Goal: Task Accomplishment & Management: Manage account settings

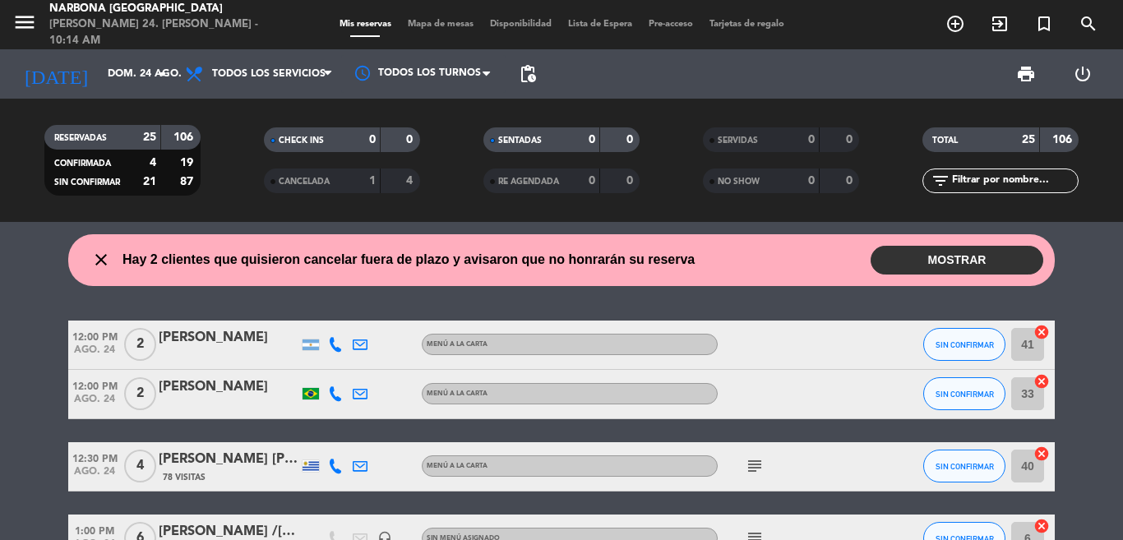
scroll to position [342, 0]
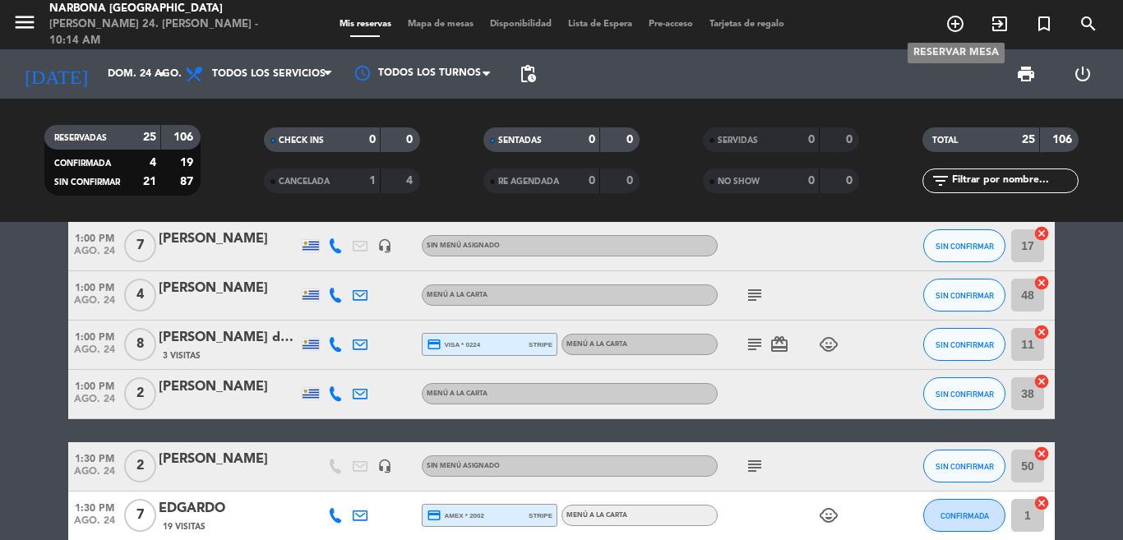
click at [961, 14] on icon "add_circle_outline" at bounding box center [956, 24] width 20 height 20
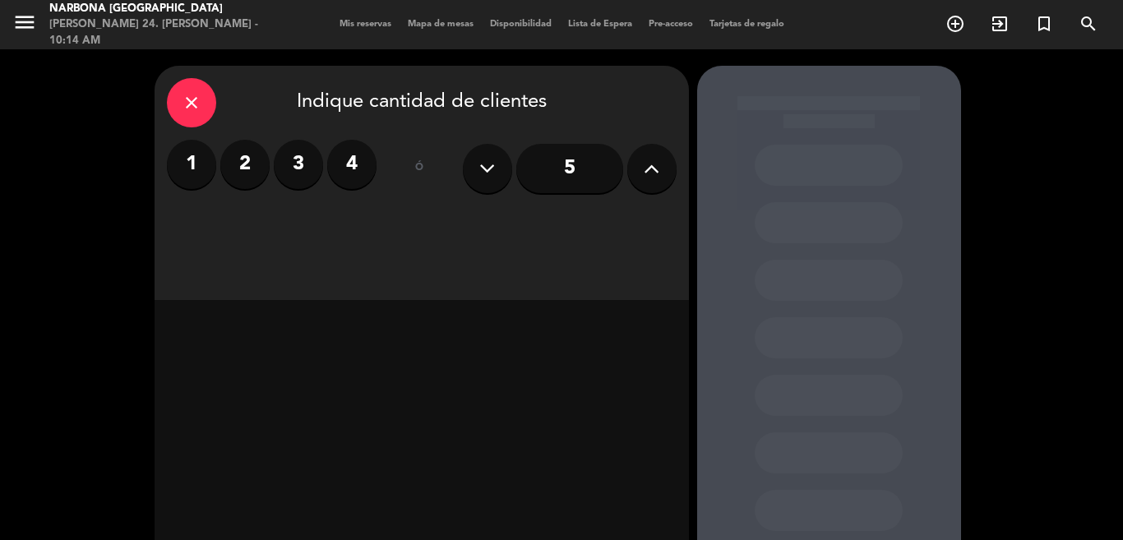
click at [245, 164] on label "2" at bounding box center [244, 164] width 49 height 49
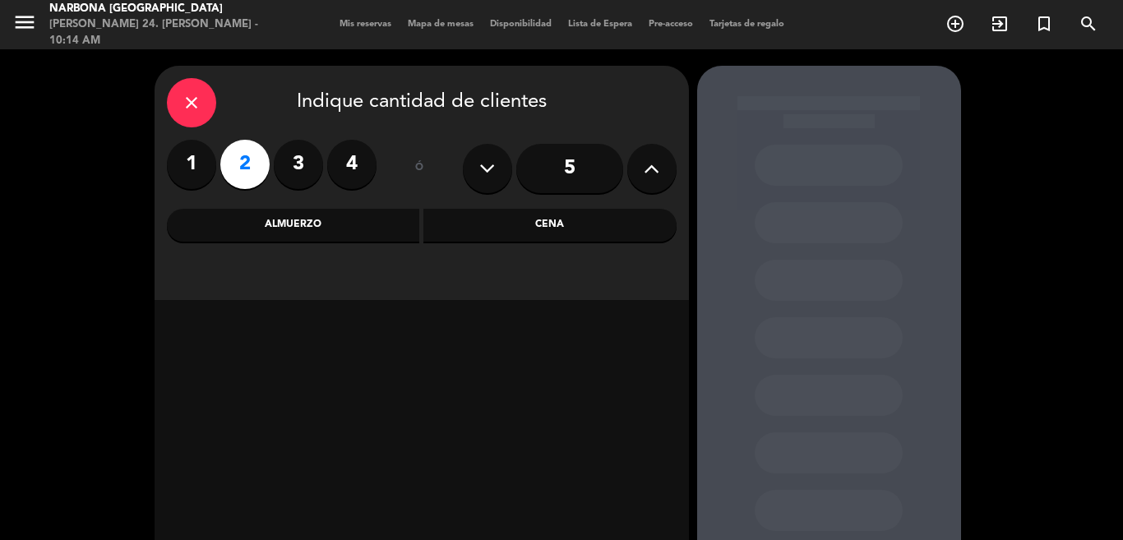
drag, startPoint x: 289, startPoint y: 240, endPoint x: 293, endPoint y: 225, distance: 15.2
click at [289, 238] on div "Almuerzo" at bounding box center [293, 225] width 253 height 33
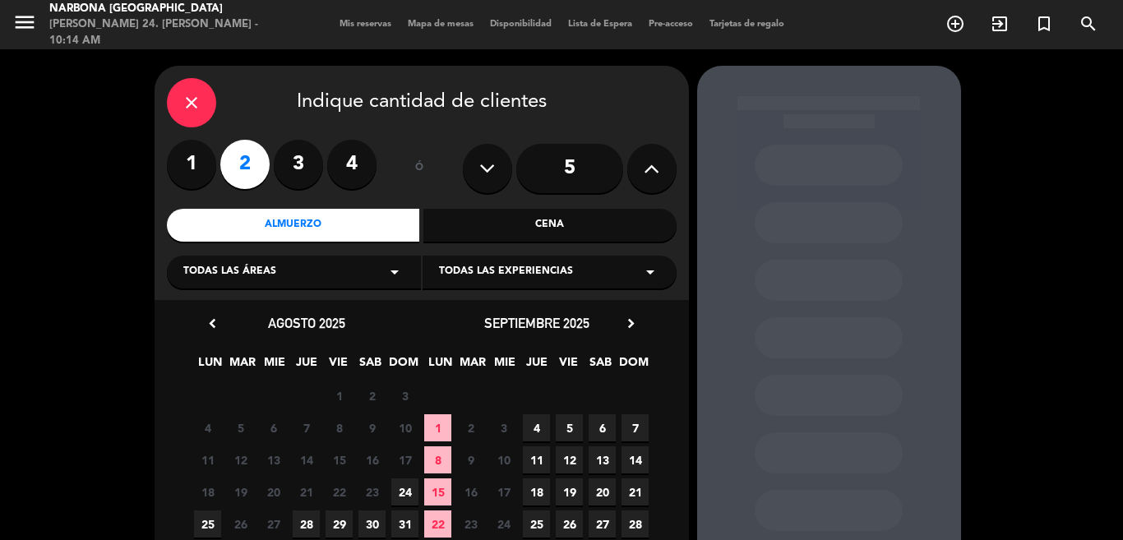
click at [409, 498] on span "24" at bounding box center [404, 492] width 27 height 27
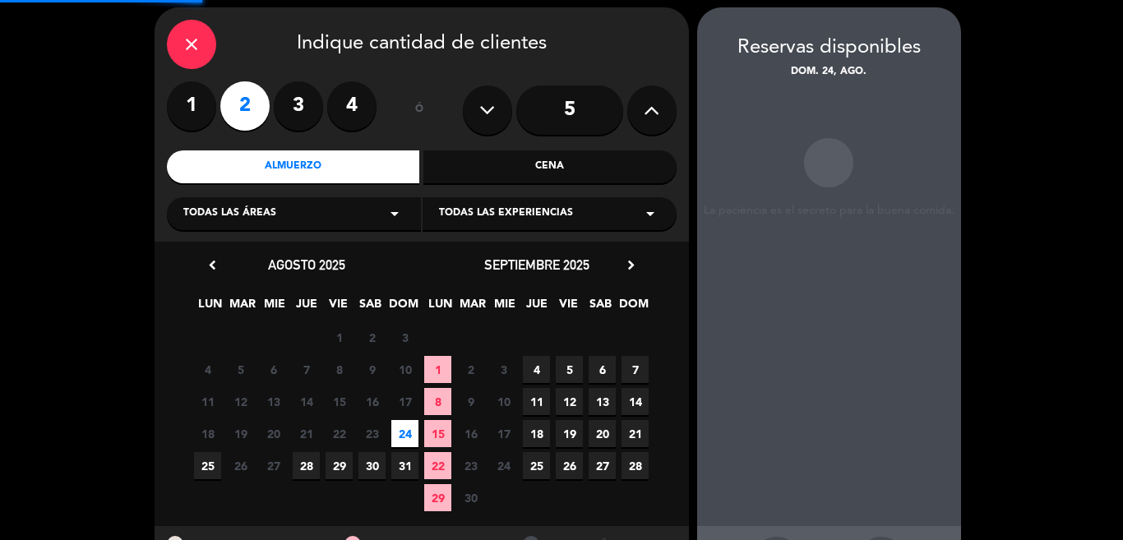
scroll to position [66, 0]
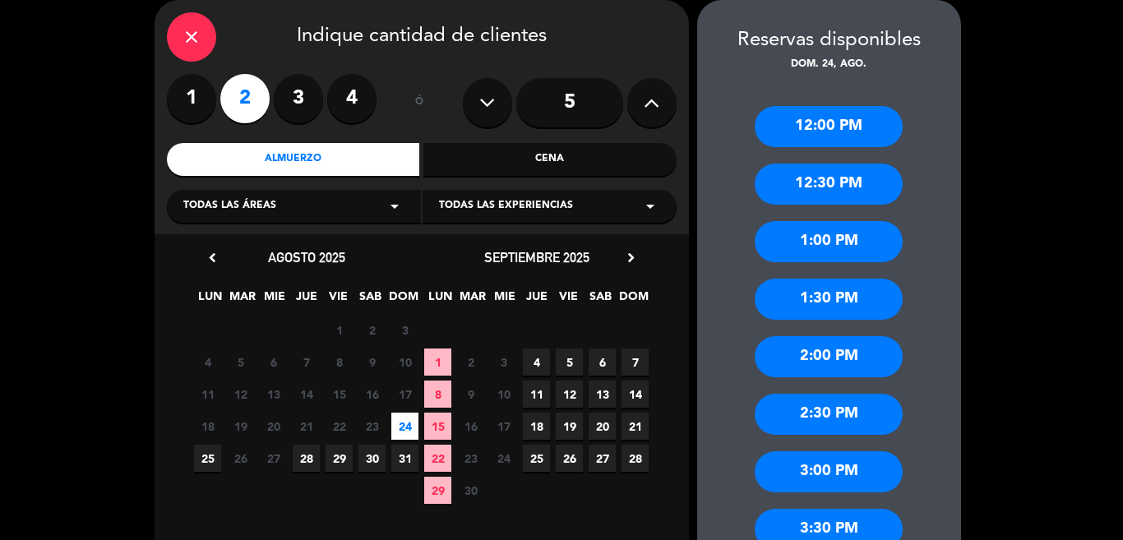
drag, startPoint x: 809, startPoint y: 251, endPoint x: 791, endPoint y: 249, distance: 18.2
click at [807, 251] on div "1:00 PM" at bounding box center [829, 241] width 148 height 41
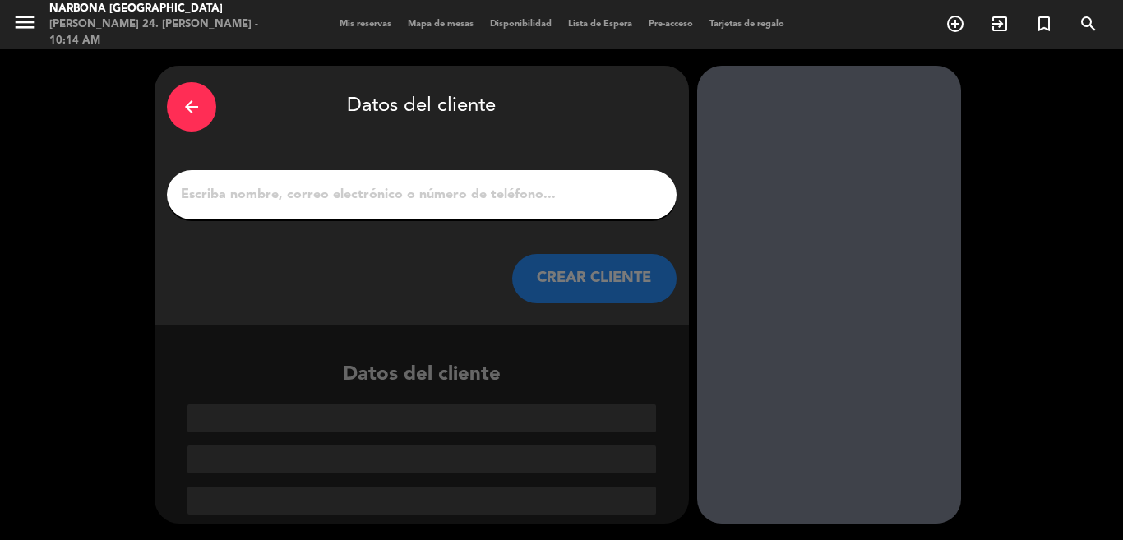
scroll to position [0, 0]
click at [482, 201] on input "1" at bounding box center [421, 194] width 485 height 23
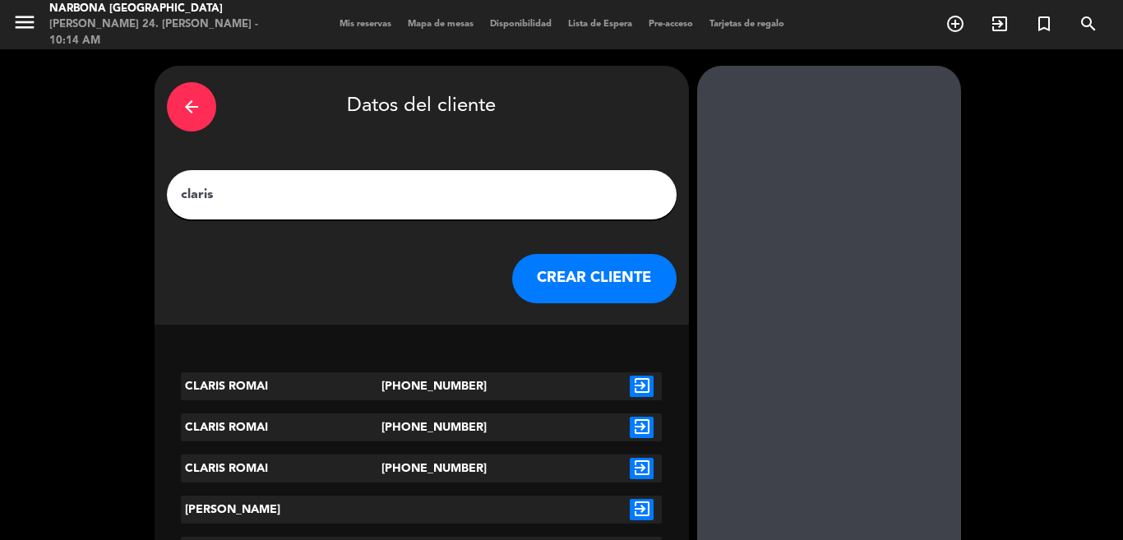
type input "claris"
click at [584, 283] on button "CREAR CLIENTE" at bounding box center [594, 278] width 164 height 49
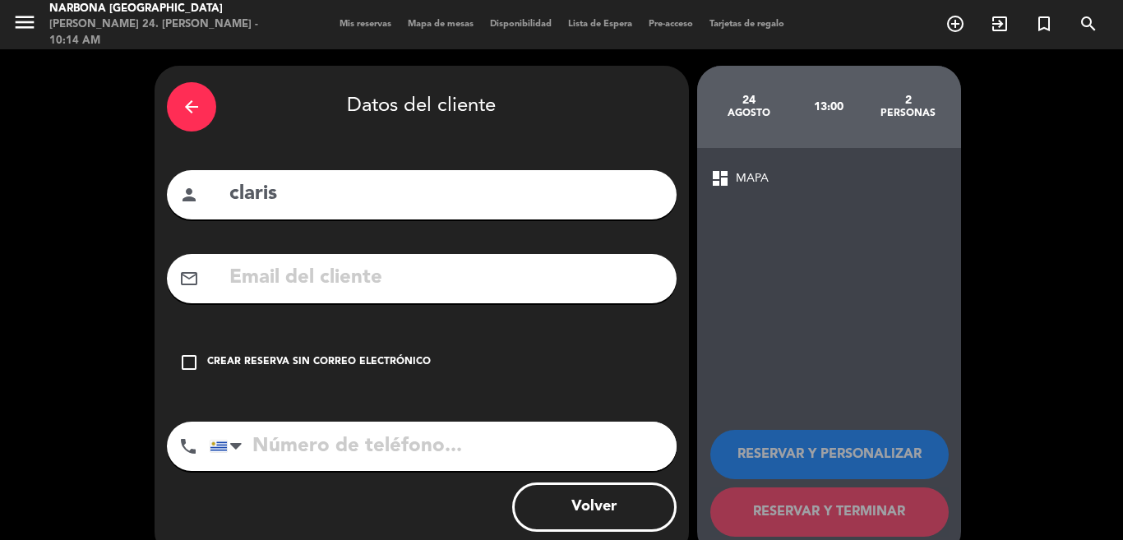
click at [363, 358] on div "Crear reserva sin correo electrónico" at bounding box center [319, 362] width 224 height 16
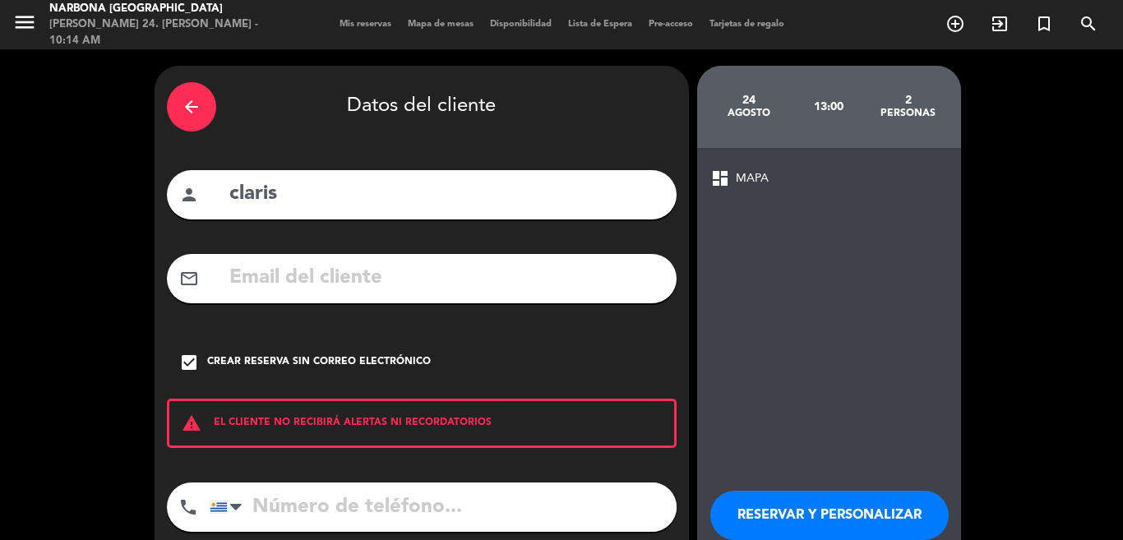
click at [873, 514] on button "RESERVAR Y PERSONALIZAR" at bounding box center [829, 515] width 238 height 49
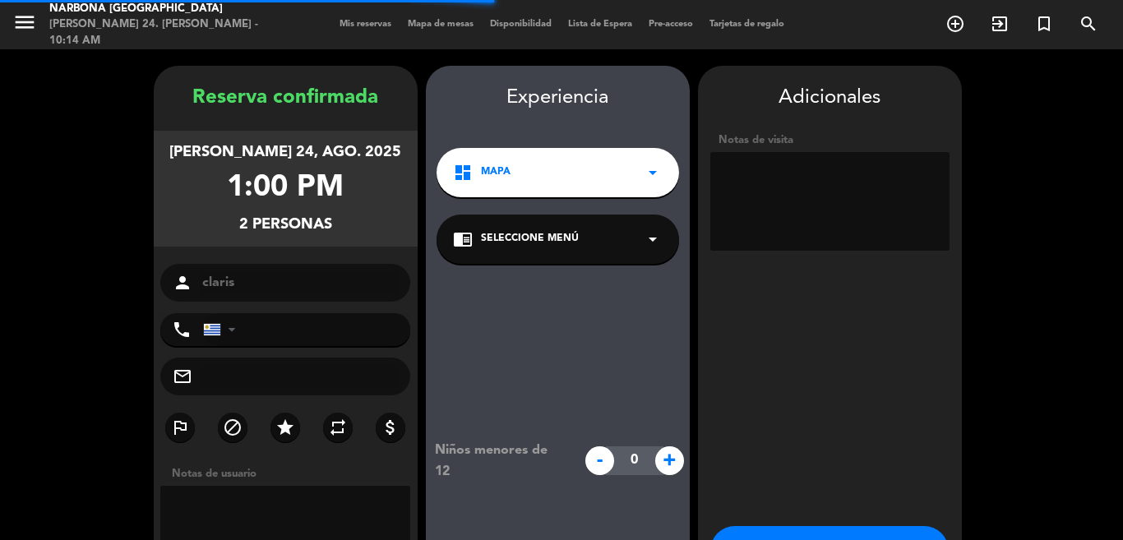
scroll to position [66, 0]
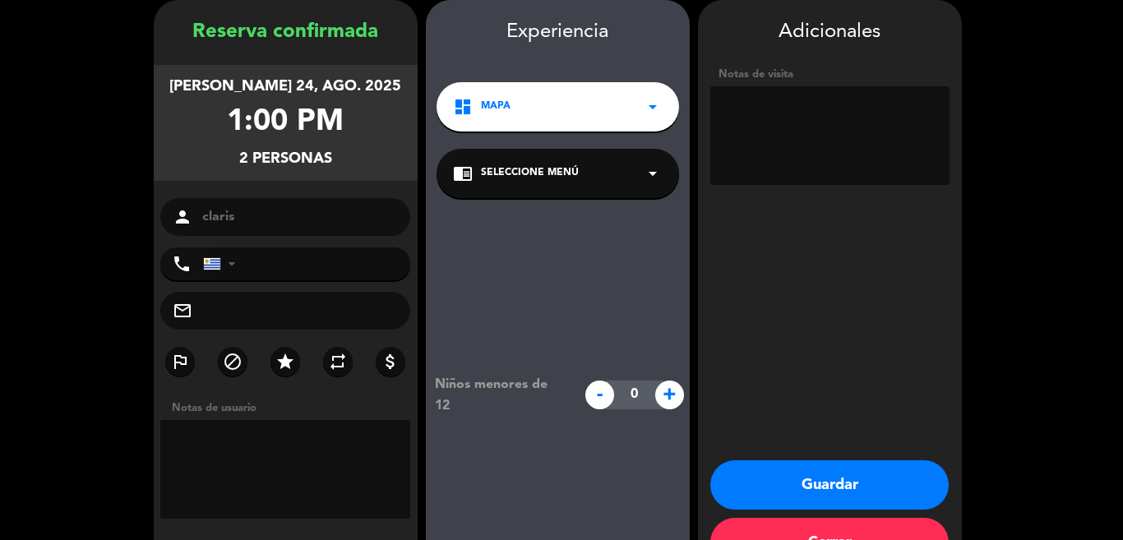
click at [770, 142] on textarea at bounding box center [829, 135] width 239 height 99
type textarea "Mesa 6"
click at [827, 478] on button "Guardar" at bounding box center [829, 484] width 238 height 49
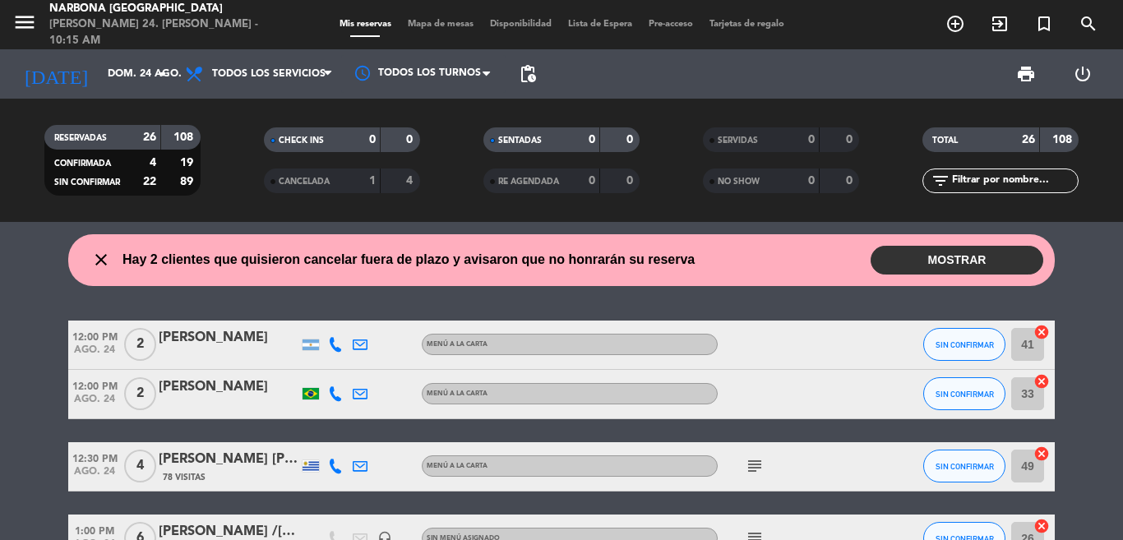
click at [930, 263] on button "MOSTRAR" at bounding box center [957, 260] width 173 height 29
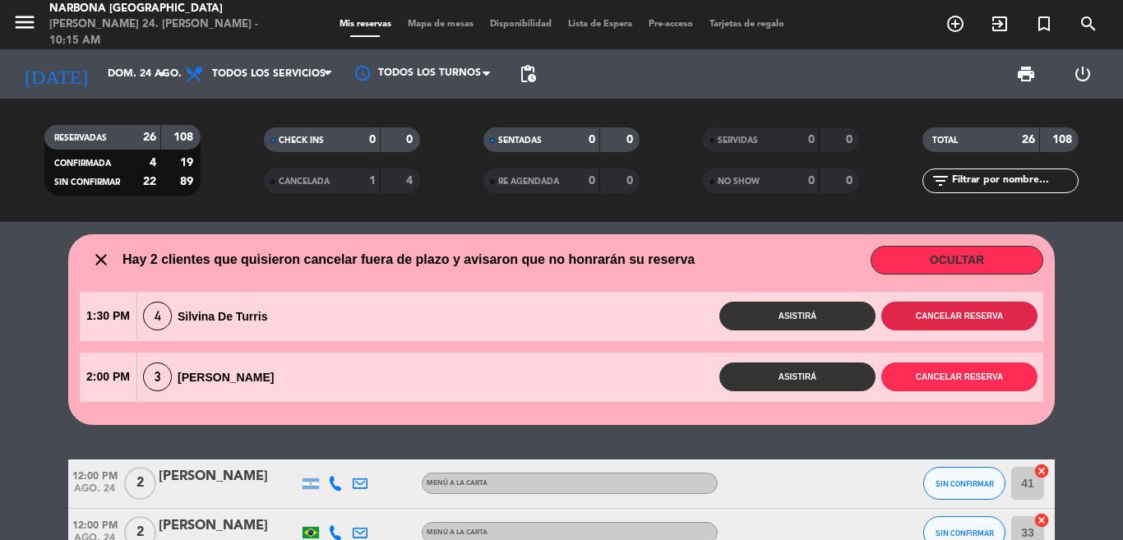
click at [948, 314] on button "Cancelar reserva" at bounding box center [959, 316] width 156 height 29
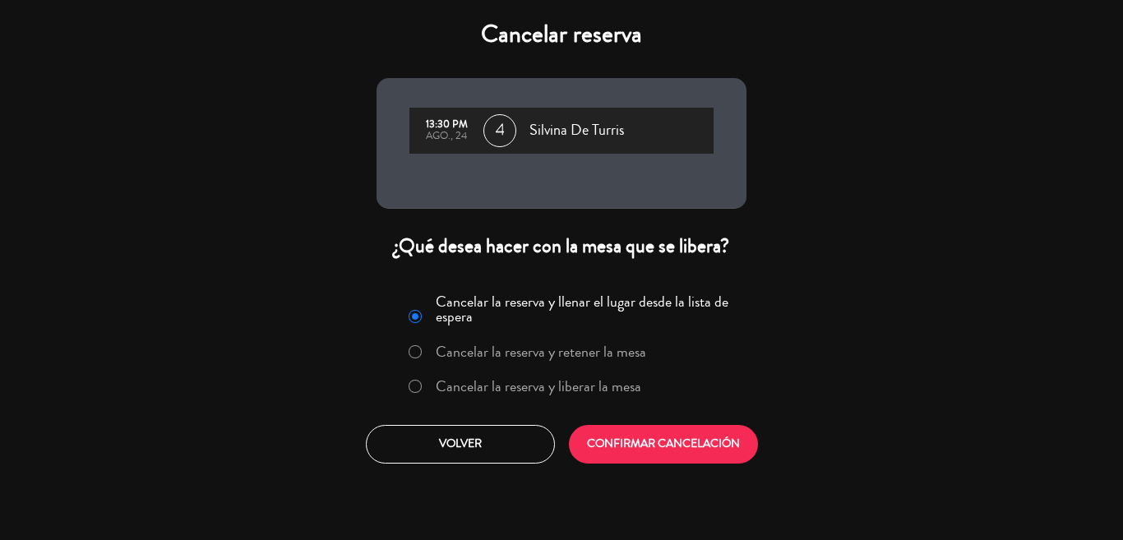
click at [517, 389] on label "Cancelar la reserva y liberar la mesa" at bounding box center [539, 386] width 206 height 15
drag, startPoint x: 605, startPoint y: 416, endPoint x: 617, endPoint y: 435, distance: 22.1
click at [605, 418] on div "Cancelar la reserva y llenar el lugar desde la lista de espera Cancelar la rese…" at bounding box center [561, 375] width 395 height 199
click at [618, 435] on button "CONFIRMAR CANCELACIÓN" at bounding box center [663, 444] width 189 height 39
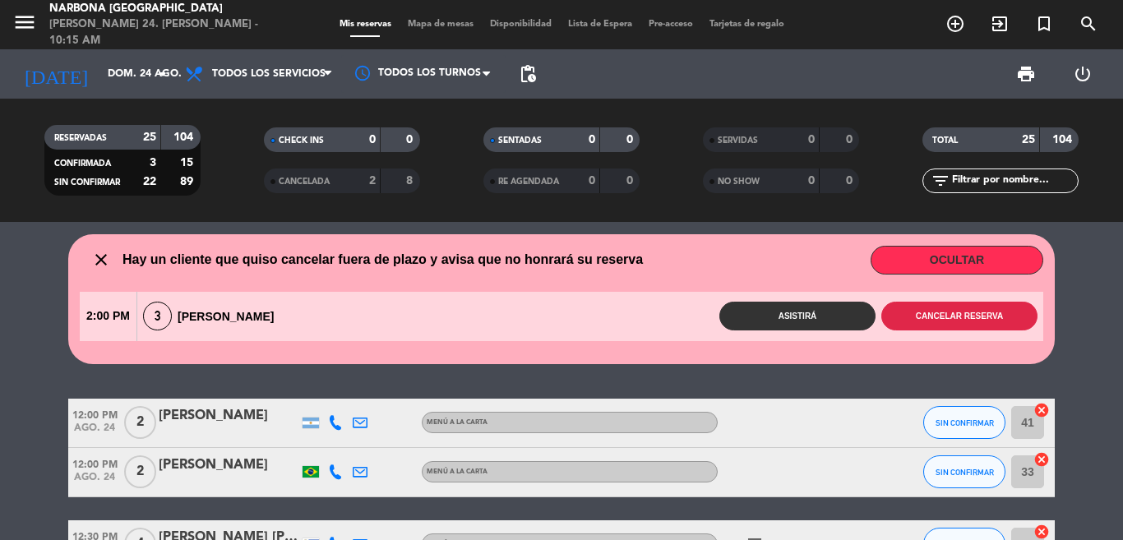
click at [916, 319] on button "Cancelar reserva" at bounding box center [959, 316] width 156 height 29
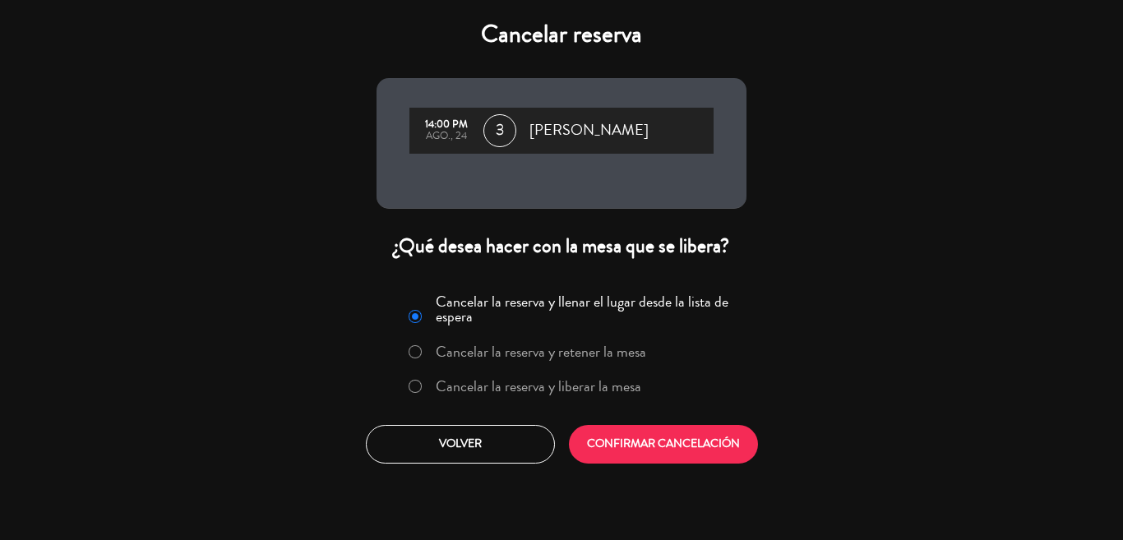
click at [557, 380] on label "Cancelar la reserva y liberar la mesa" at bounding box center [525, 387] width 250 height 30
click at [621, 441] on button "CONFIRMAR CANCELACIÓN" at bounding box center [663, 444] width 189 height 39
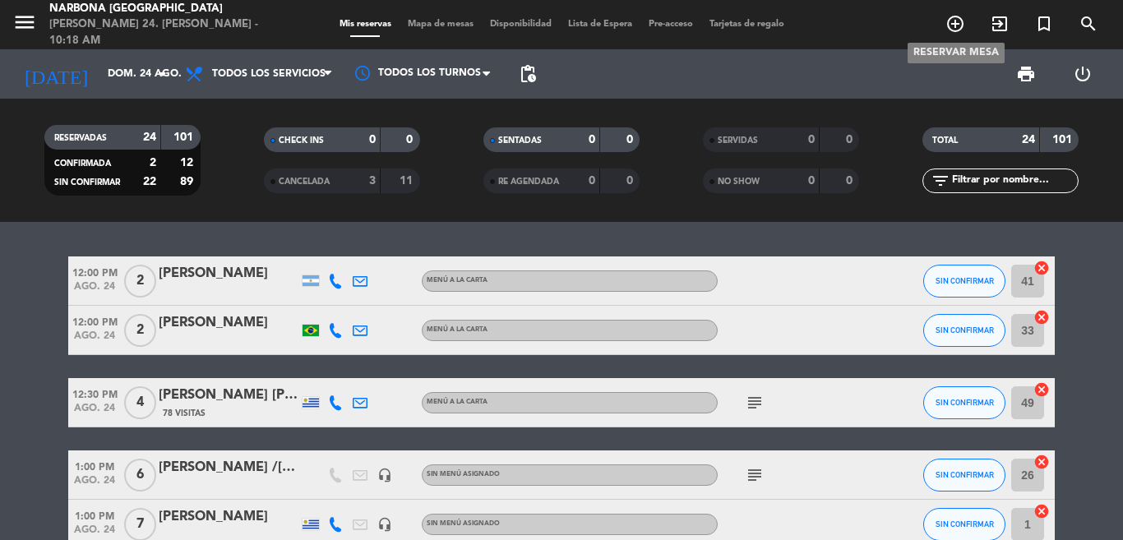
click at [963, 23] on icon "add_circle_outline" at bounding box center [956, 24] width 20 height 20
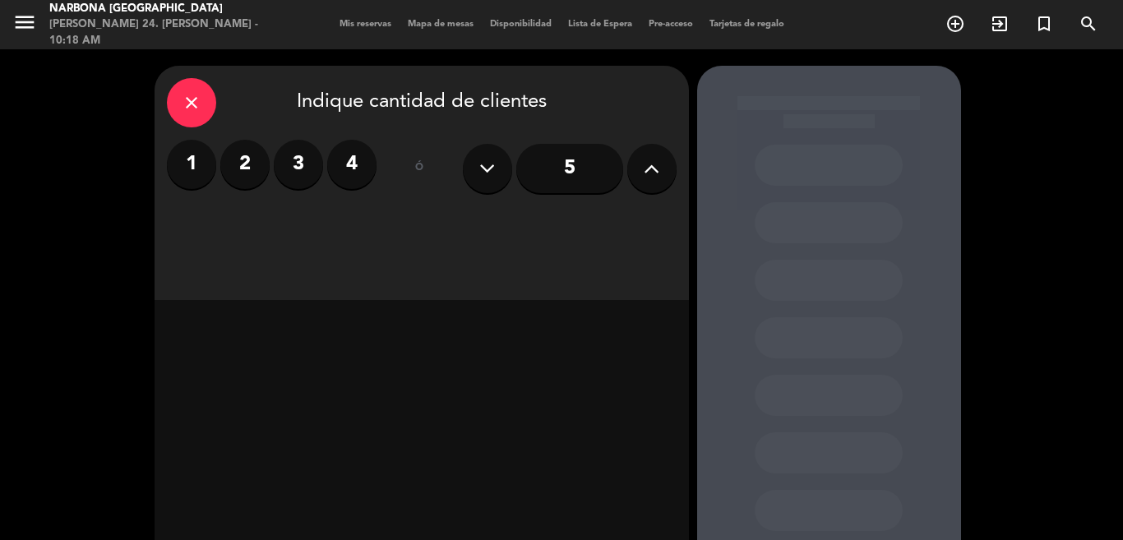
click at [253, 169] on label "2" at bounding box center [244, 164] width 49 height 49
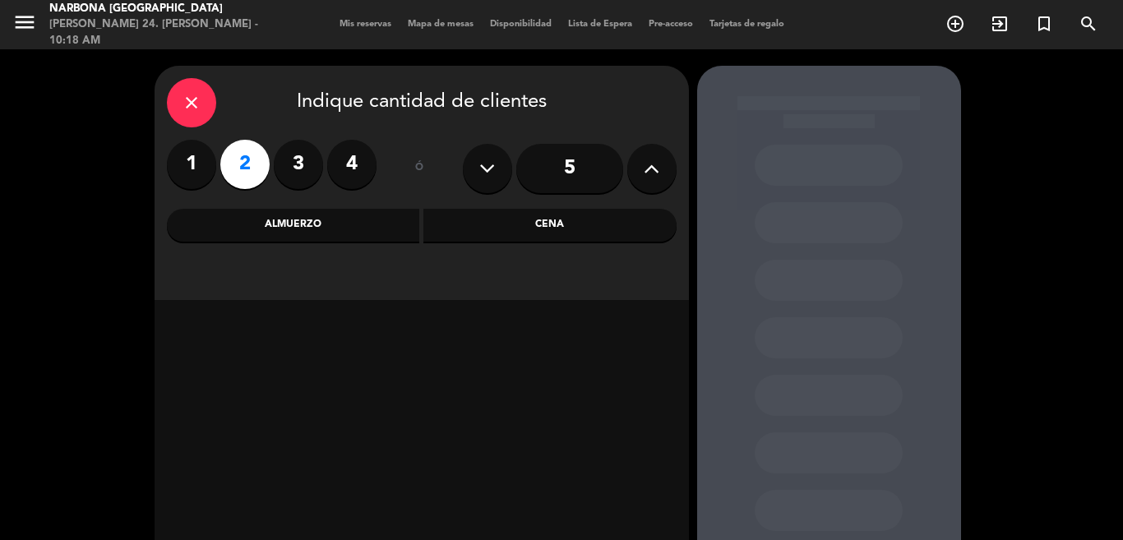
click at [304, 231] on div "Almuerzo" at bounding box center [293, 225] width 253 height 33
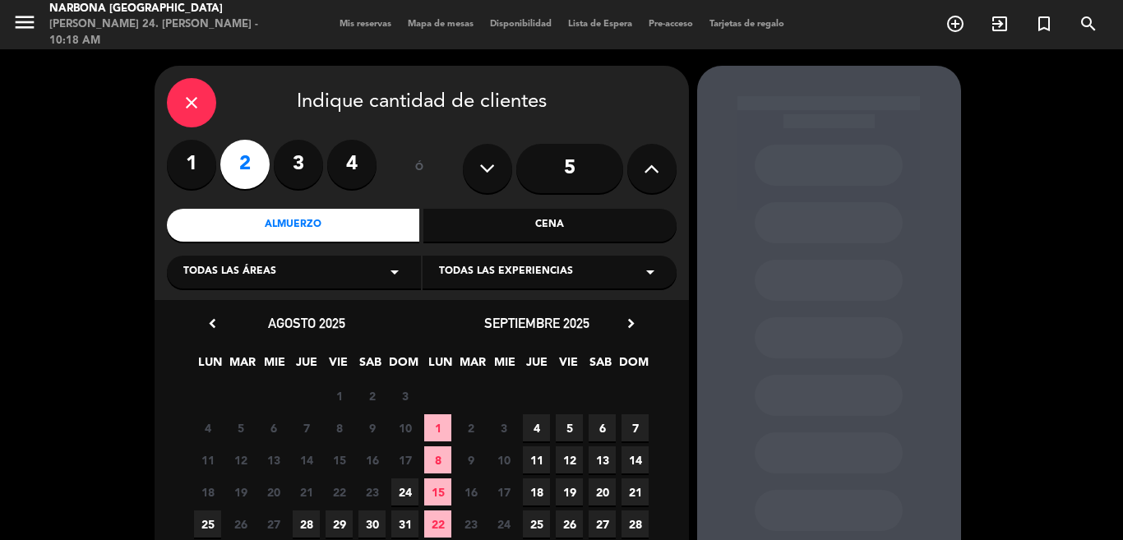
click at [396, 492] on span "24" at bounding box center [404, 492] width 27 height 27
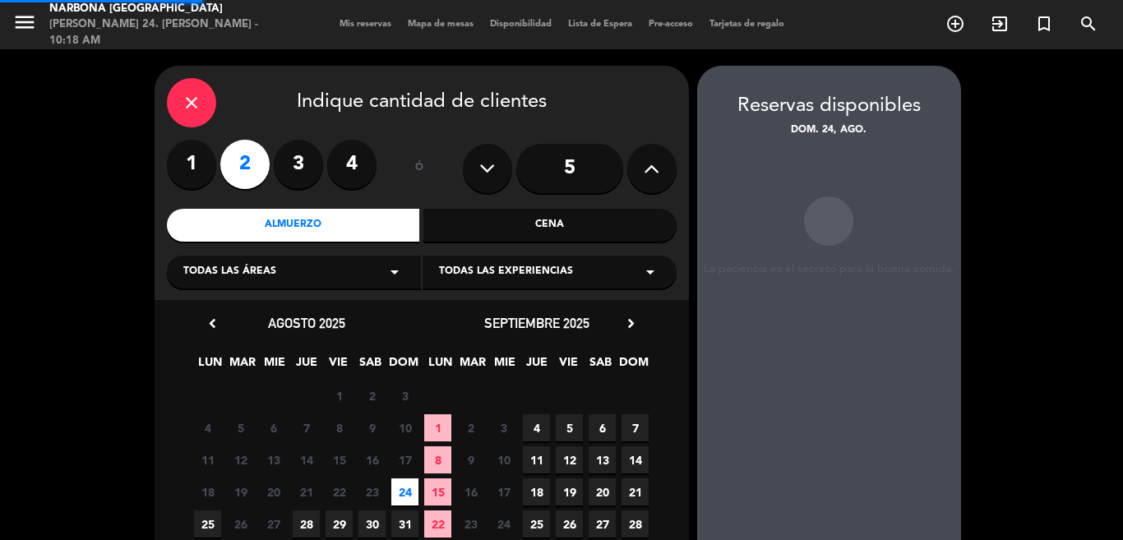
scroll to position [66, 0]
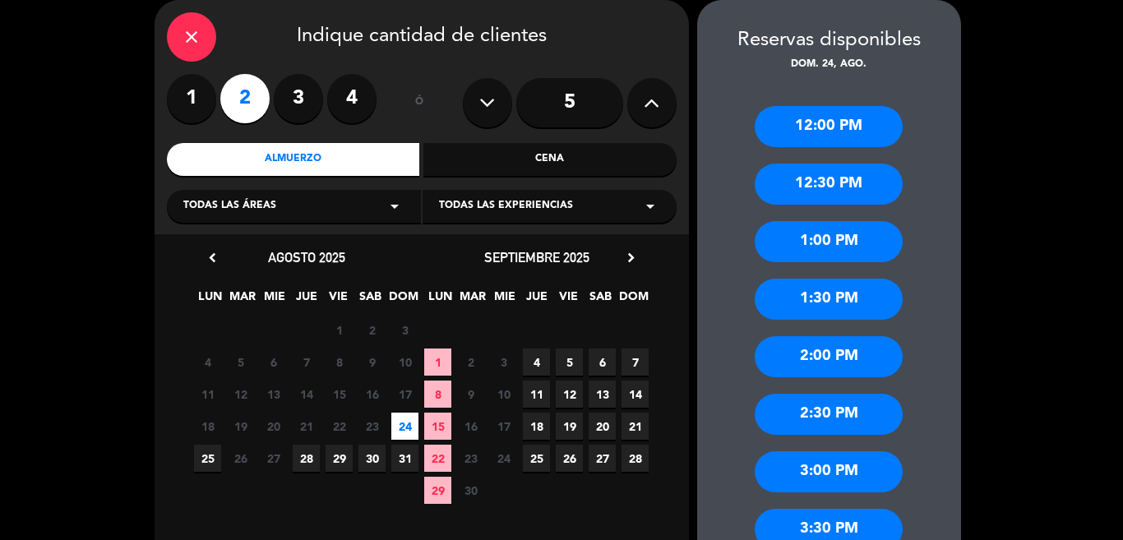
click at [798, 296] on div "1:30 PM" at bounding box center [829, 299] width 148 height 41
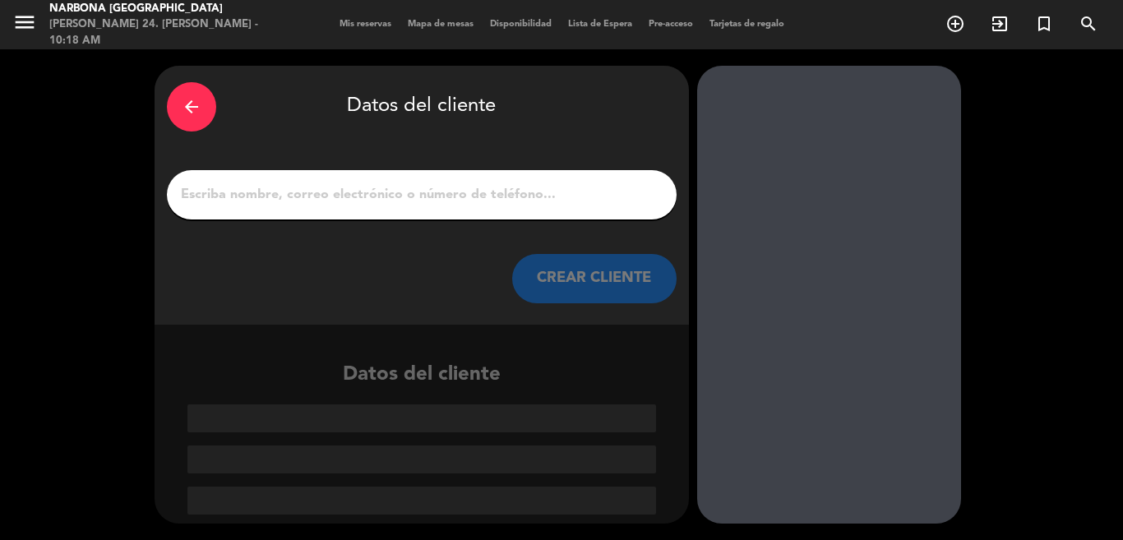
scroll to position [0, 0]
click at [564, 201] on input "1" at bounding box center [421, 194] width 485 height 23
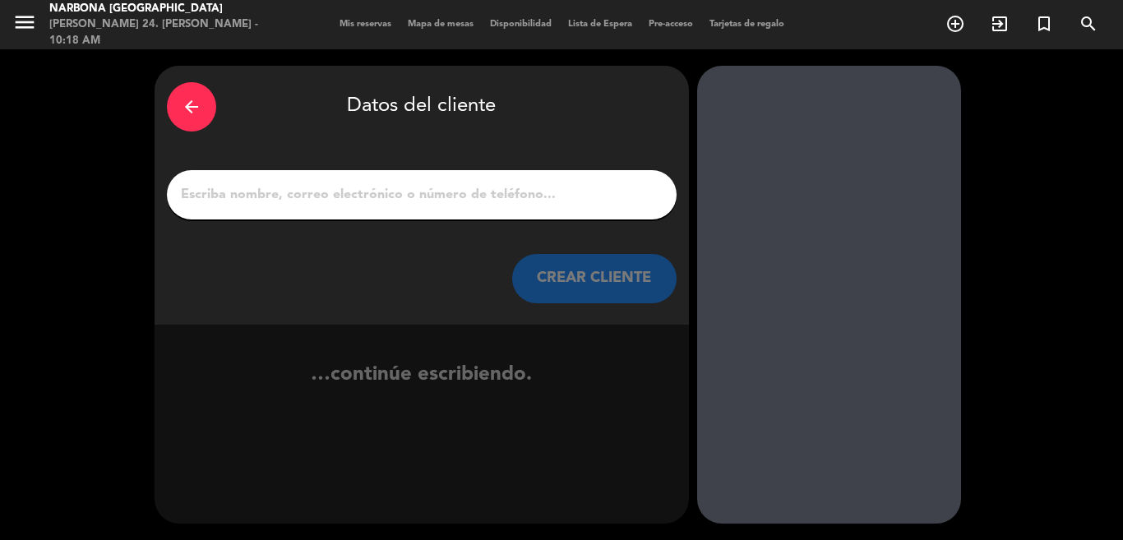
type input "a"
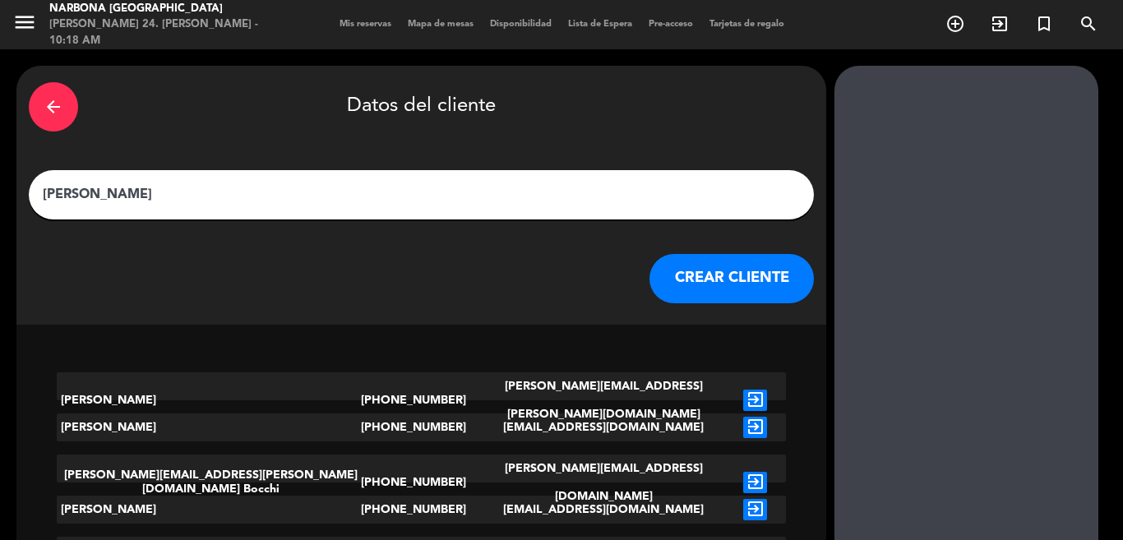
type input "[PERSON_NAME]"
click at [650, 281] on button "CREAR CLIENTE" at bounding box center [732, 278] width 164 height 49
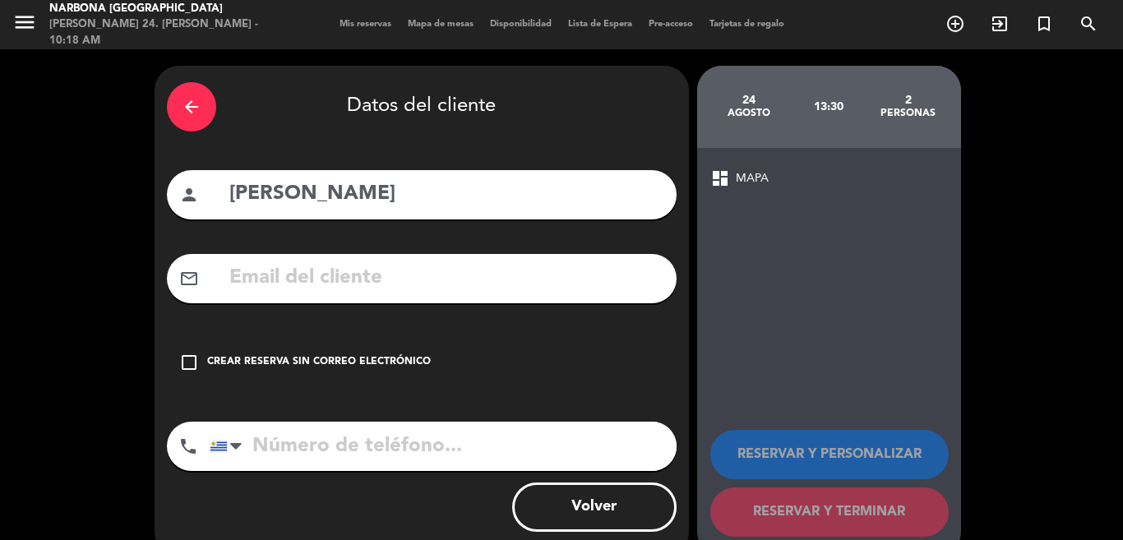
click at [391, 370] on div "Crear reserva sin correo electrónico" at bounding box center [319, 362] width 224 height 16
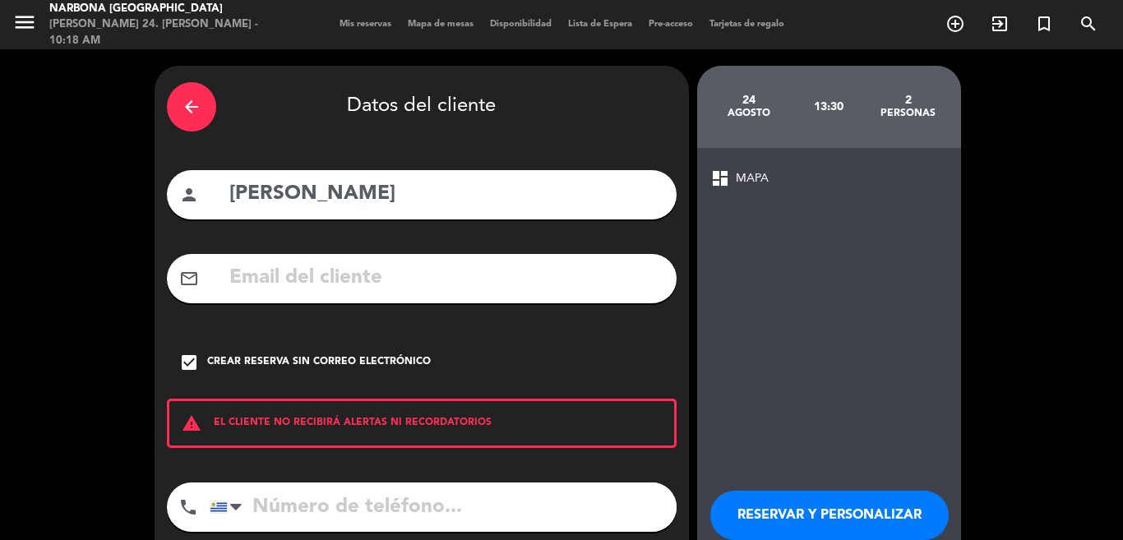
click at [762, 506] on button "RESERVAR Y PERSONALIZAR" at bounding box center [829, 515] width 238 height 49
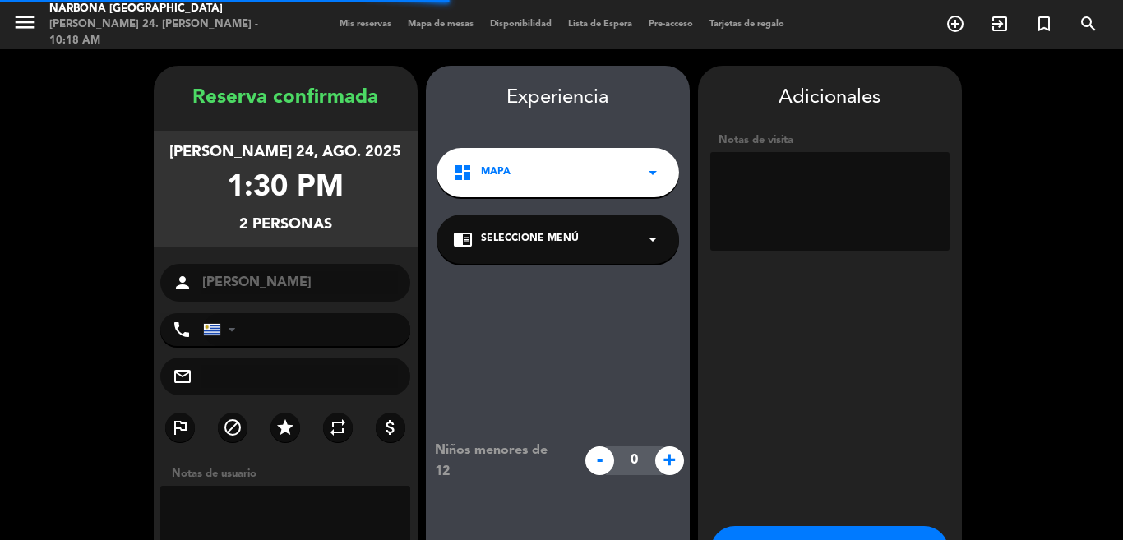
scroll to position [66, 0]
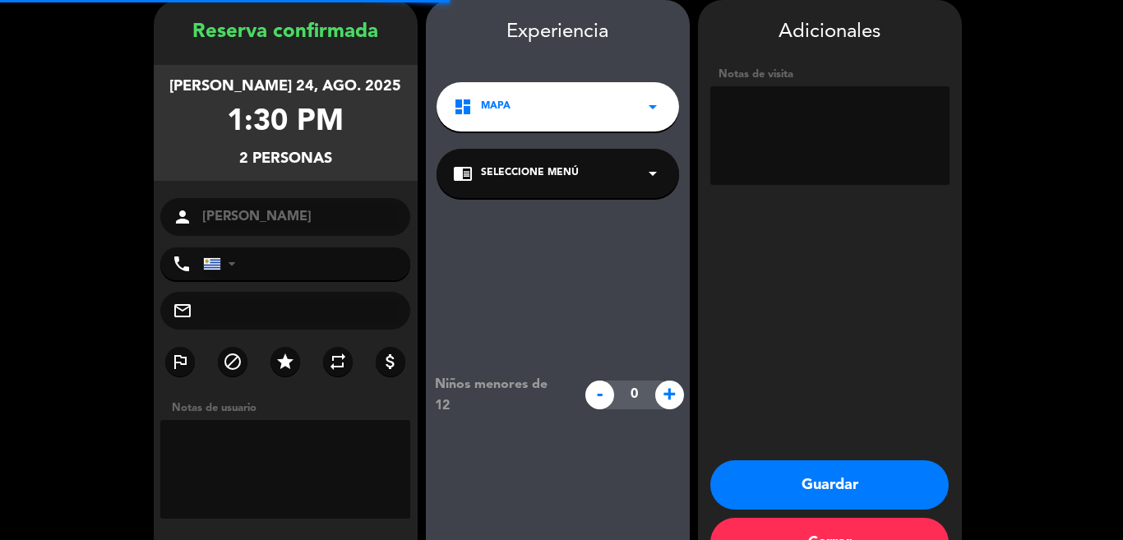
click at [802, 160] on textarea at bounding box center [829, 135] width 239 height 99
click at [721, 107] on textarea at bounding box center [829, 135] width 239 height 99
type textarea "ADENTRO"
click at [810, 472] on button "Guardar" at bounding box center [829, 484] width 238 height 49
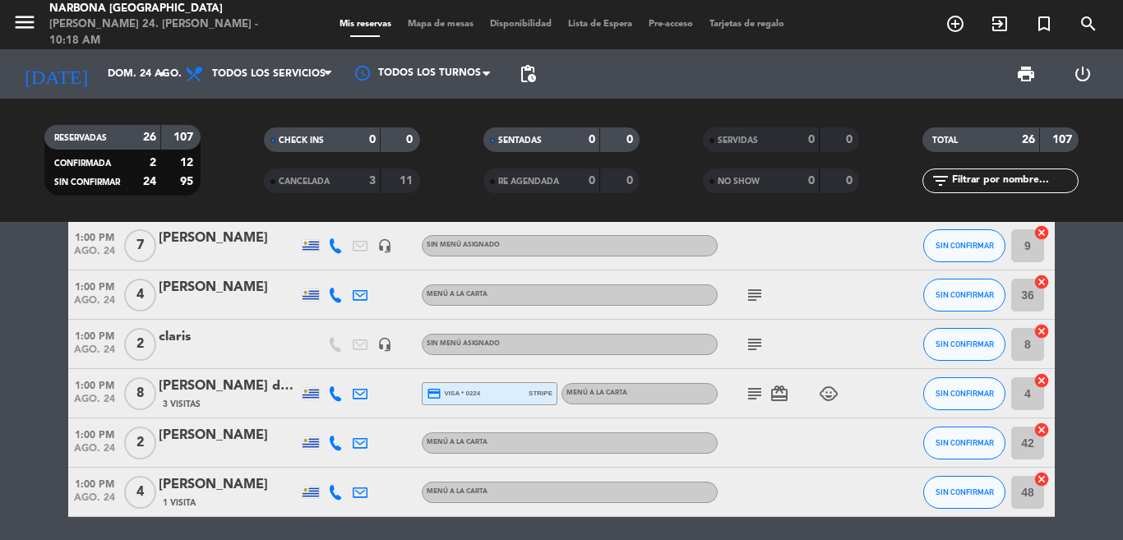
scroll to position [340, 0]
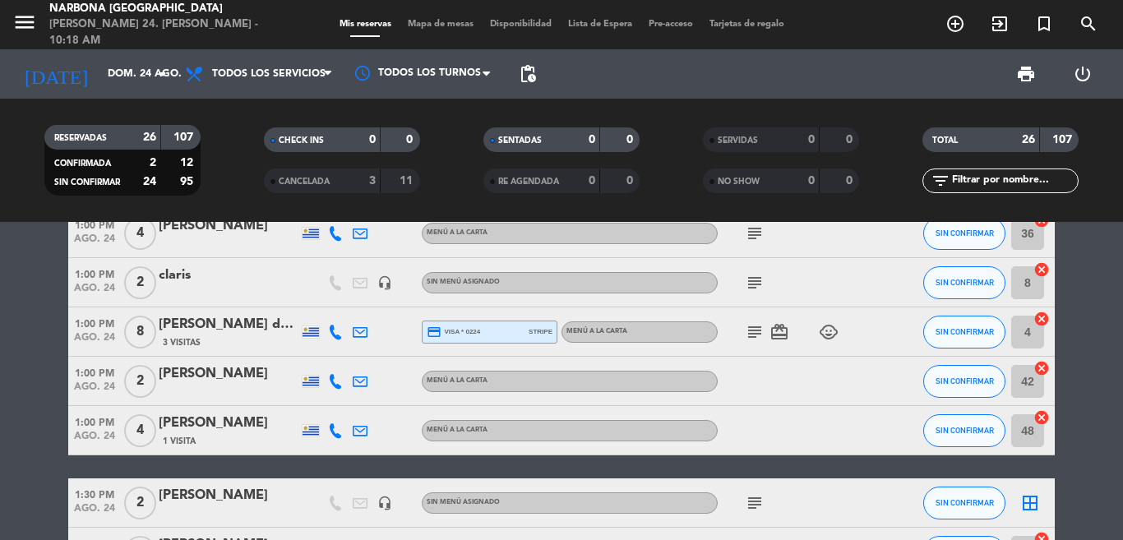
click at [751, 328] on icon "subject" at bounding box center [755, 332] width 20 height 20
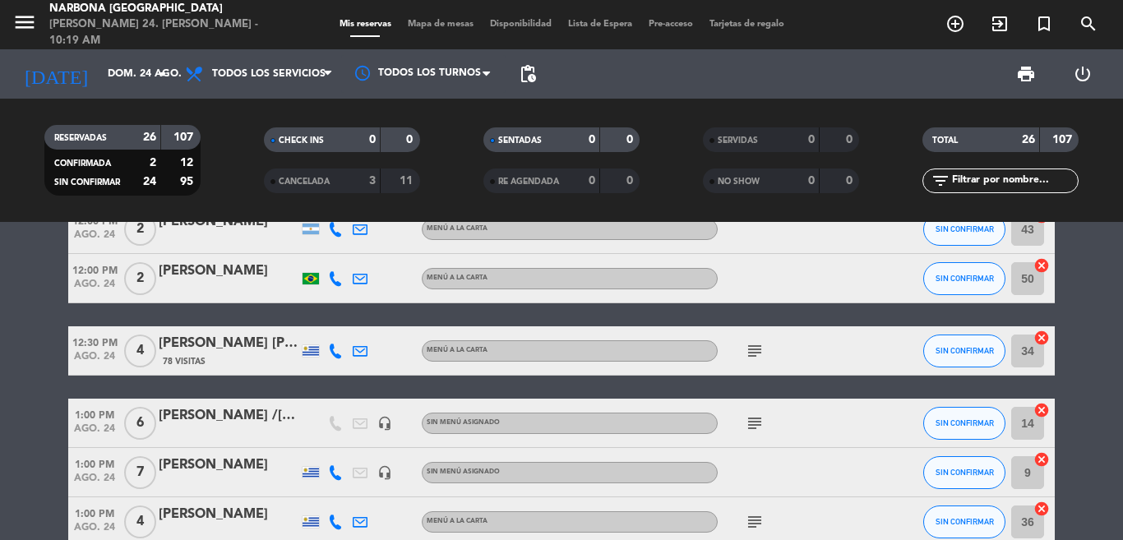
scroll to position [0, 0]
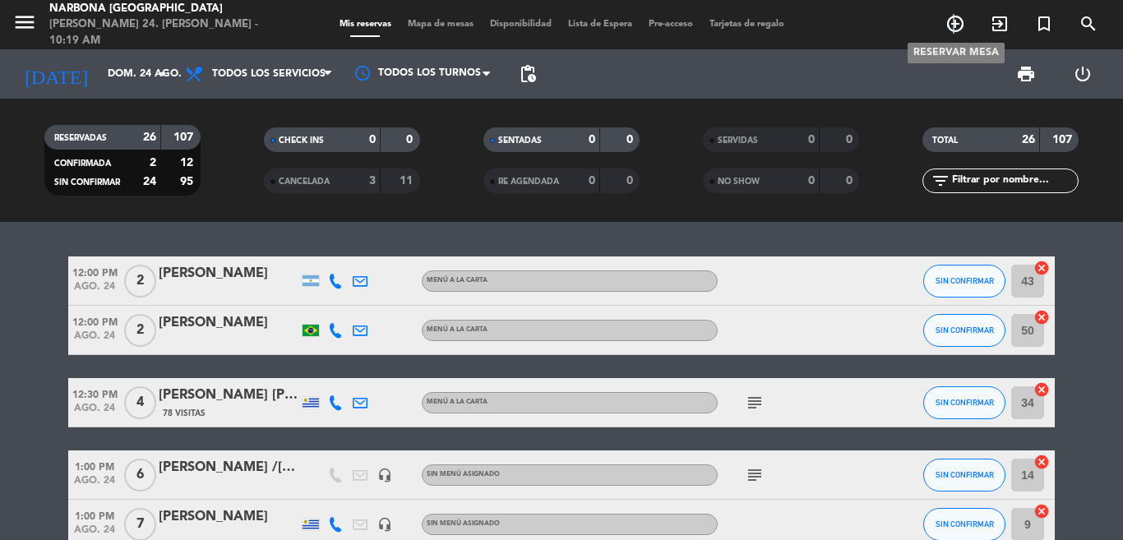
click at [955, 22] on icon "add_circle_outline" at bounding box center [956, 24] width 20 height 20
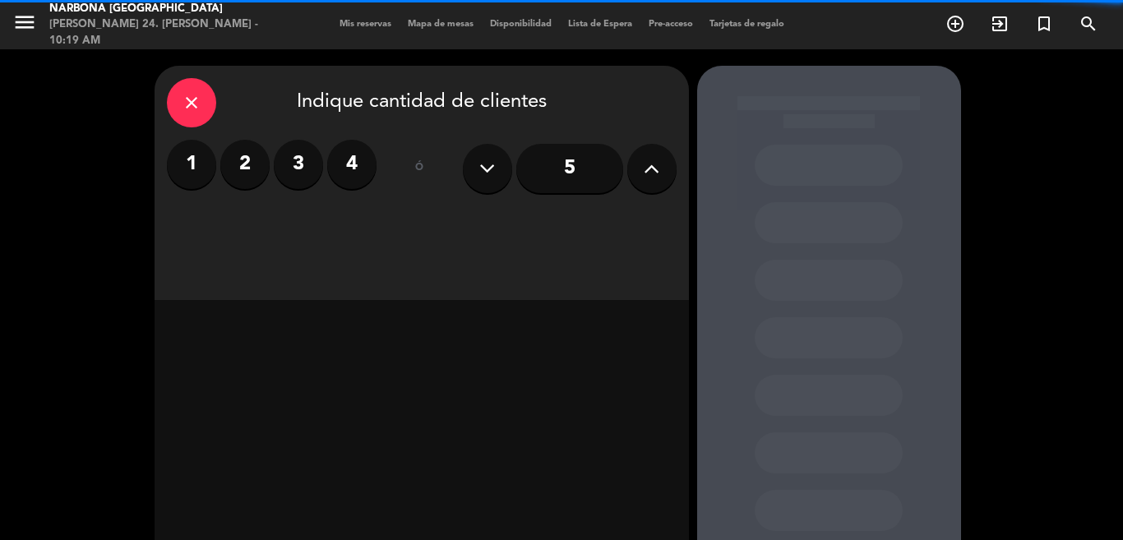
click at [292, 175] on label "3" at bounding box center [298, 164] width 49 height 49
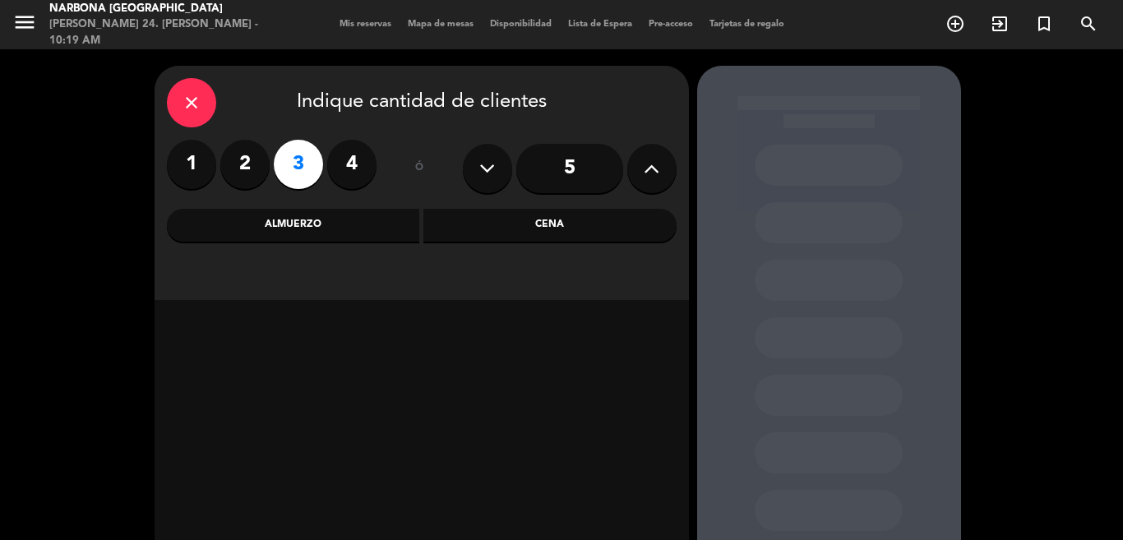
click at [291, 233] on div "Almuerzo" at bounding box center [293, 225] width 253 height 33
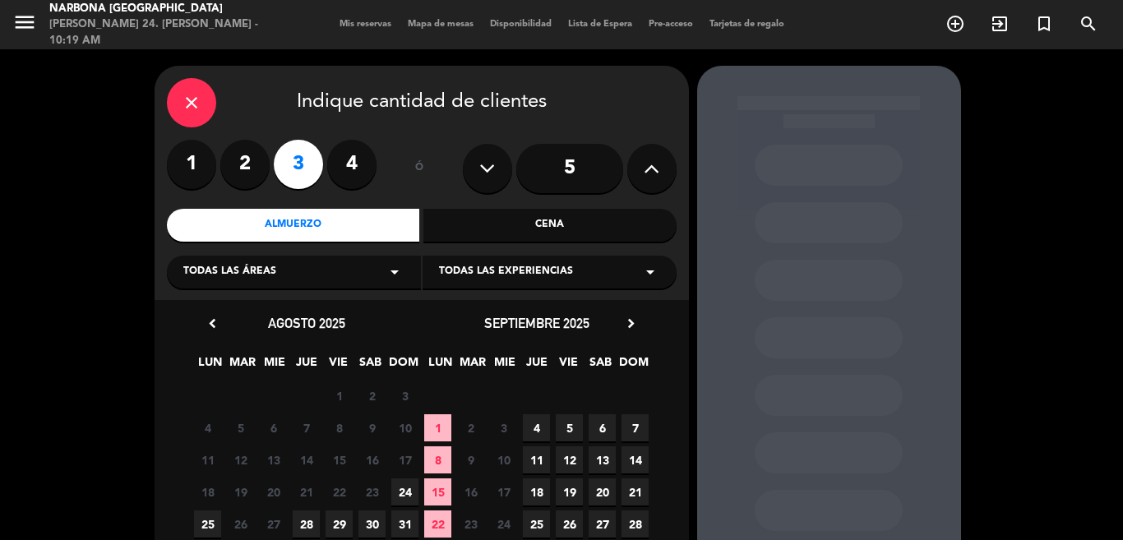
click at [407, 493] on span "24" at bounding box center [404, 492] width 27 height 27
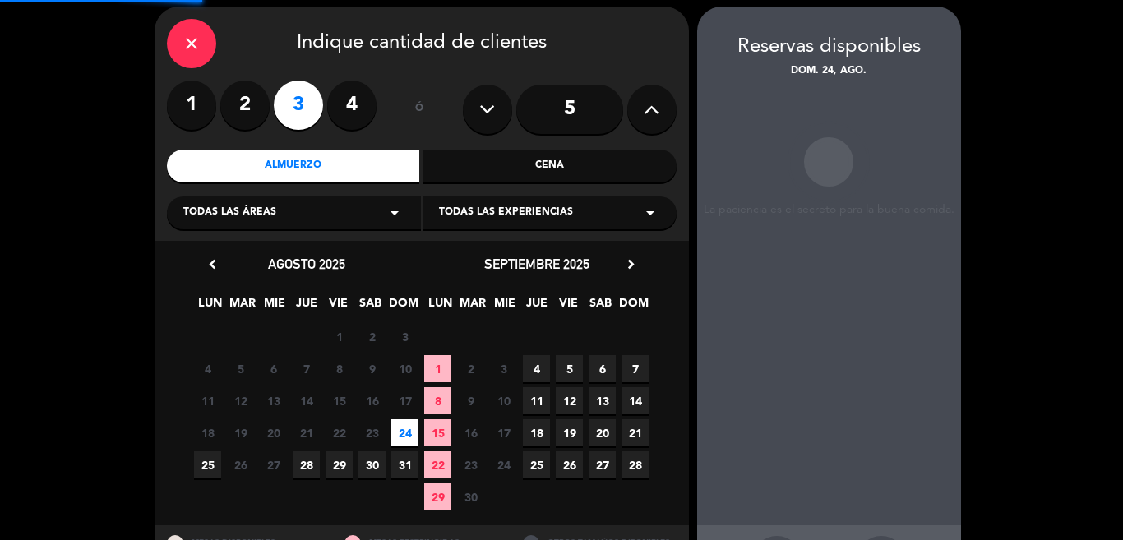
scroll to position [66, 0]
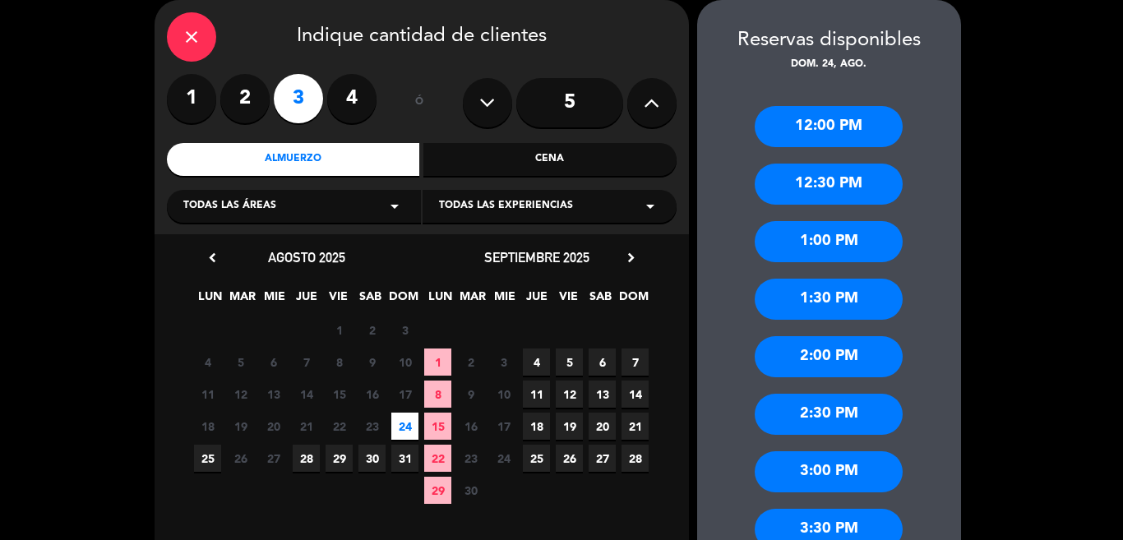
click at [802, 244] on div "1:00 PM" at bounding box center [829, 241] width 148 height 41
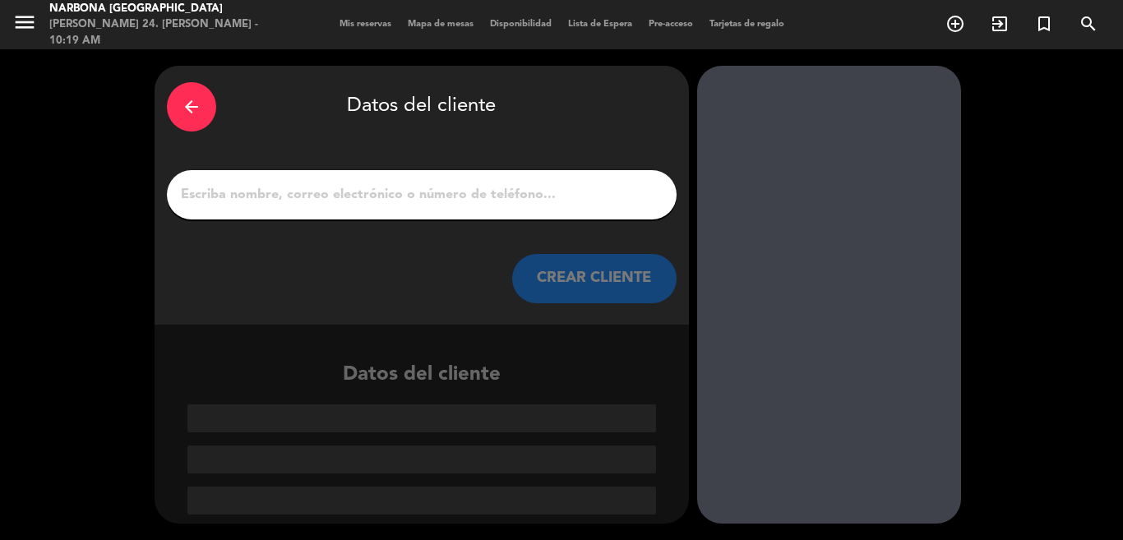
scroll to position [0, 0]
drag, startPoint x: 520, startPoint y: 211, endPoint x: 512, endPoint y: 192, distance: 20.6
click at [520, 209] on div at bounding box center [422, 194] width 510 height 49
click at [513, 190] on input "1" at bounding box center [421, 194] width 485 height 23
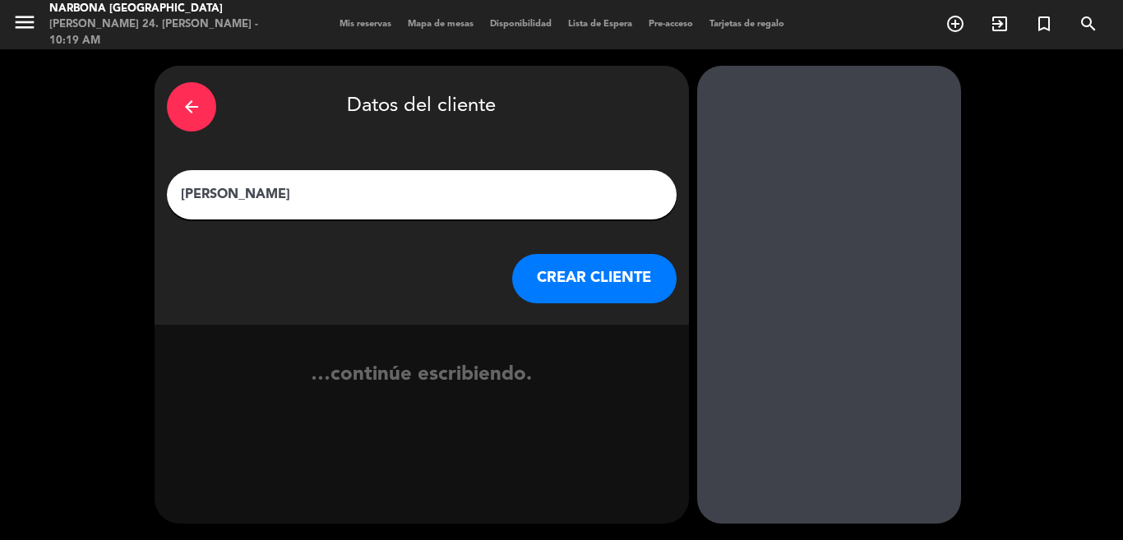
type input "[PERSON_NAME]"
click at [614, 294] on button "CREAR CLIENTE" at bounding box center [594, 278] width 164 height 49
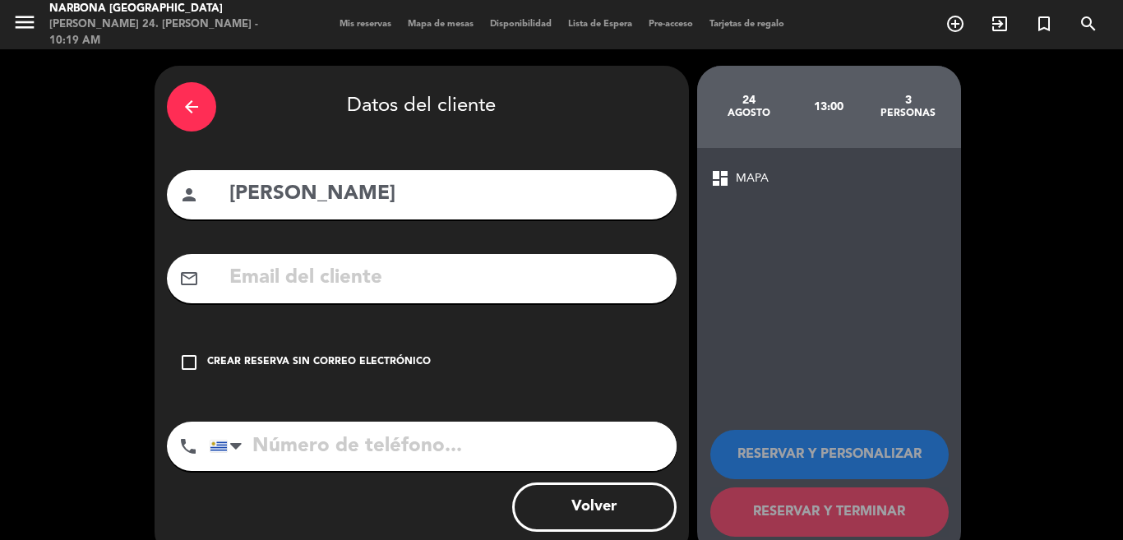
click at [363, 357] on div "Crear reserva sin correo electrónico" at bounding box center [319, 362] width 224 height 16
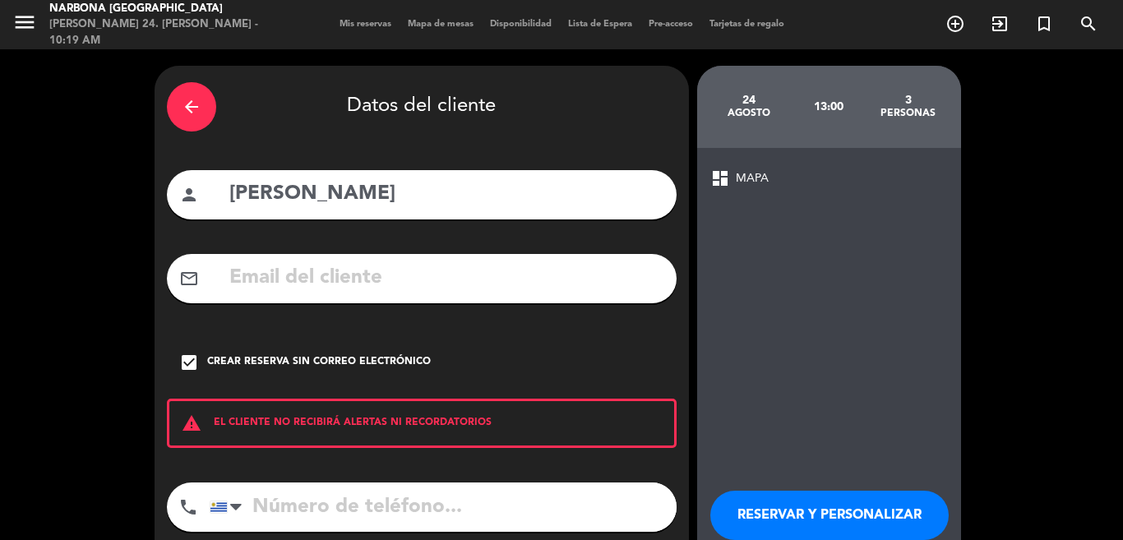
scroll to position [94, 0]
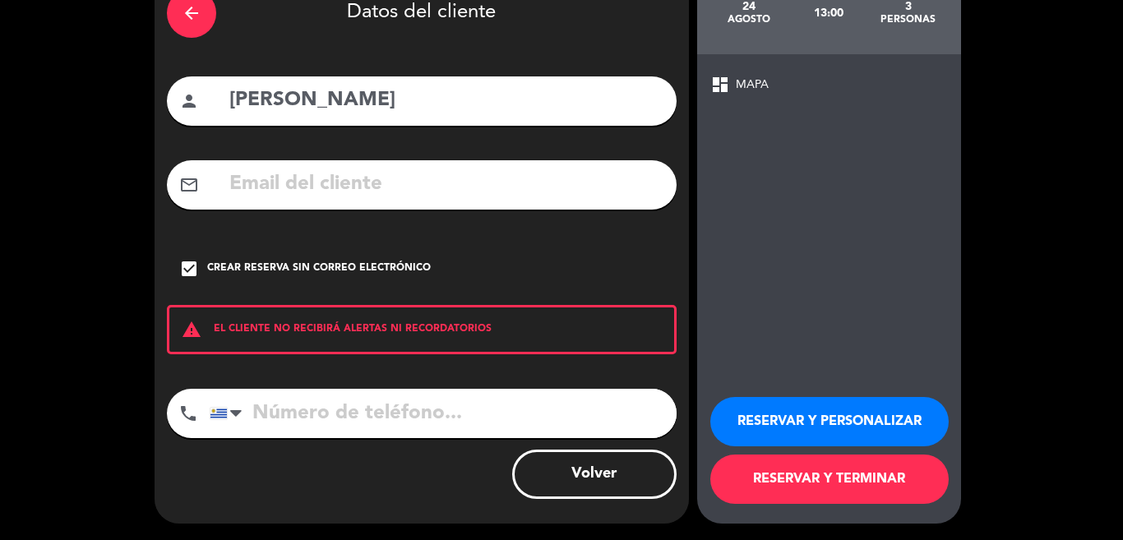
click at [792, 481] on button "RESERVAR Y TERMINAR" at bounding box center [829, 479] width 238 height 49
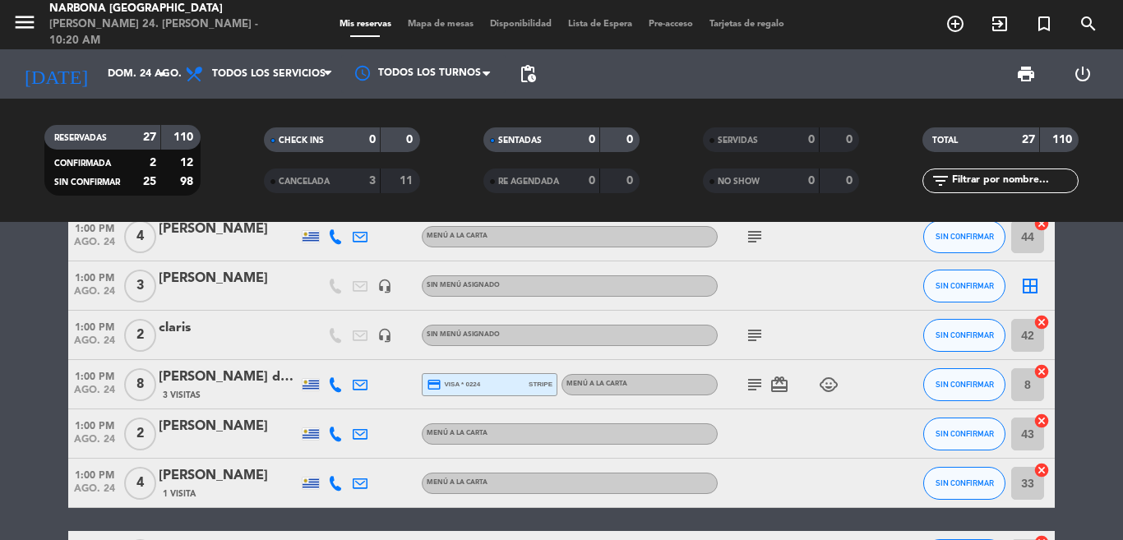
scroll to position [288, 0]
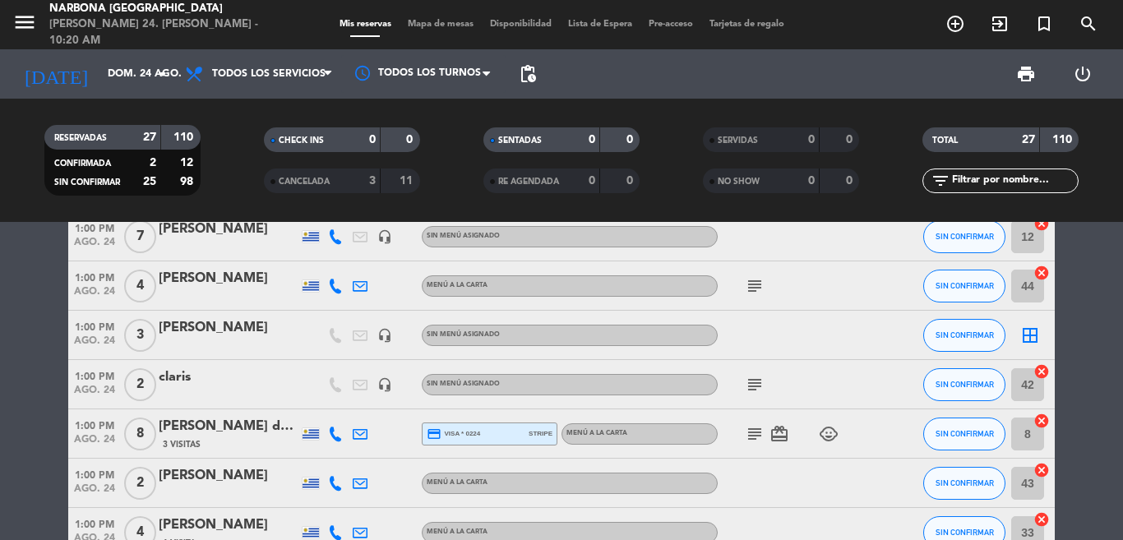
click at [182, 328] on div "[PERSON_NAME]" at bounding box center [229, 327] width 140 height 21
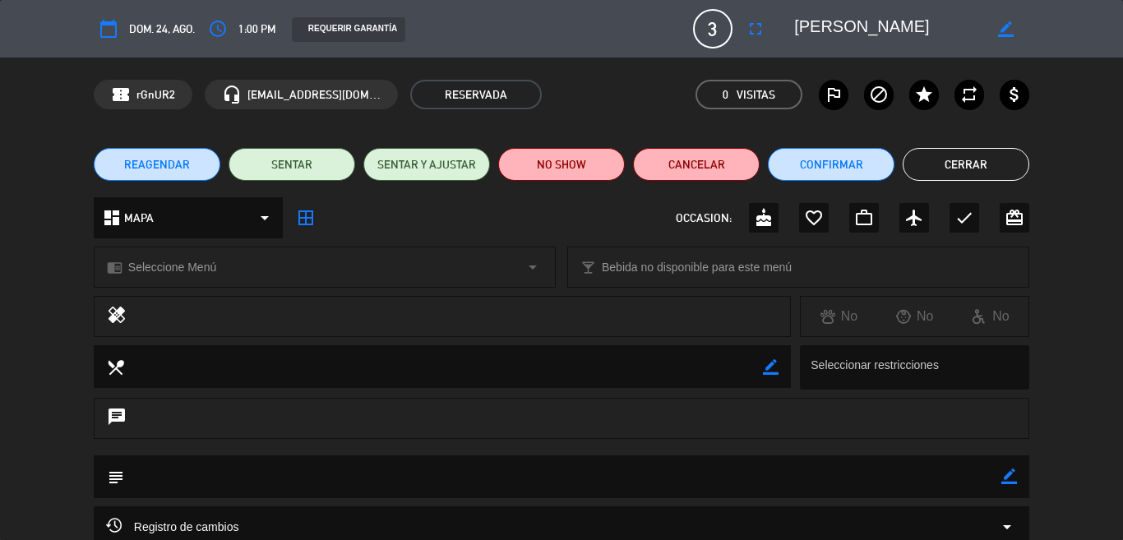
click at [1001, 479] on icon "border_color" at bounding box center [1009, 477] width 16 height 16
click at [943, 482] on textarea at bounding box center [562, 477] width 877 height 42
type textarea "B"
type textarea "AFUERA"
drag, startPoint x: 995, startPoint y: 480, endPoint x: 978, endPoint y: 480, distance: 16.4
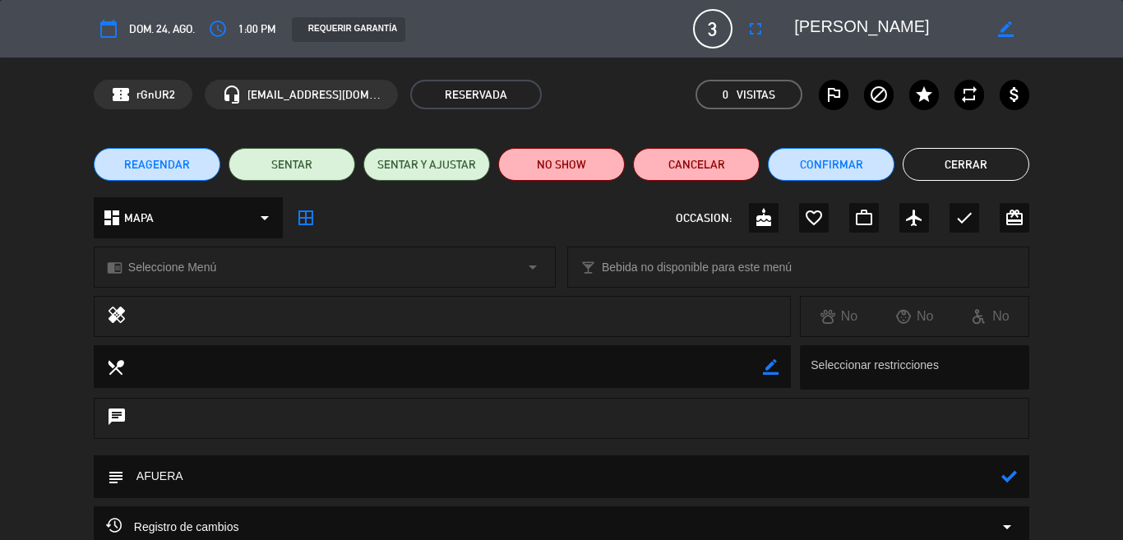
click at [1001, 480] on icon at bounding box center [1009, 477] width 16 height 16
click at [969, 164] on button "Cerrar" at bounding box center [966, 164] width 127 height 33
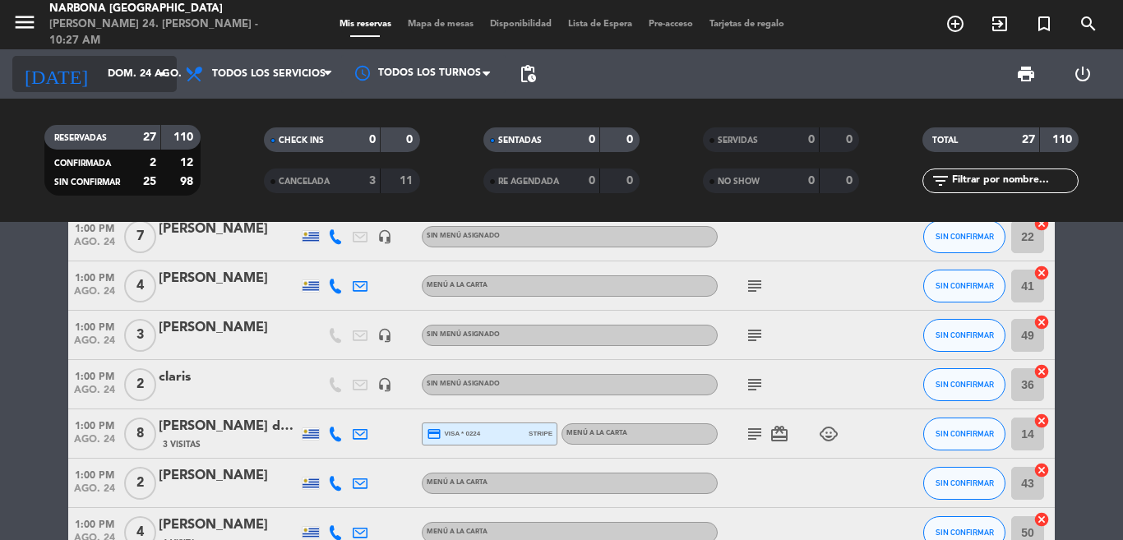
click at [99, 79] on input "dom. 24 ago." at bounding box center [168, 74] width 139 height 28
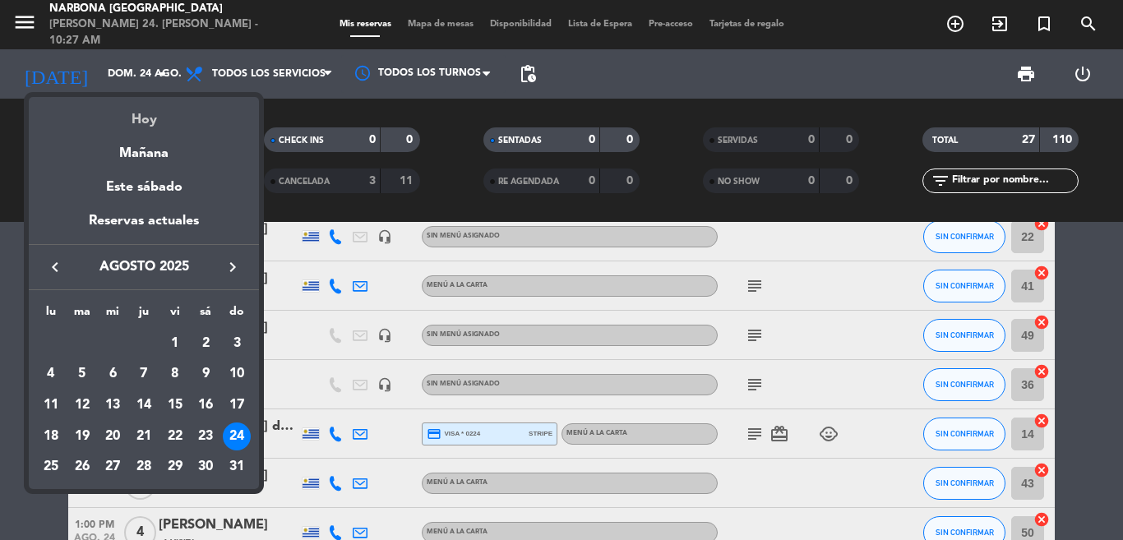
click at [133, 119] on div "Hoy" at bounding box center [144, 114] width 230 height 34
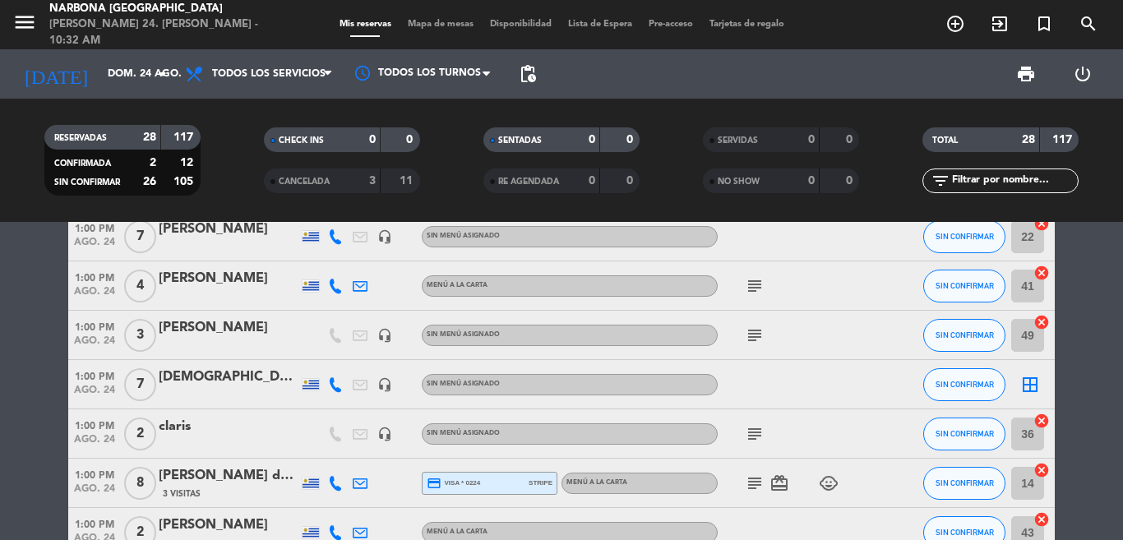
click at [170, 379] on div "[DEMOGRAPHIC_DATA]" at bounding box center [229, 377] width 140 height 21
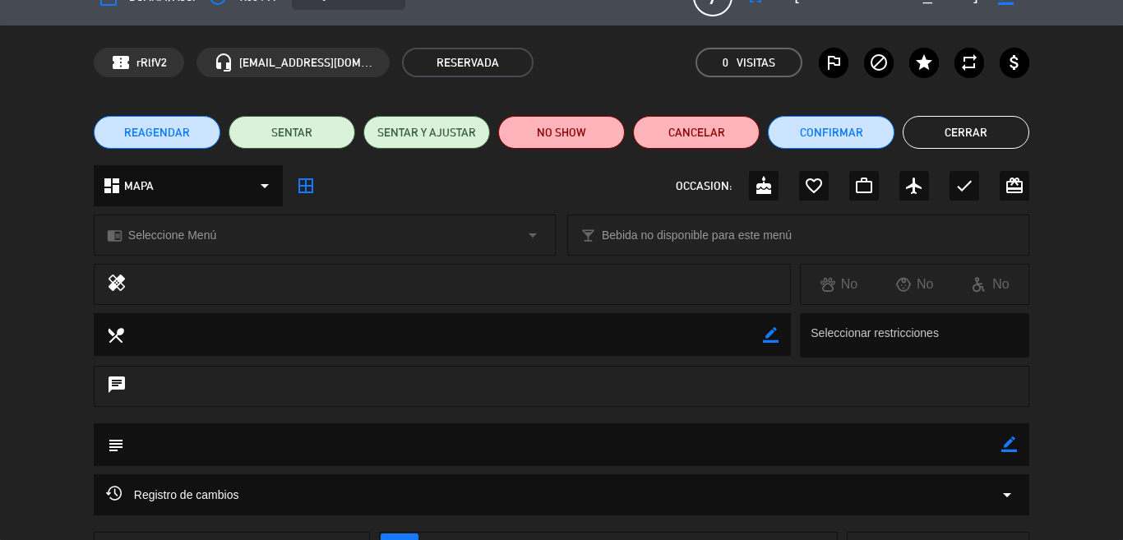
scroll to position [0, 0]
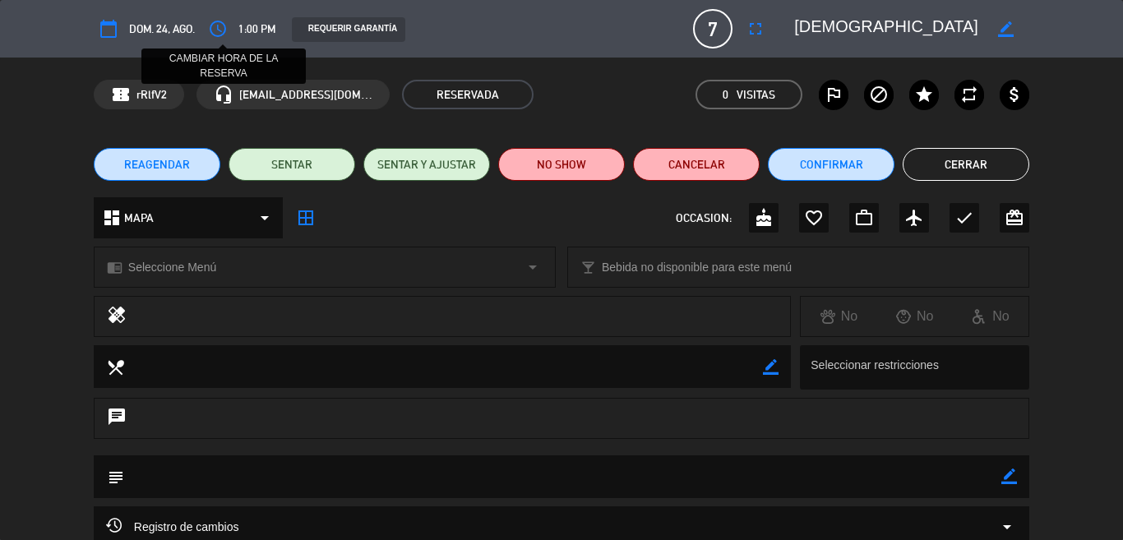
click at [219, 25] on icon "access_time" at bounding box center [218, 29] width 20 height 20
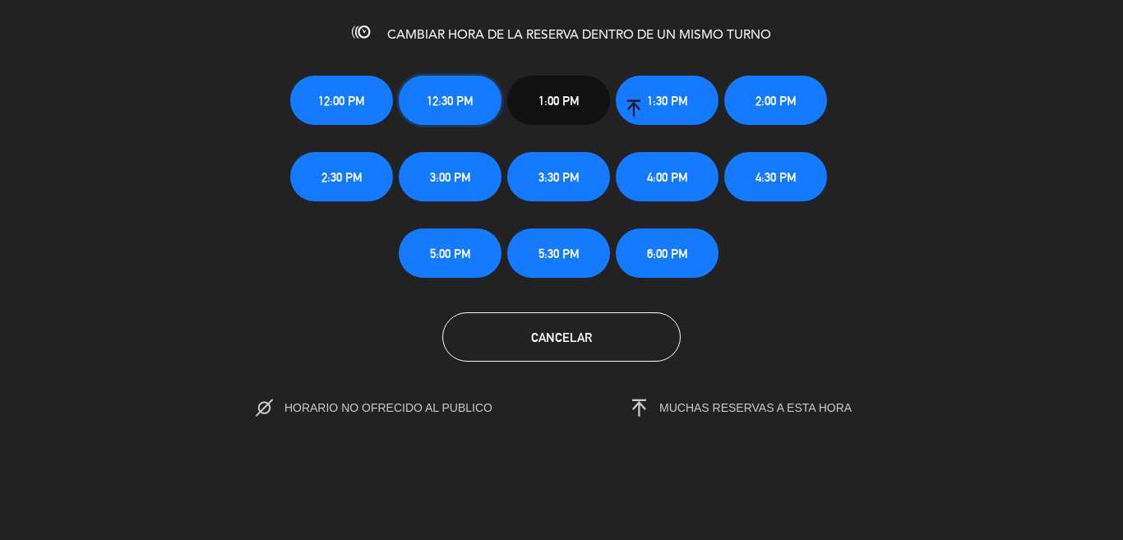
click at [457, 106] on span "12:30 PM" at bounding box center [450, 100] width 47 height 19
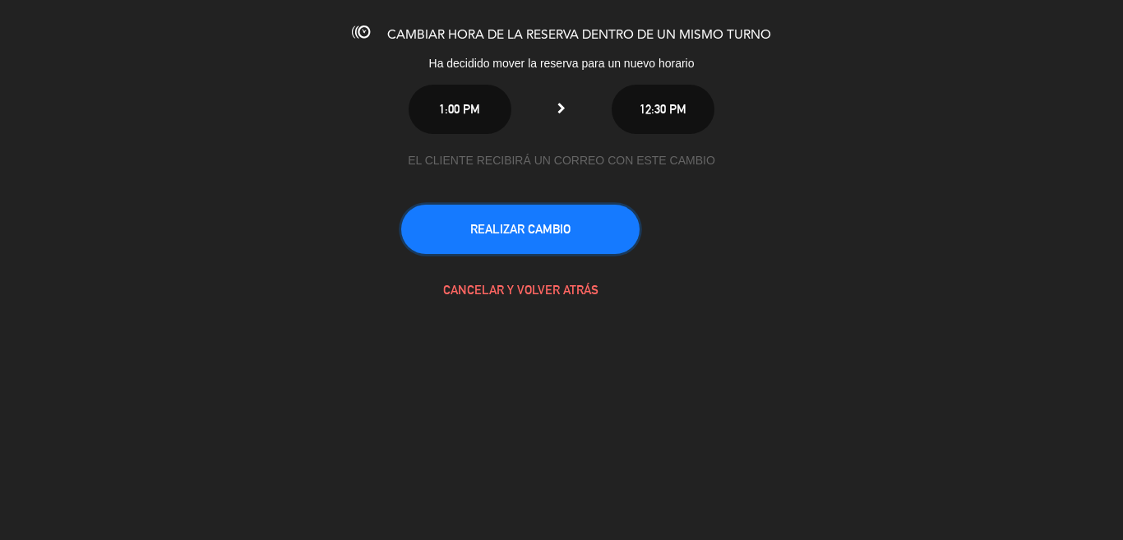
click at [568, 211] on button "REALIZAR CAMBIO" at bounding box center [520, 229] width 238 height 49
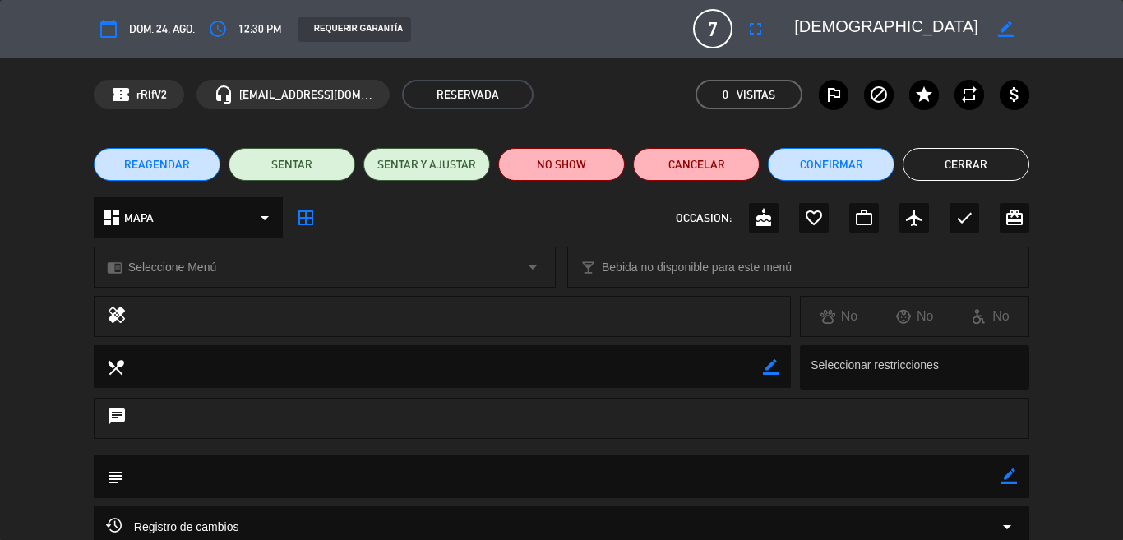
click at [333, 484] on textarea at bounding box center [562, 477] width 877 height 42
click at [1001, 469] on icon "border_color" at bounding box center [1009, 477] width 16 height 16
click at [839, 475] on textarea at bounding box center [562, 477] width 877 height 42
drag, startPoint x: 982, startPoint y: 476, endPoint x: 997, endPoint y: 481, distance: 15.6
click at [986, 478] on textarea at bounding box center [562, 477] width 877 height 42
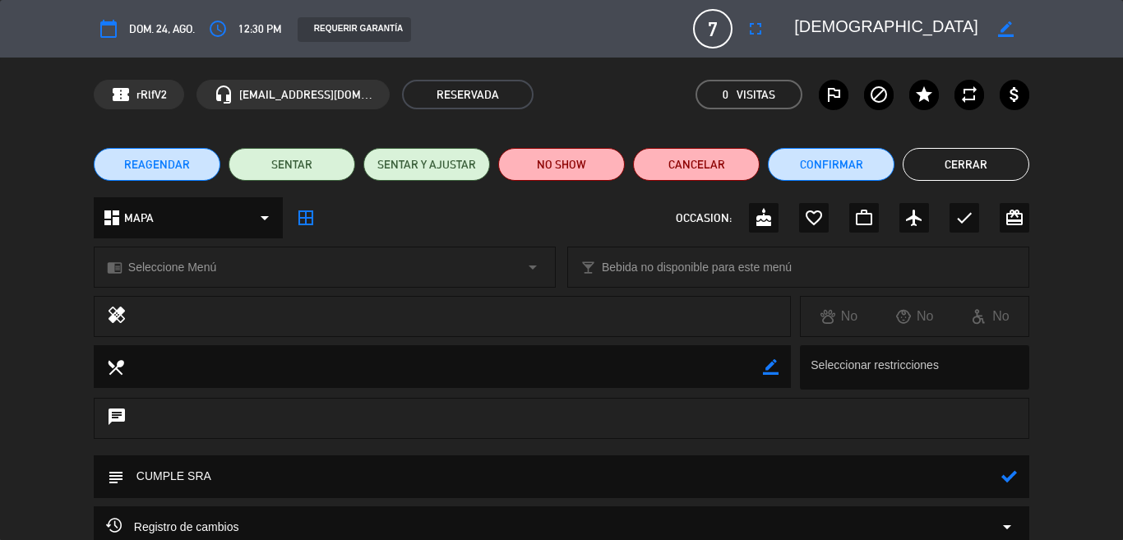
type textarea "CUMPLE SRA"
click at [1001, 481] on icon at bounding box center [1009, 477] width 16 height 16
click at [935, 173] on button "Cerrar" at bounding box center [966, 164] width 127 height 33
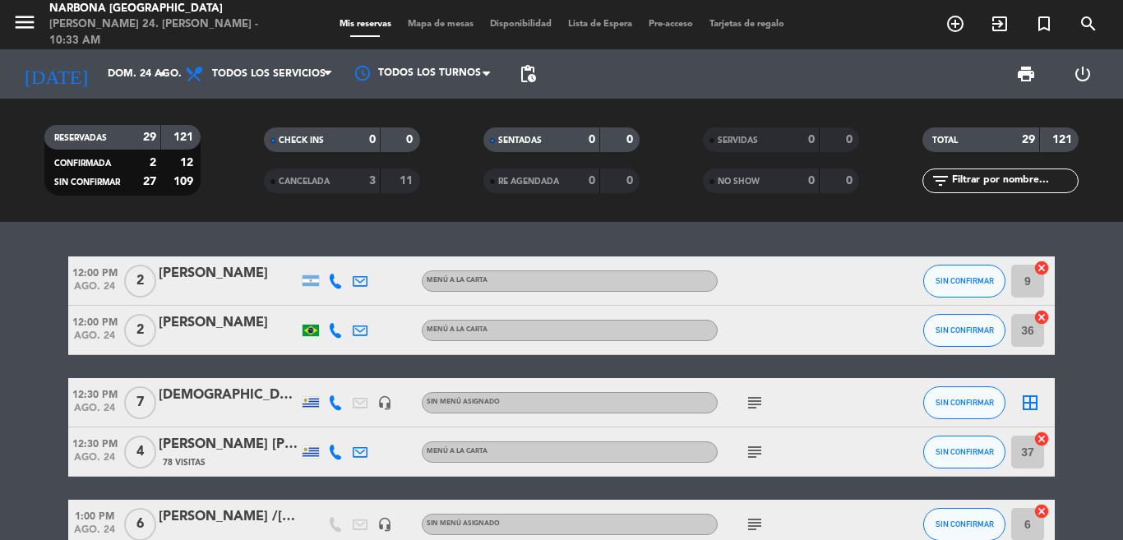
drag, startPoint x: 1106, startPoint y: 261, endPoint x: 1115, endPoint y: 243, distance: 19.5
click at [1115, 243] on div "12:00 PM ago. 24 2 [PERSON_NAME] MENÚ A LA CARTA SIN CONFIRMAR 9 cancel 12:00 P…" at bounding box center [561, 381] width 1123 height 318
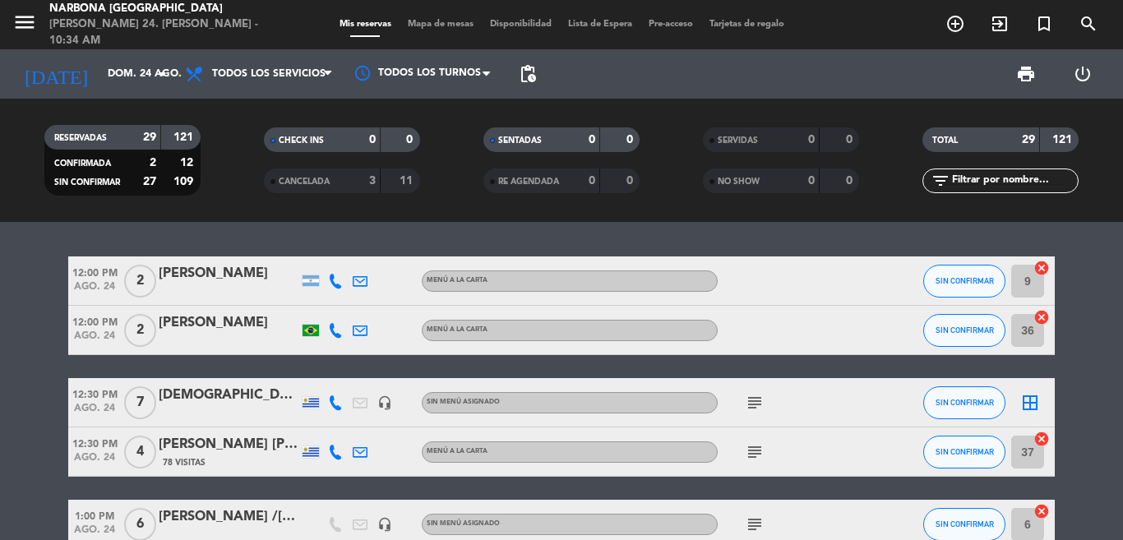
click at [752, 458] on icon "subject" at bounding box center [755, 452] width 20 height 20
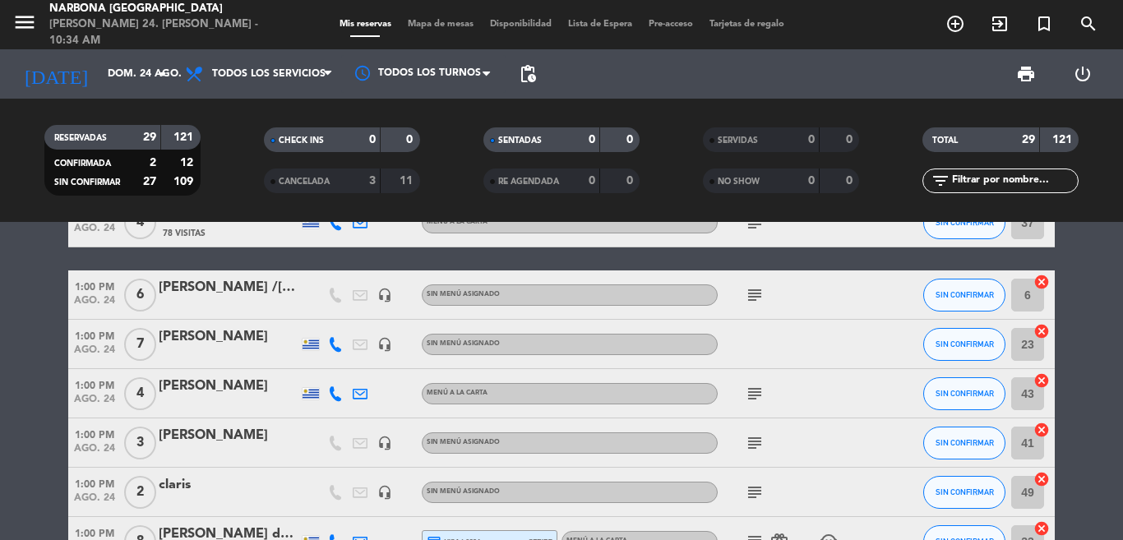
scroll to position [263, 0]
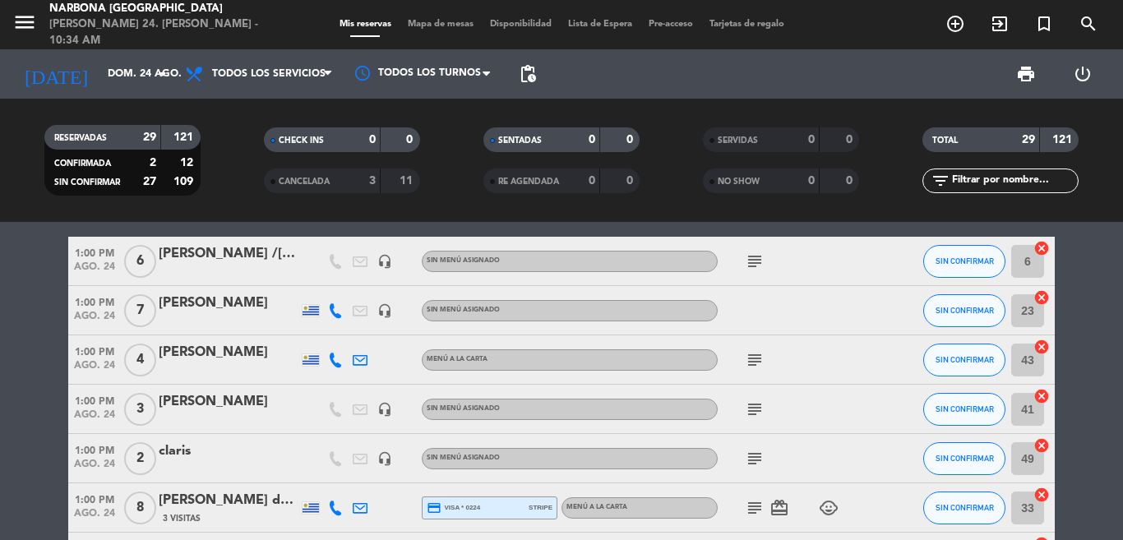
click at [747, 263] on icon "subject" at bounding box center [755, 262] width 20 height 20
drag, startPoint x: 2, startPoint y: 251, endPoint x: 12, endPoint y: 261, distance: 14.0
click at [742, 359] on span "subject" at bounding box center [754, 360] width 25 height 20
click at [952, 25] on icon "add_circle_outline" at bounding box center [956, 24] width 20 height 20
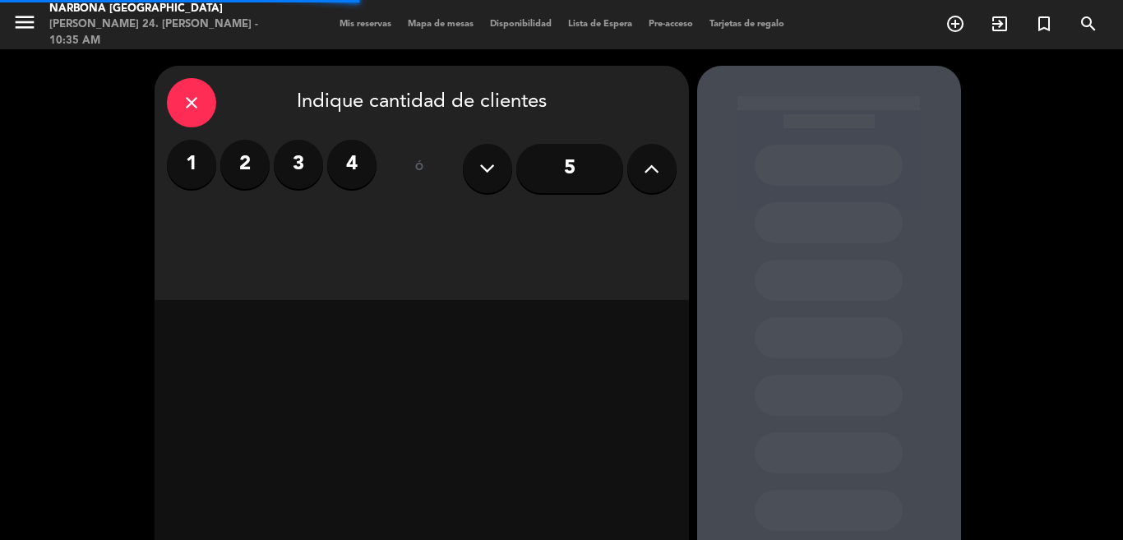
click at [225, 170] on label "2" at bounding box center [244, 164] width 49 height 49
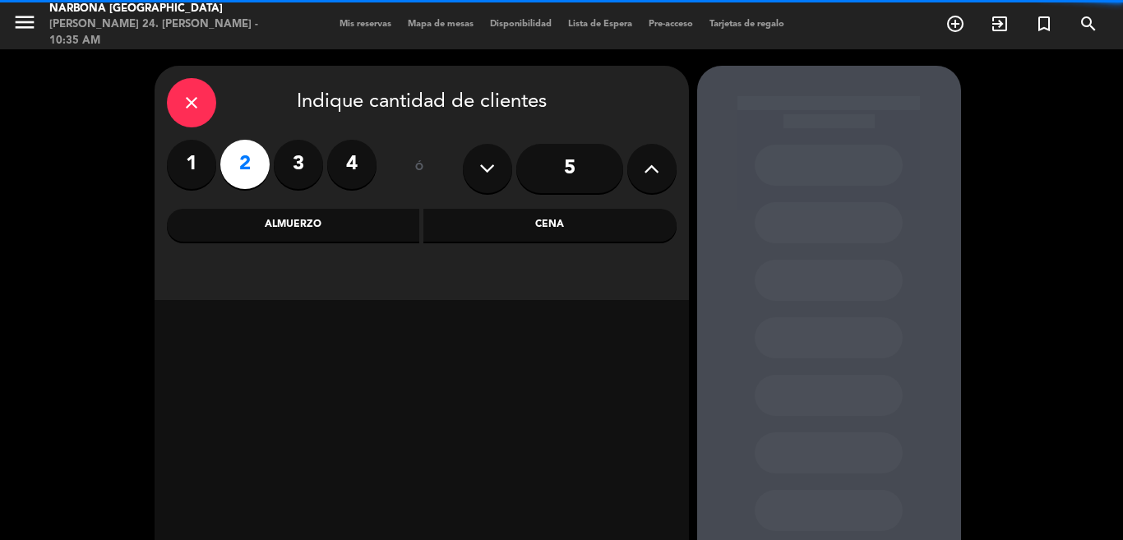
click at [294, 211] on div "Almuerzo" at bounding box center [293, 225] width 253 height 33
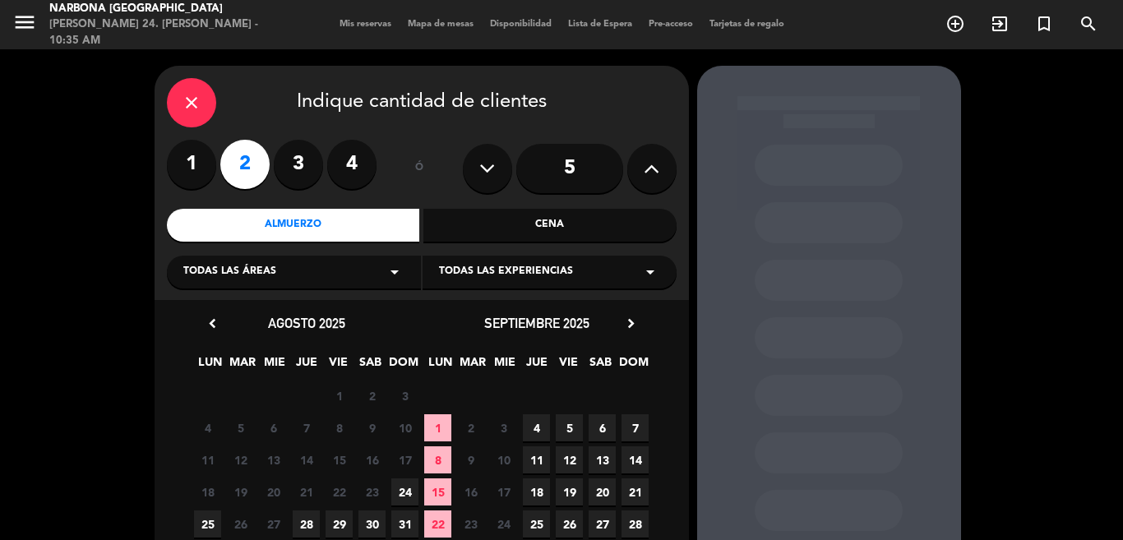
click at [218, 534] on span "25" at bounding box center [207, 524] width 27 height 27
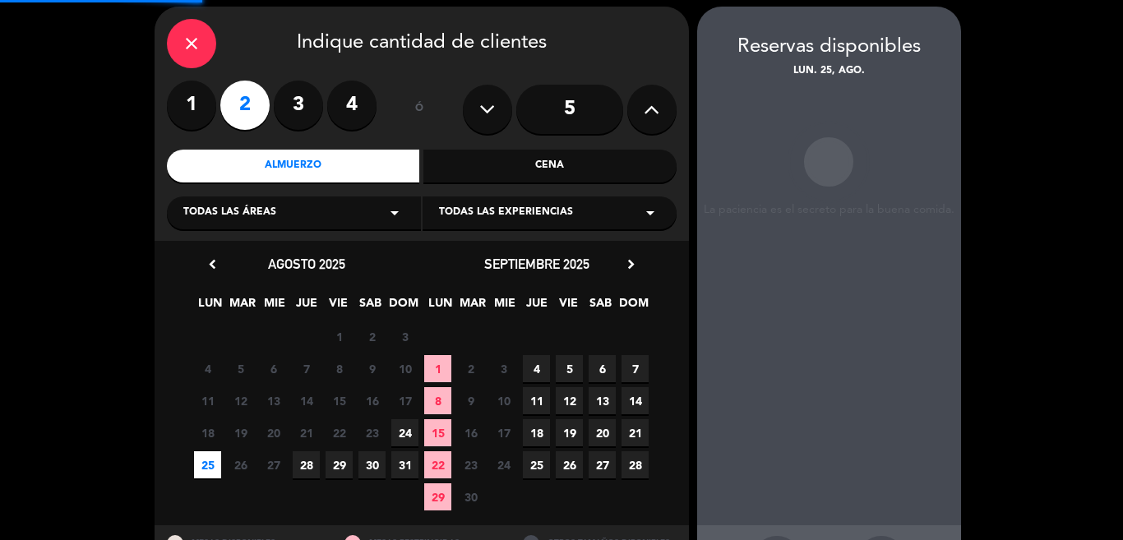
scroll to position [66, 0]
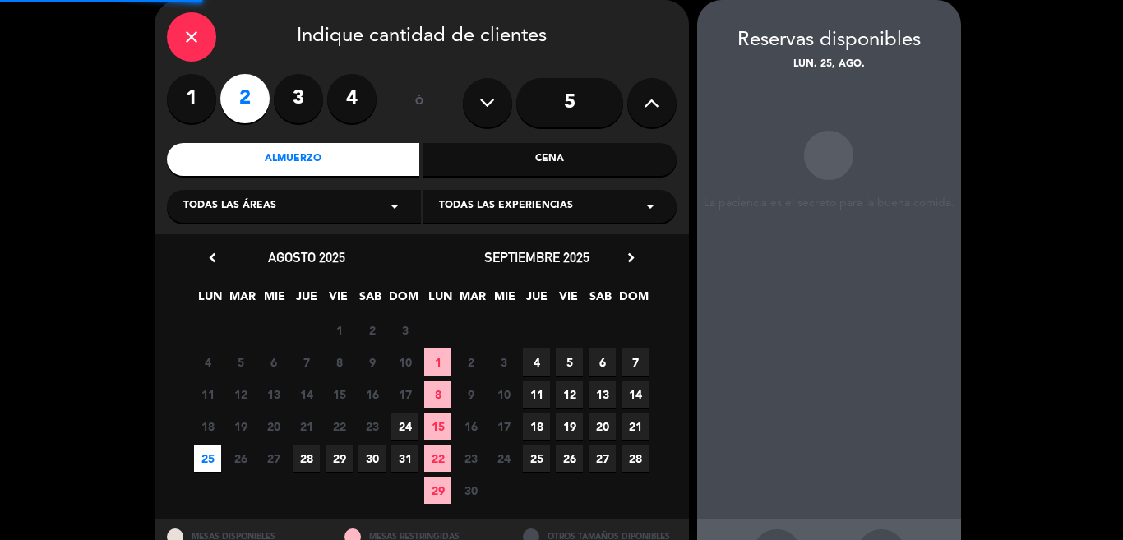
click at [206, 530] on div "MESAS DISPONIBLES" at bounding box center [244, 536] width 178 height 35
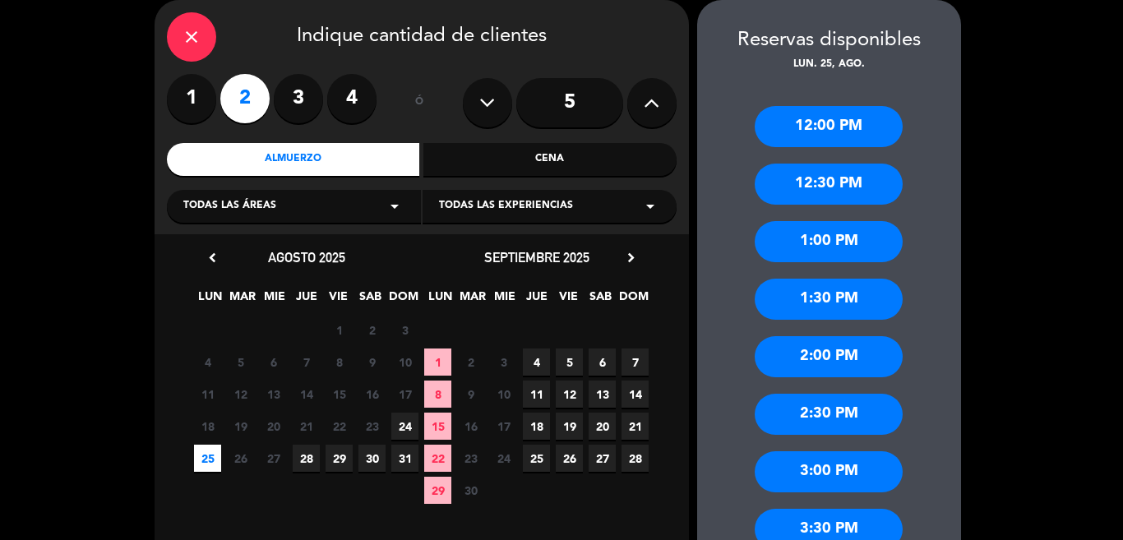
click at [822, 245] on div "1:00 PM" at bounding box center [829, 241] width 148 height 41
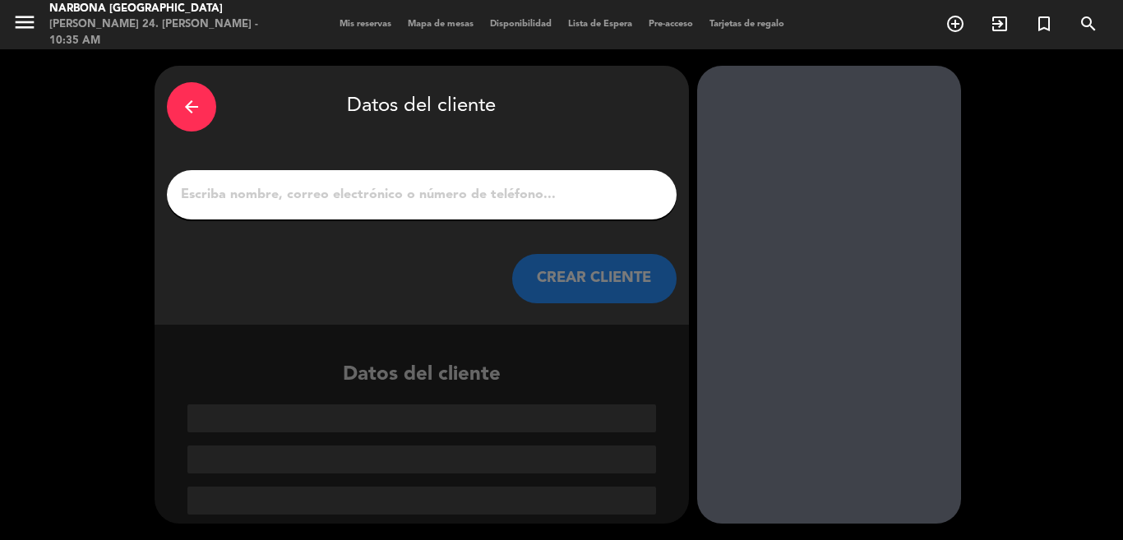
click at [563, 193] on input "1" at bounding box center [421, 194] width 485 height 23
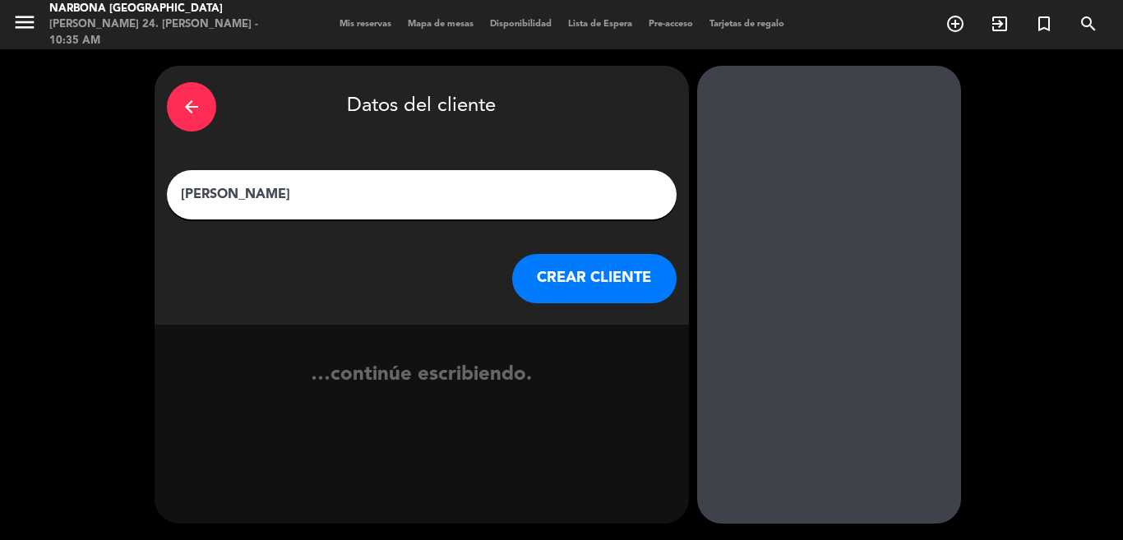
type input "[PERSON_NAME]"
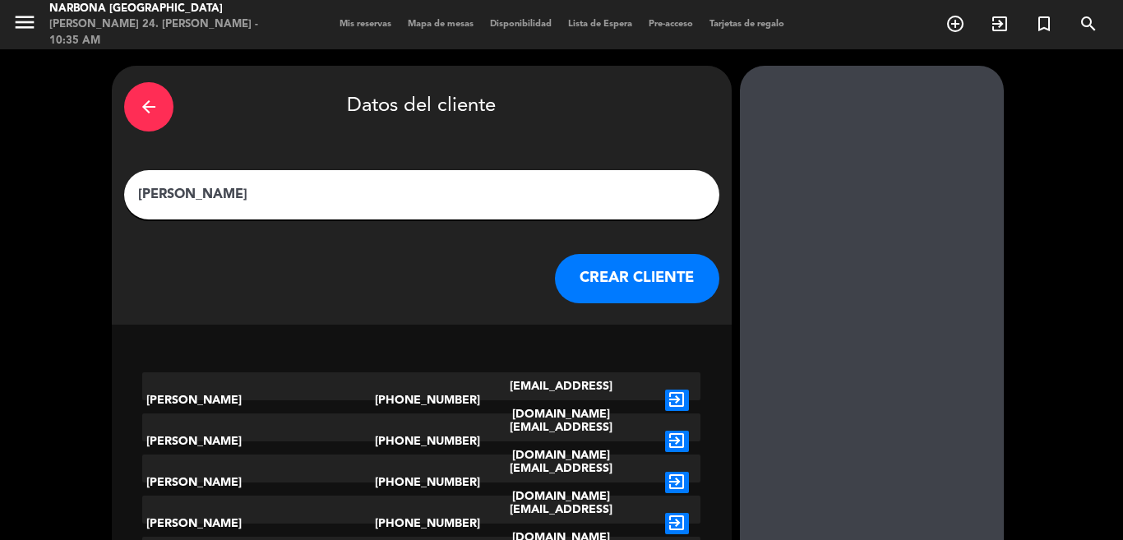
click at [592, 274] on button "CREAR CLIENTE" at bounding box center [637, 278] width 164 height 49
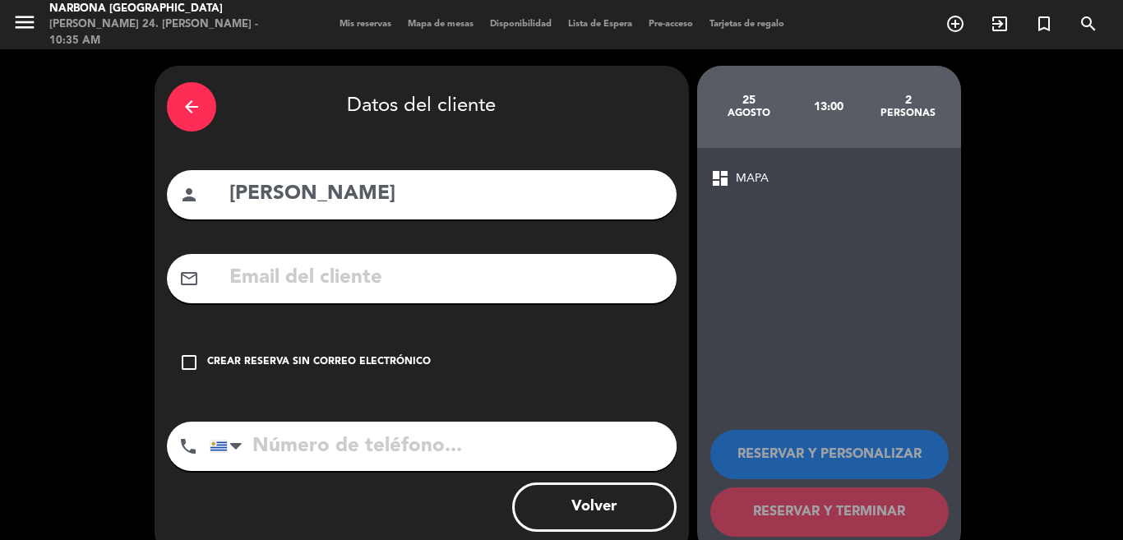
drag, startPoint x: 294, startPoint y: 369, endPoint x: 333, endPoint y: 373, distance: 38.9
click at [296, 369] on div "Crear reserva sin correo electrónico" at bounding box center [319, 362] width 224 height 16
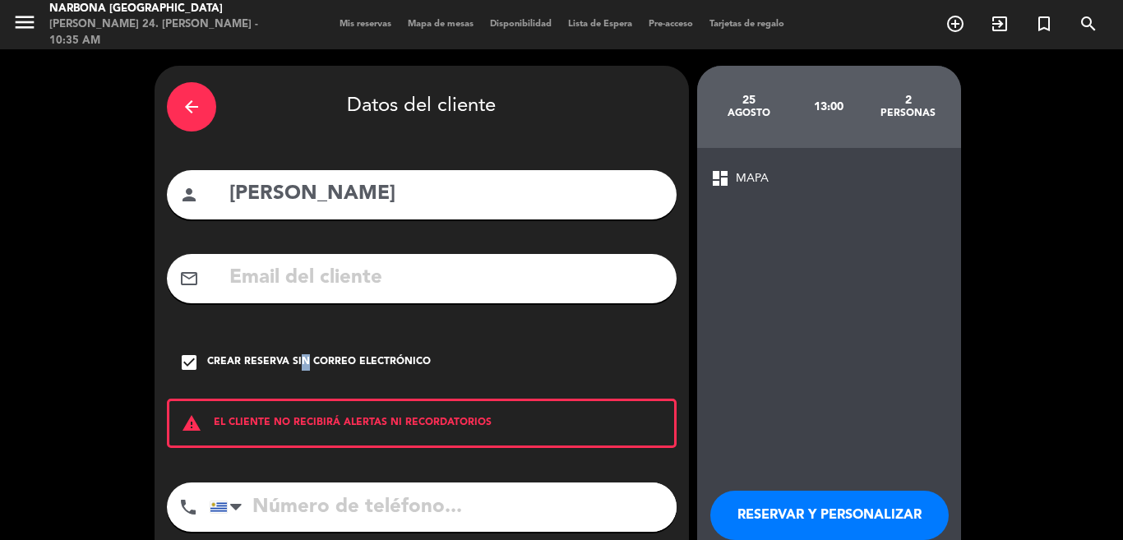
drag, startPoint x: 1117, startPoint y: 264, endPoint x: 1112, endPoint y: 352, distance: 88.1
click at [1104, 362] on div "arrow_back Datos del cliente person [PERSON_NAME] mail_outline check_box Crear …" at bounding box center [561, 341] width 1123 height 585
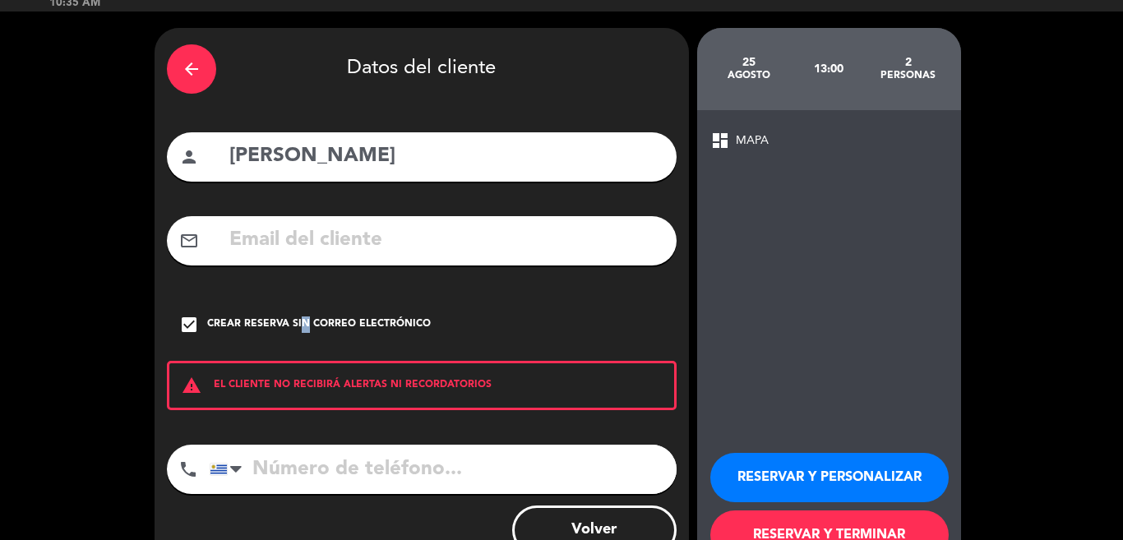
scroll to position [39, 0]
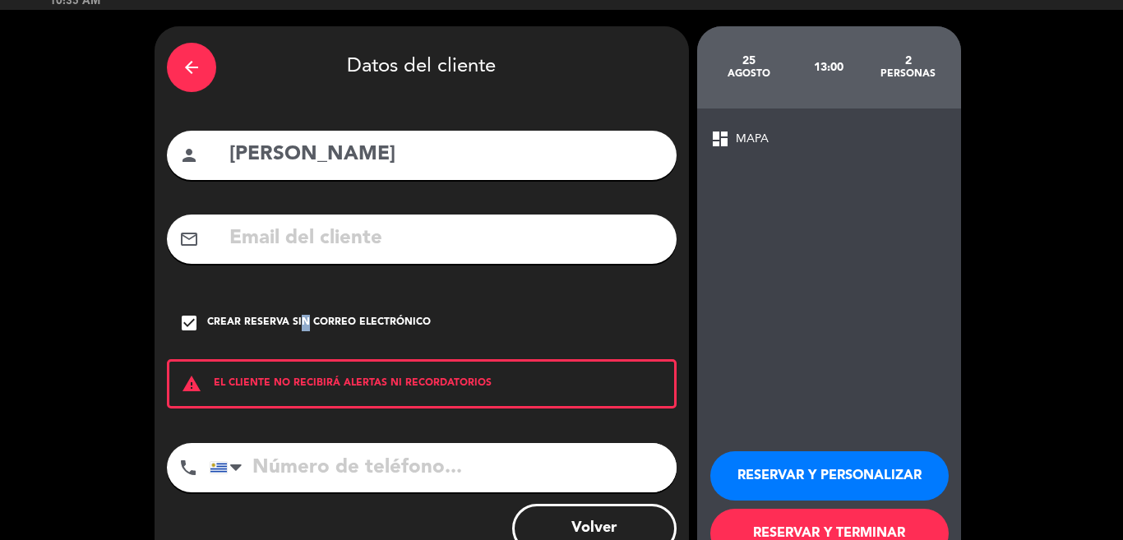
click at [857, 529] on button "RESERVAR Y TERMINAR" at bounding box center [829, 533] width 238 height 49
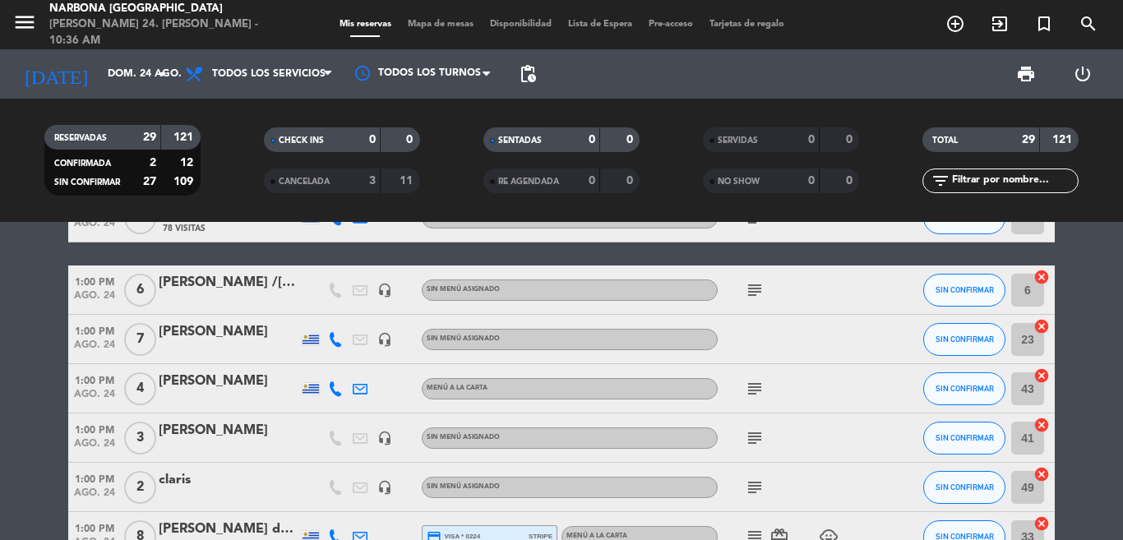
scroll to position [239, 0]
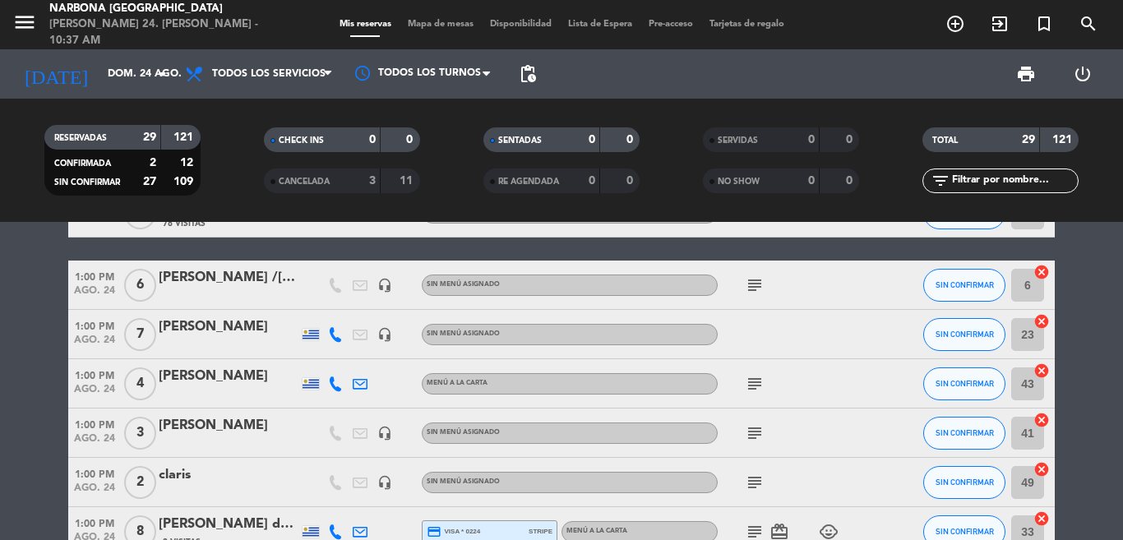
click at [760, 280] on span "subject" at bounding box center [754, 285] width 25 height 20
click at [745, 285] on icon "subject" at bounding box center [755, 285] width 20 height 20
click at [746, 382] on icon "subject" at bounding box center [755, 384] width 20 height 20
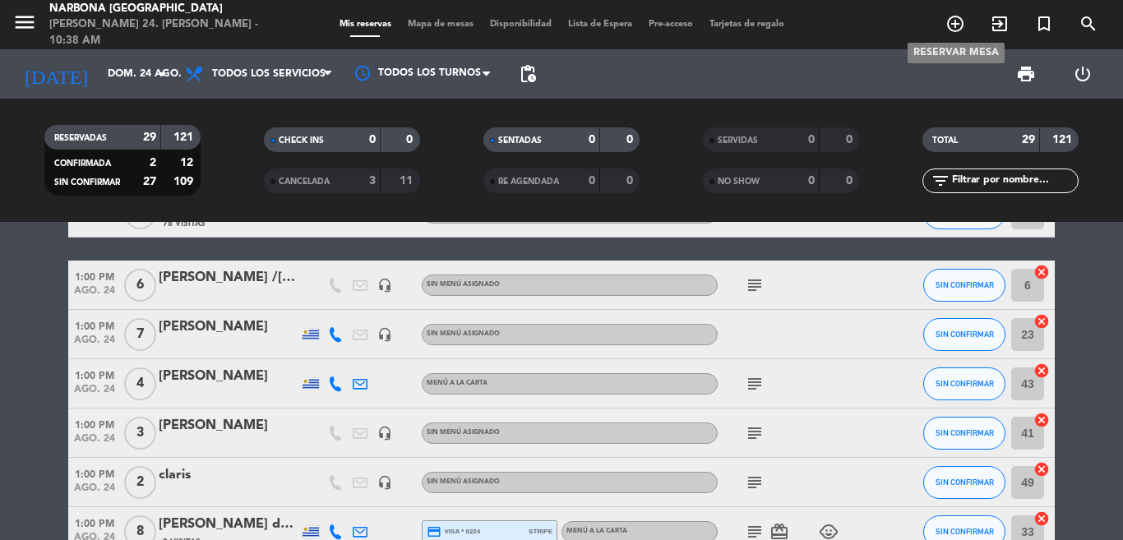
click at [954, 17] on icon "add_circle_outline" at bounding box center [956, 24] width 20 height 20
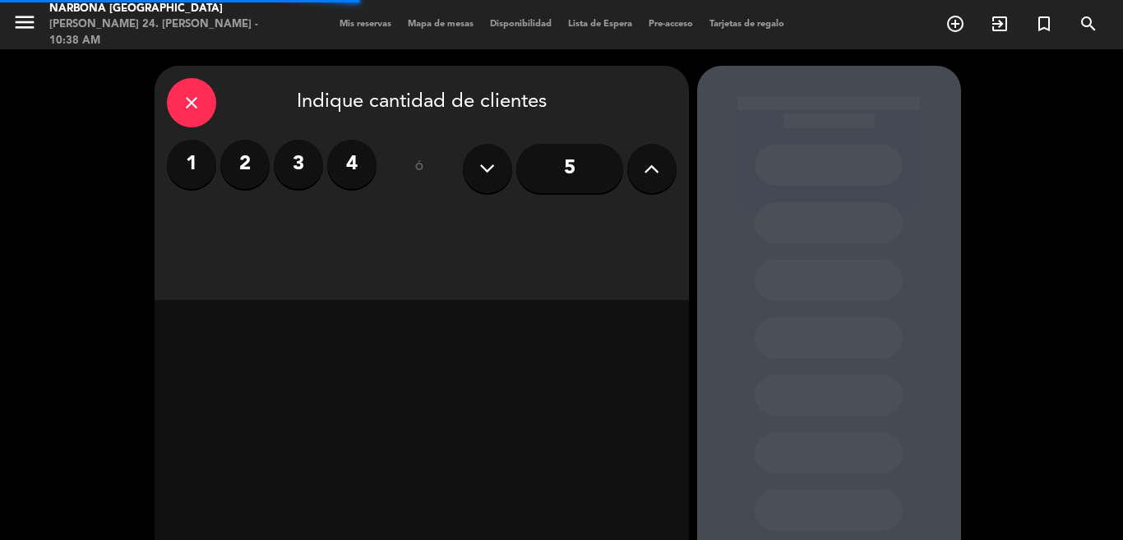
click at [261, 165] on label "2" at bounding box center [244, 164] width 49 height 49
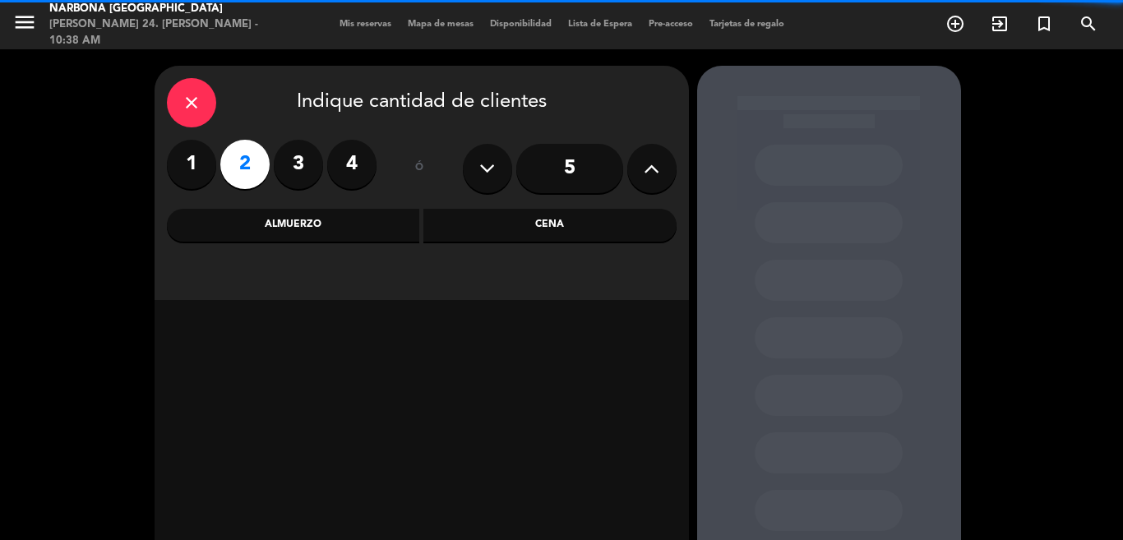
click at [319, 225] on div "Almuerzo" at bounding box center [293, 225] width 253 height 33
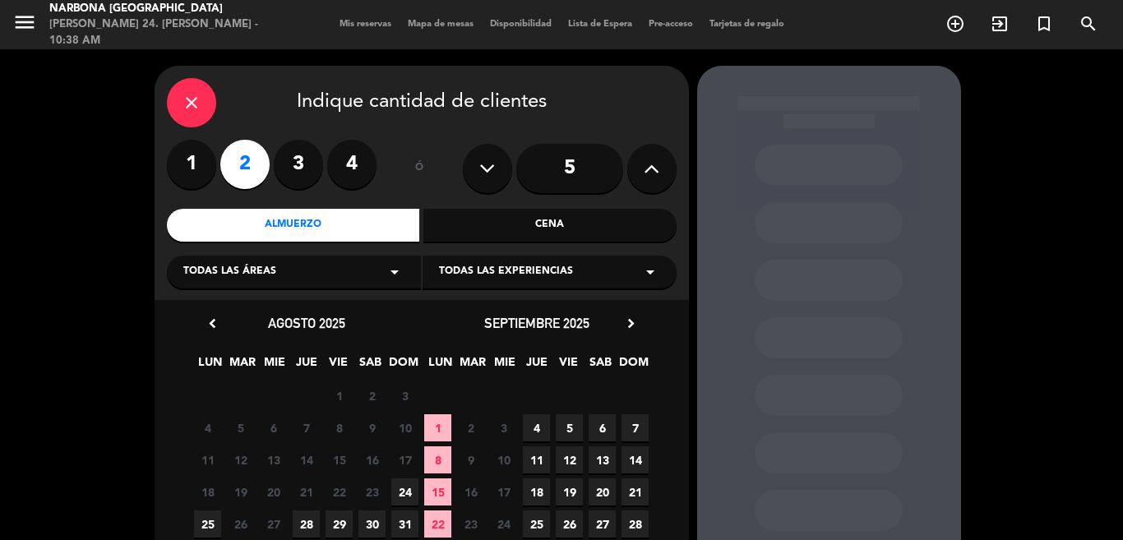
click at [396, 488] on span "24" at bounding box center [404, 492] width 27 height 27
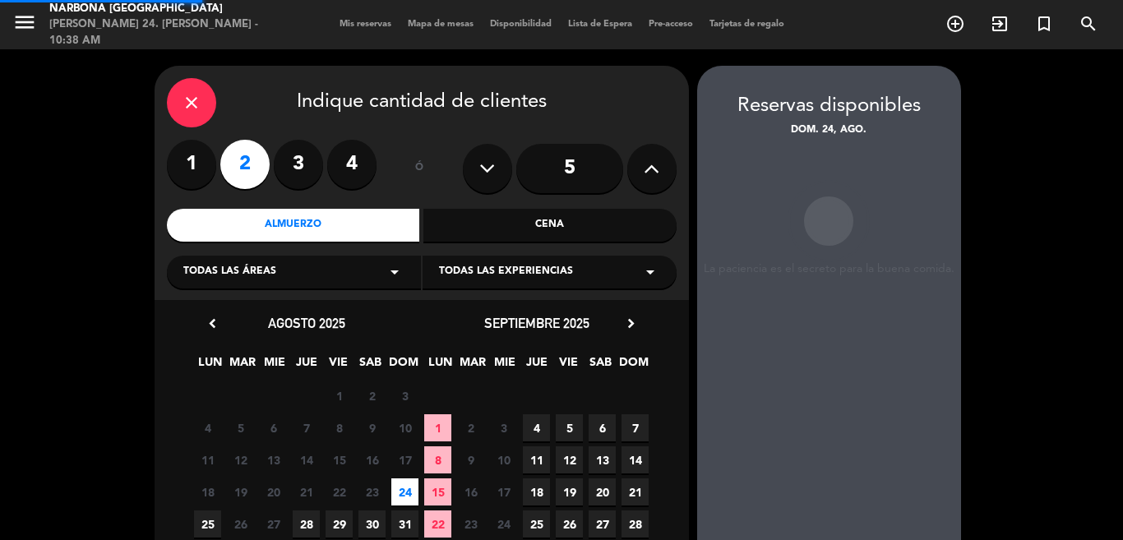
scroll to position [66, 0]
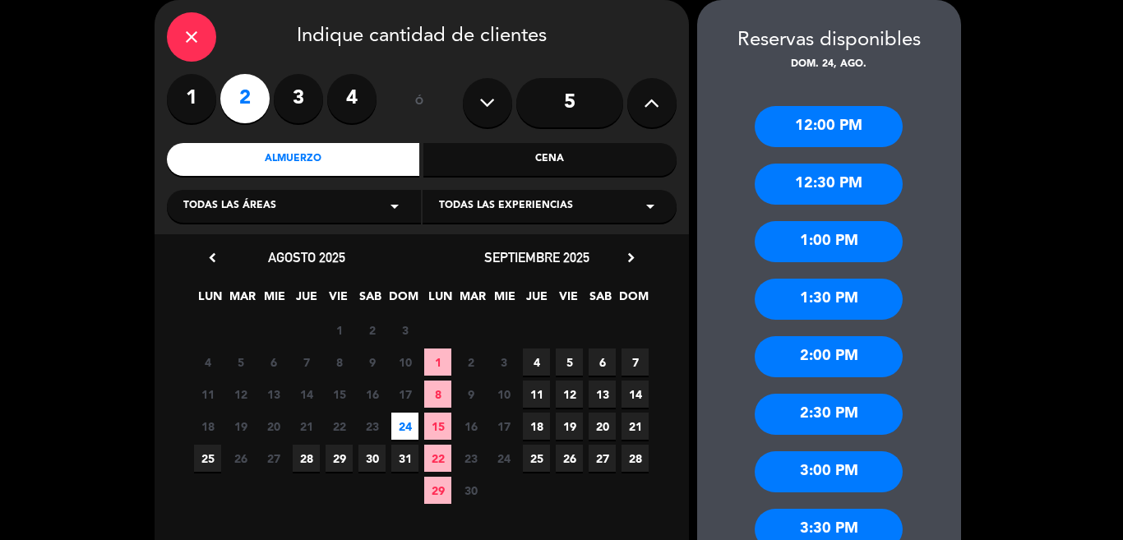
click at [826, 294] on div "1:30 PM" at bounding box center [829, 299] width 148 height 41
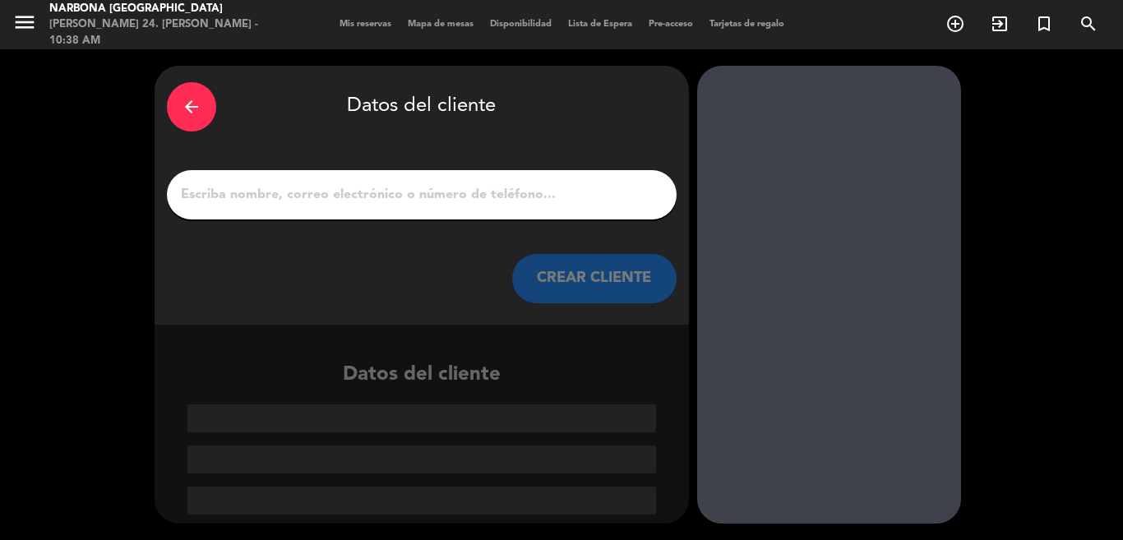
scroll to position [0, 0]
click at [487, 205] on input "1" at bounding box center [421, 194] width 485 height 23
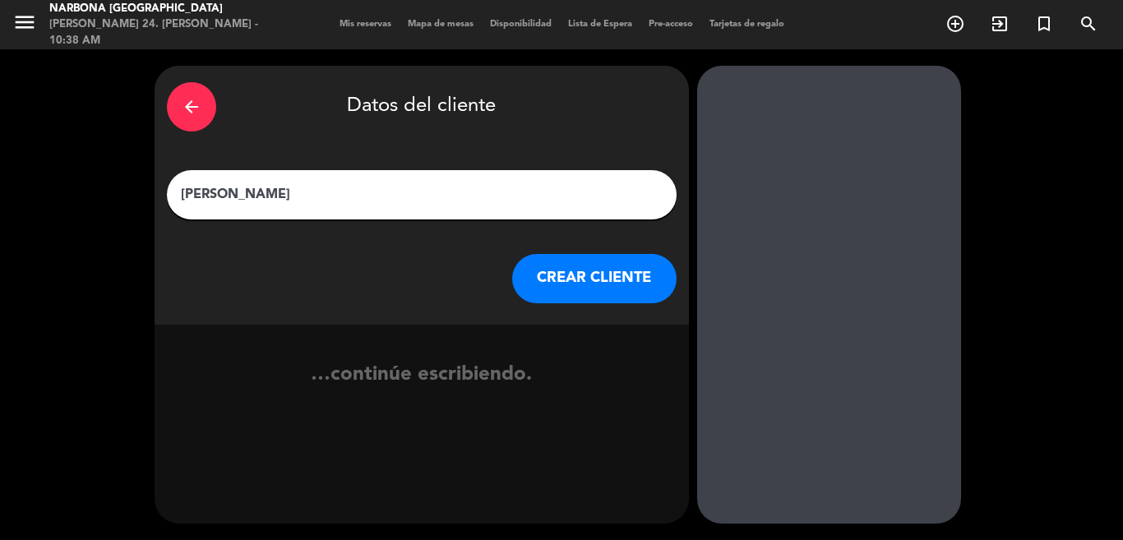
type input "[PERSON_NAME]"
click at [559, 283] on button "CREAR CLIENTE" at bounding box center [594, 278] width 164 height 49
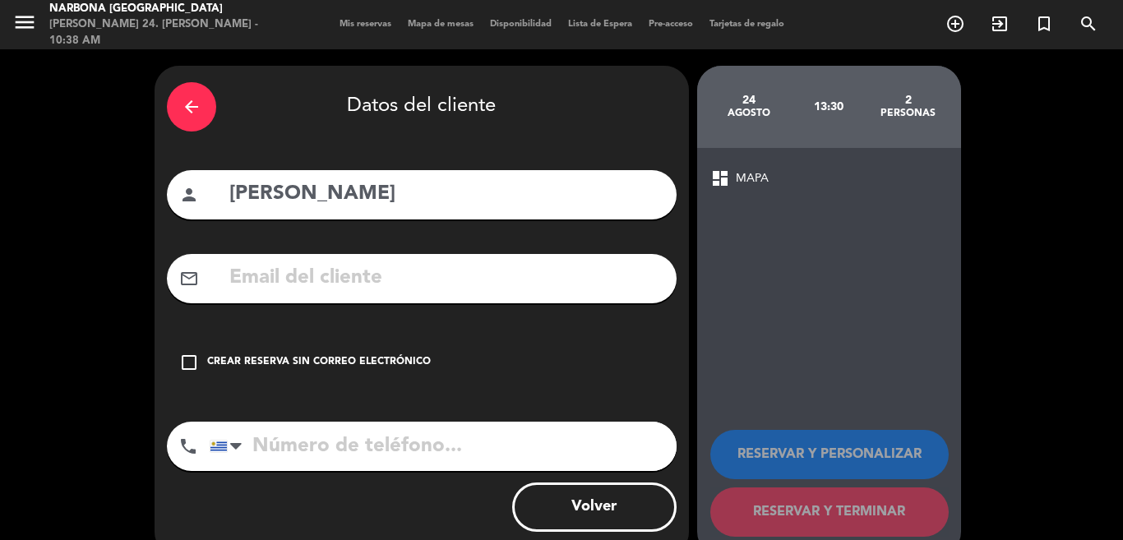
click at [285, 357] on div "Crear reserva sin correo electrónico" at bounding box center [319, 362] width 224 height 16
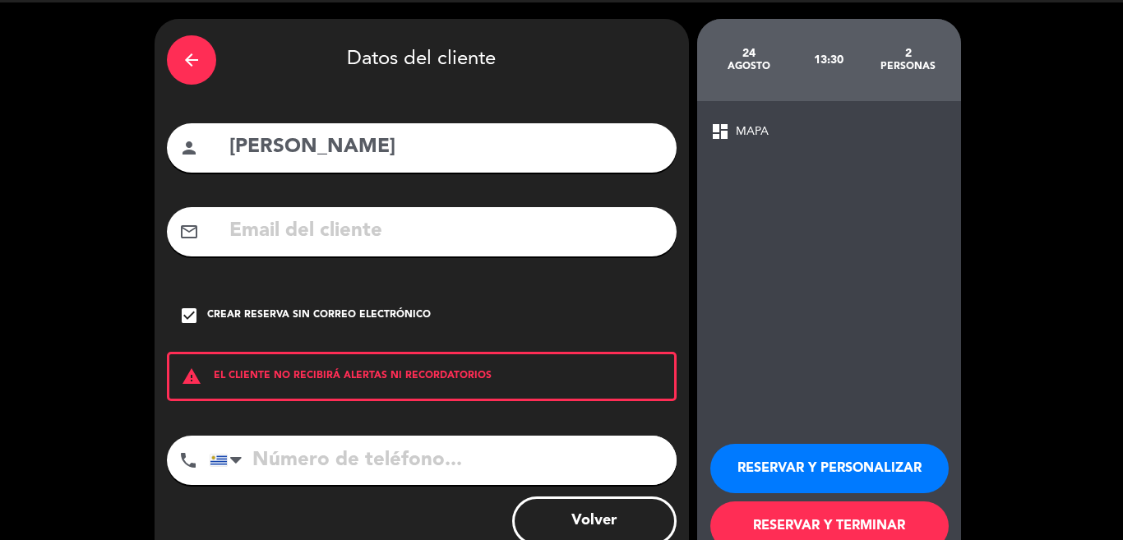
scroll to position [91, 0]
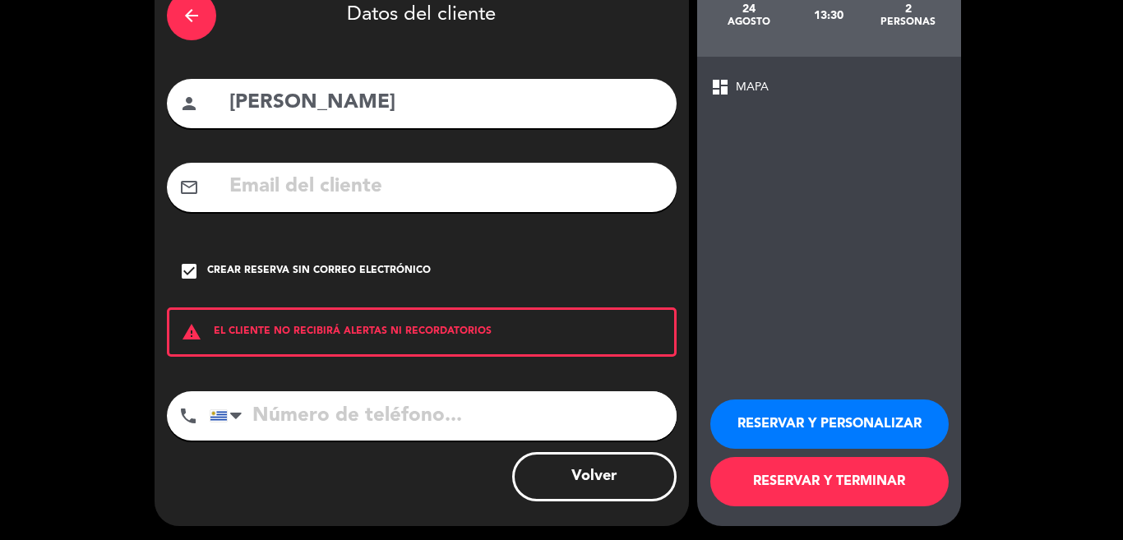
click at [775, 482] on button "RESERVAR Y TERMINAR" at bounding box center [829, 481] width 238 height 49
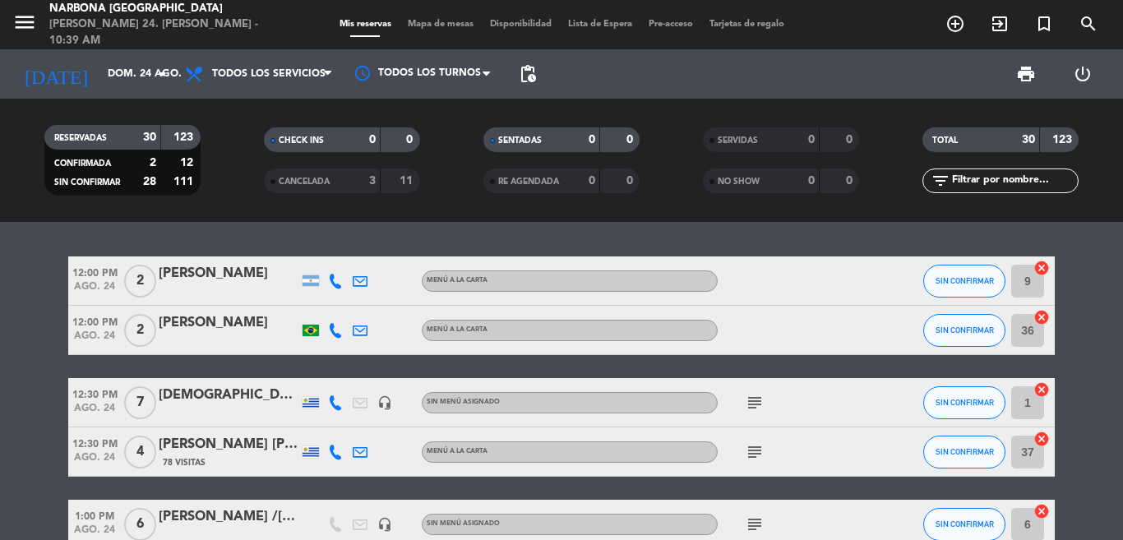
drag, startPoint x: 0, startPoint y: 364, endPoint x: 52, endPoint y: 345, distance: 55.4
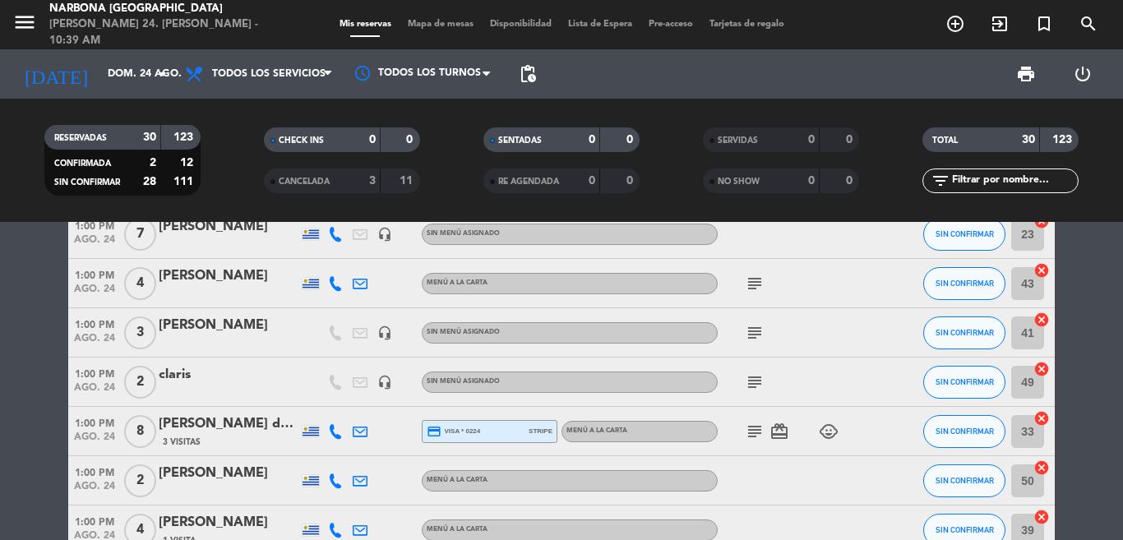
scroll to position [536, 0]
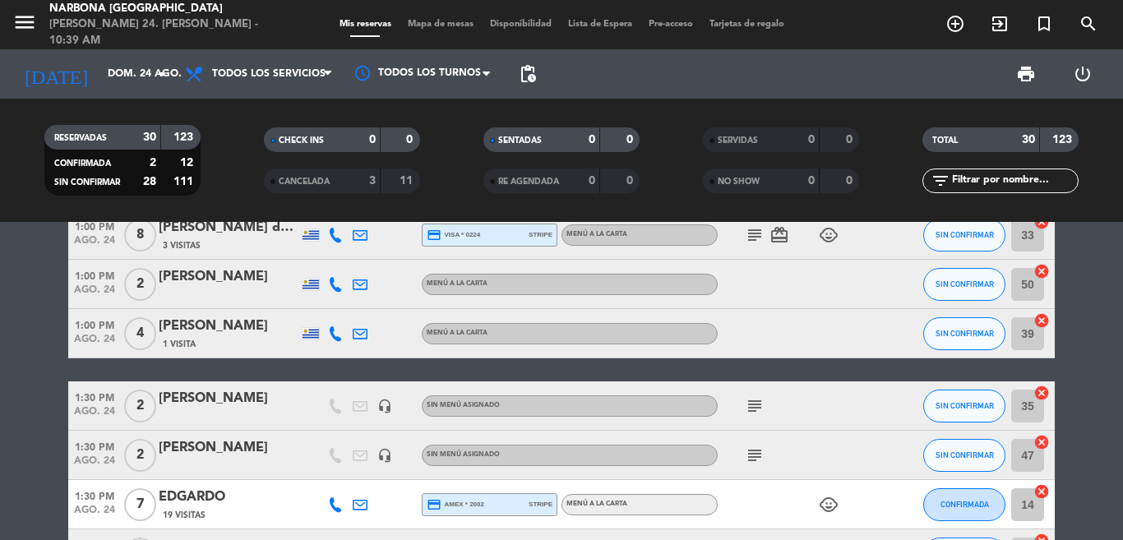
click at [4, 426] on bookings-row "12:00 PM ago. 24 2 [PERSON_NAME] MENÚ A LA CARTA SIN CONFIRMAR 9 cancel 12:00 P…" at bounding box center [561, 529] width 1123 height 1618
click at [946, 16] on icon "add_circle_outline" at bounding box center [956, 24] width 20 height 20
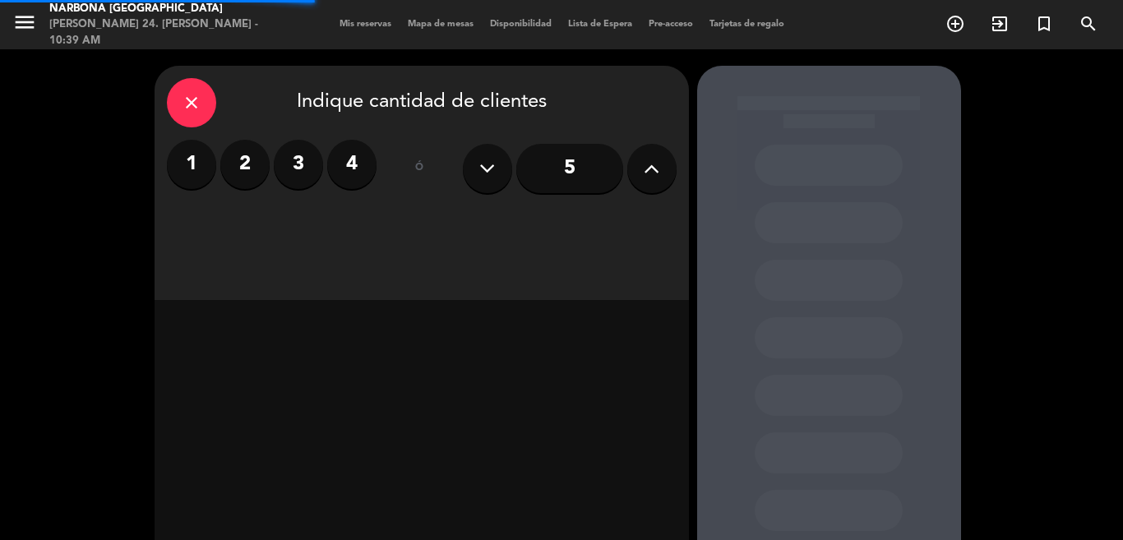
click at [243, 153] on label "2" at bounding box center [244, 164] width 49 height 49
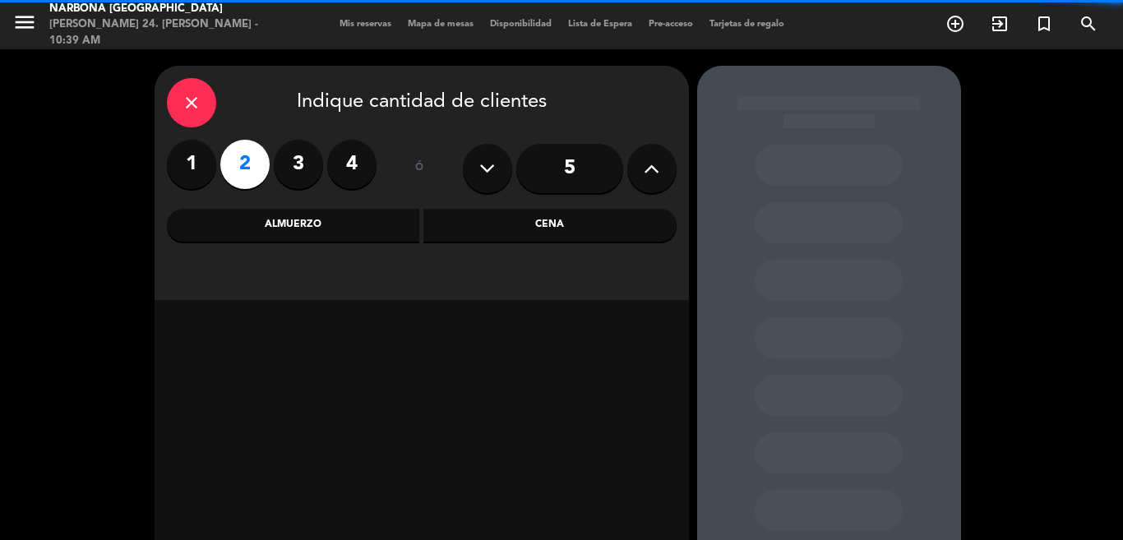
click at [313, 226] on div "Almuerzo" at bounding box center [293, 225] width 253 height 33
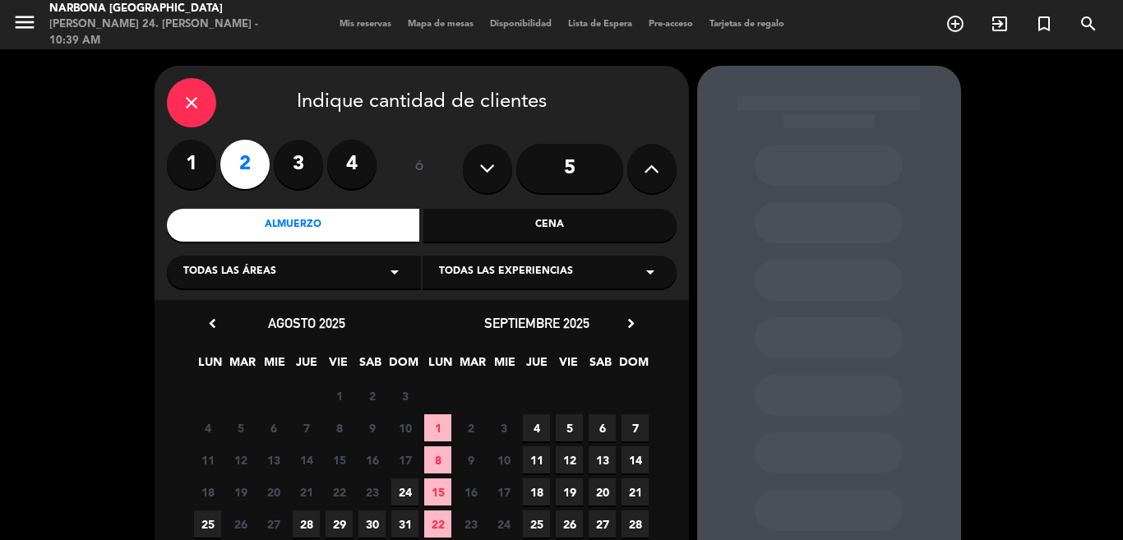
click at [398, 488] on span "24" at bounding box center [404, 492] width 27 height 27
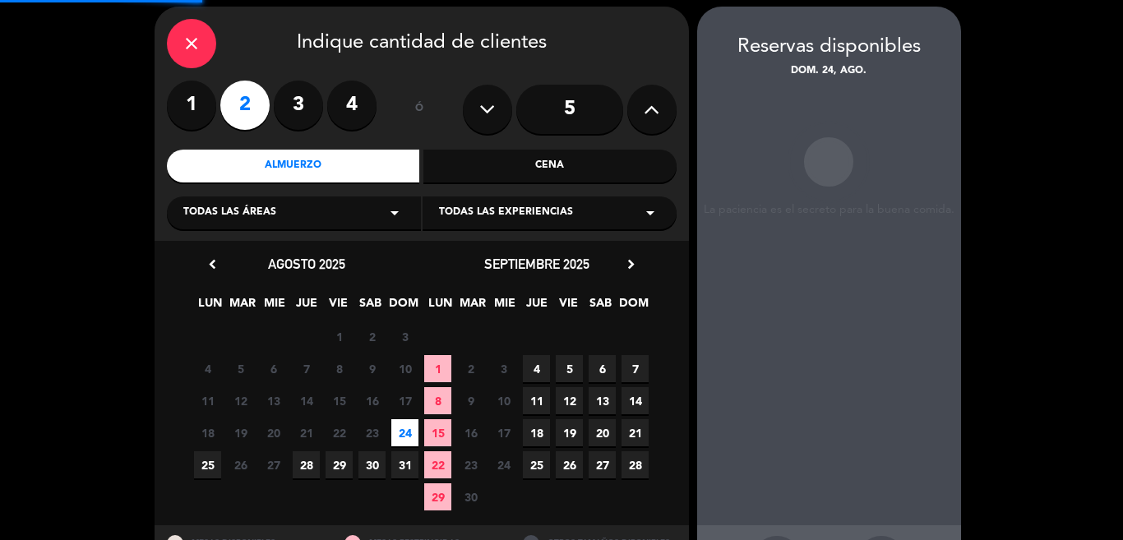
scroll to position [66, 0]
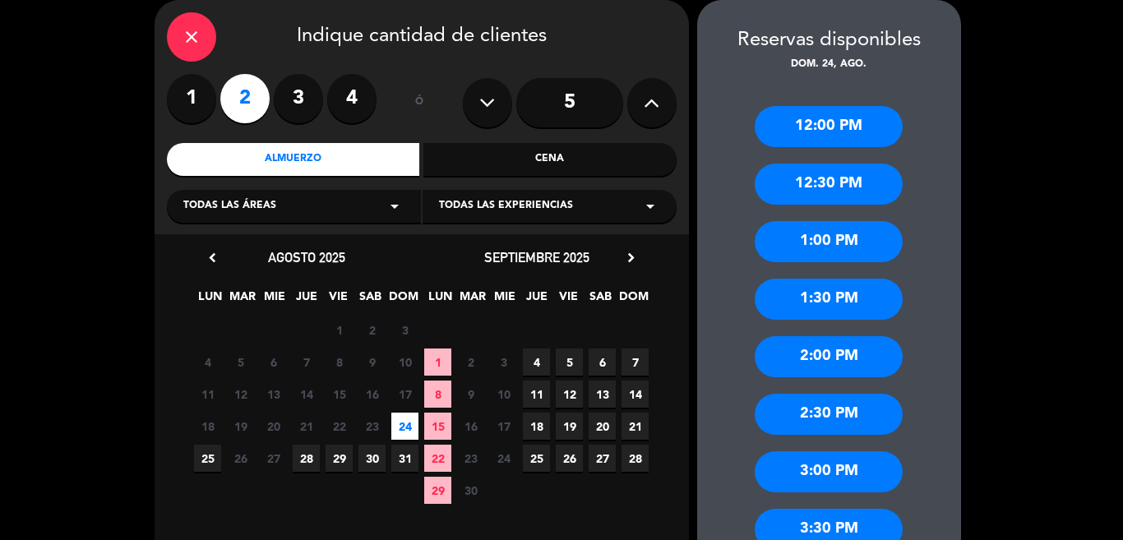
click at [816, 182] on div "12:30 PM" at bounding box center [829, 184] width 148 height 41
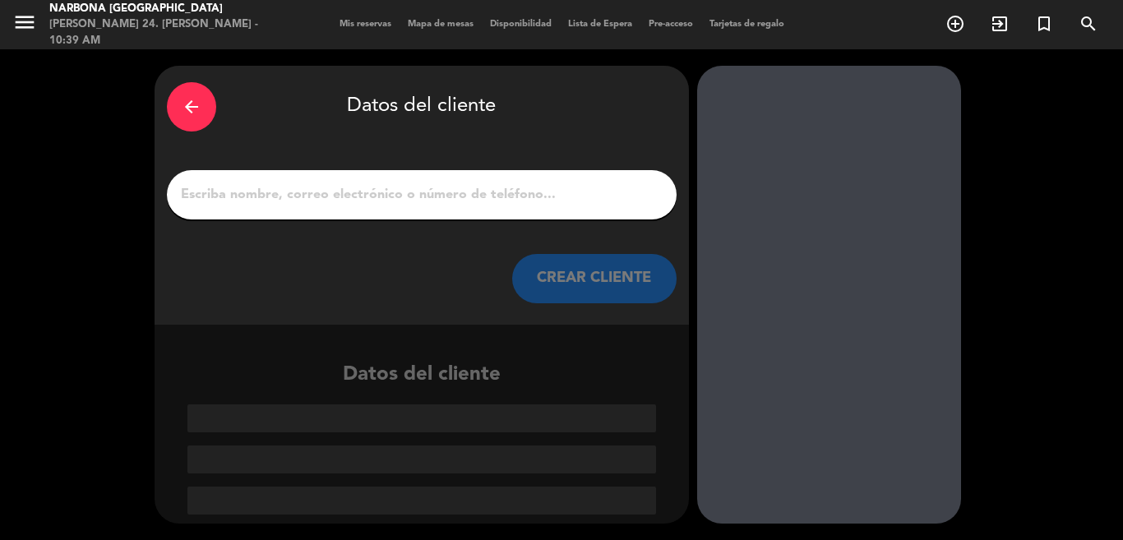
click at [497, 199] on input "1" at bounding box center [421, 194] width 485 height 23
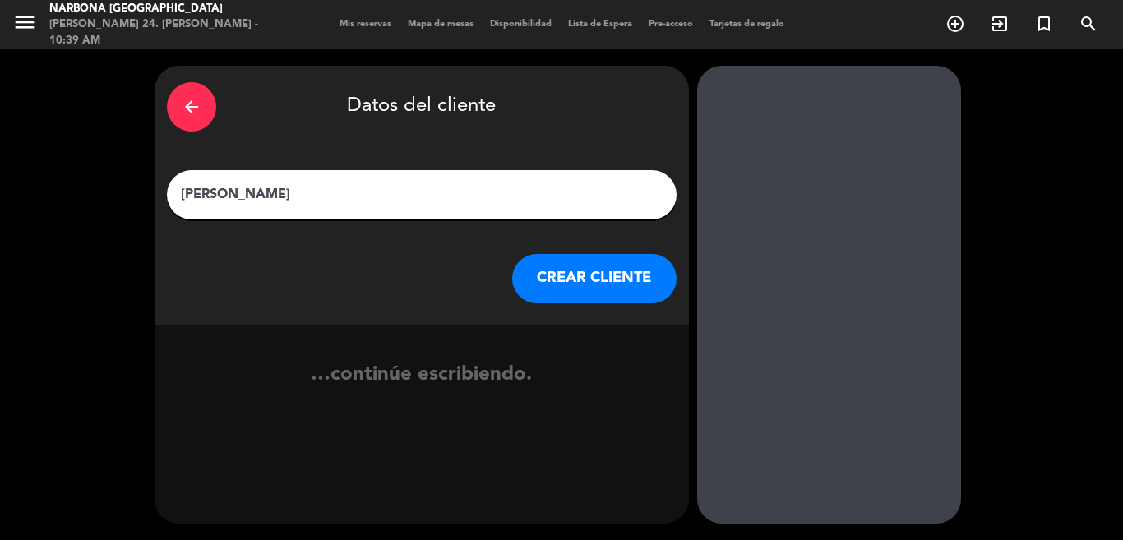
type input "[PERSON_NAME]"
click at [575, 266] on button "CREAR CLIENTE" at bounding box center [594, 278] width 164 height 49
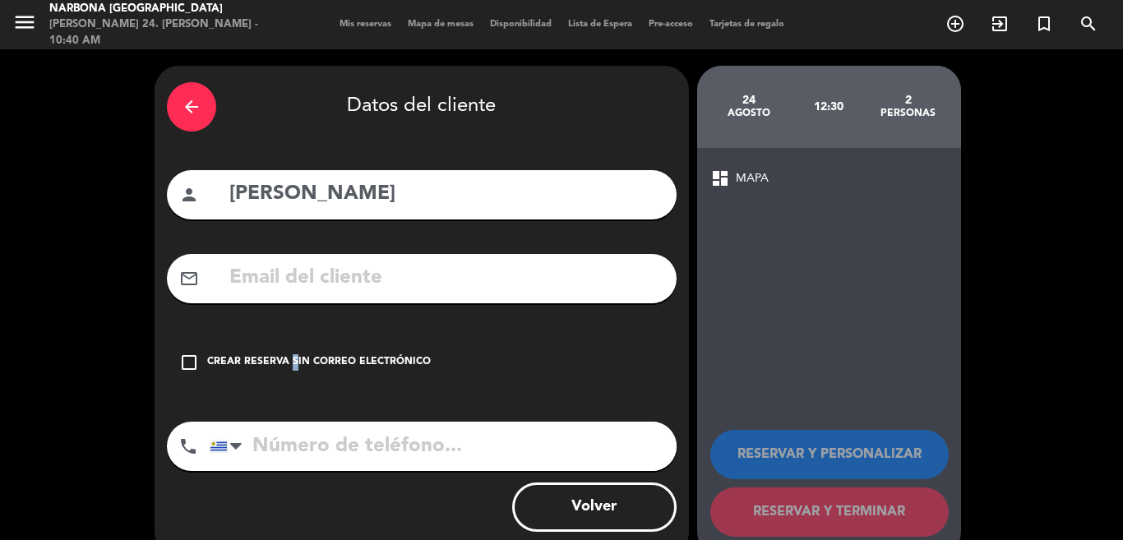
drag, startPoint x: 287, startPoint y: 375, endPoint x: 286, endPoint y: 363, distance: 12.4
click at [288, 368] on div "check_box_outline_blank Crear reserva sin correo electrónico" at bounding box center [422, 362] width 510 height 49
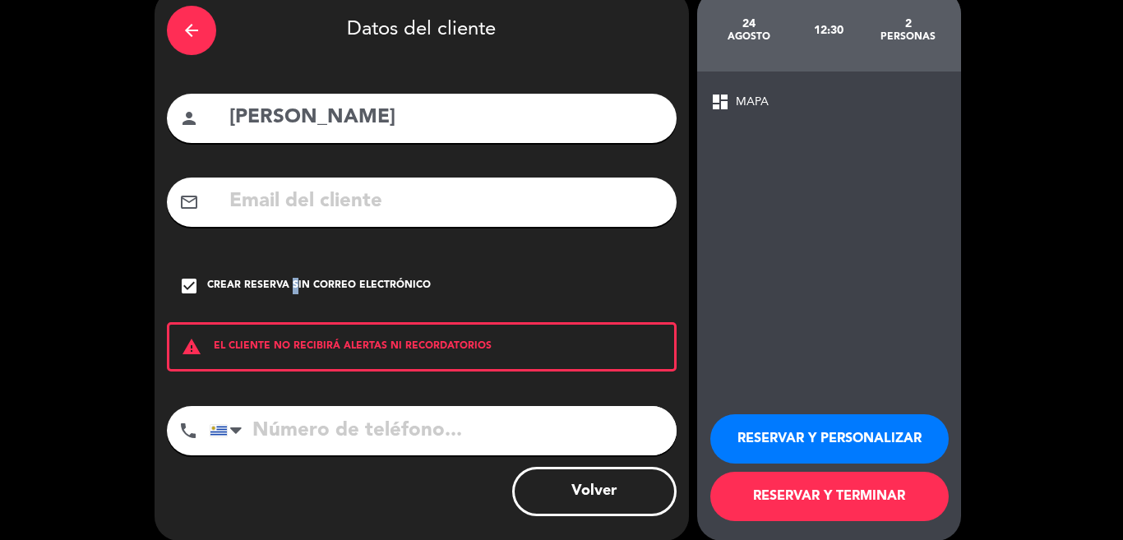
scroll to position [94, 0]
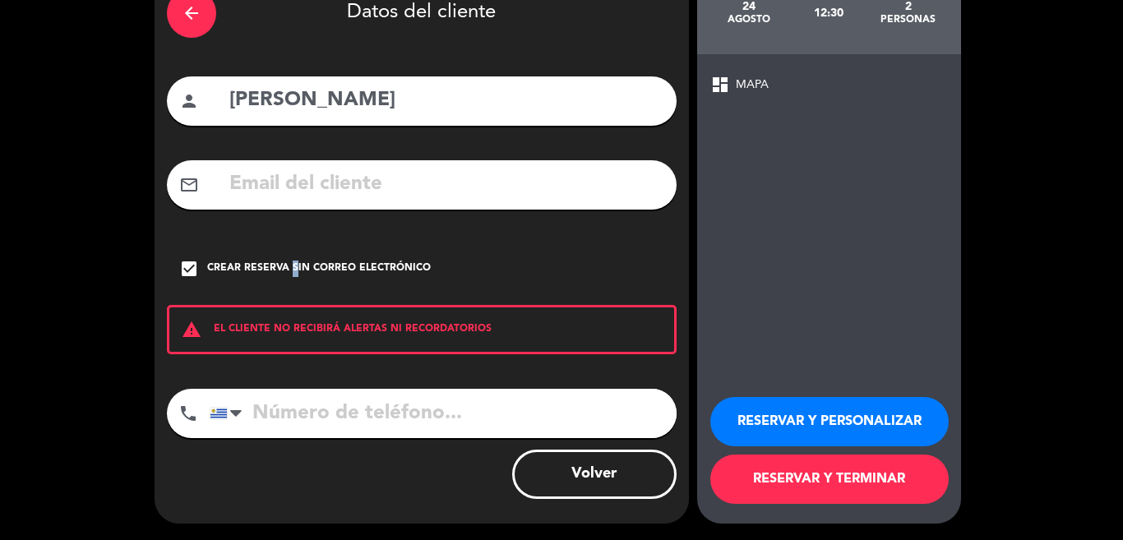
click at [770, 420] on button "RESERVAR Y PERSONALIZAR" at bounding box center [829, 421] width 238 height 49
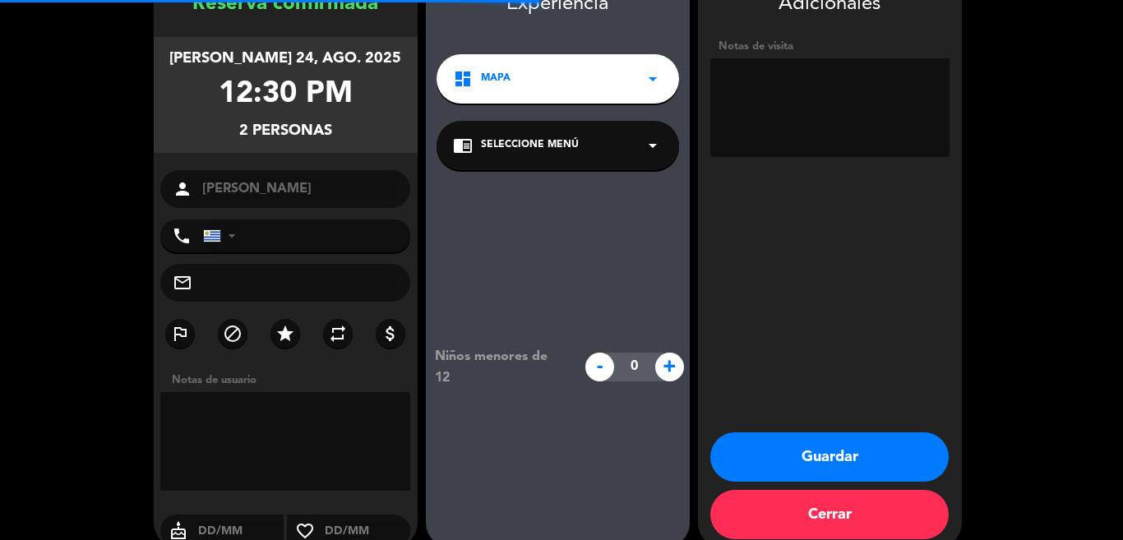
scroll to position [66, 0]
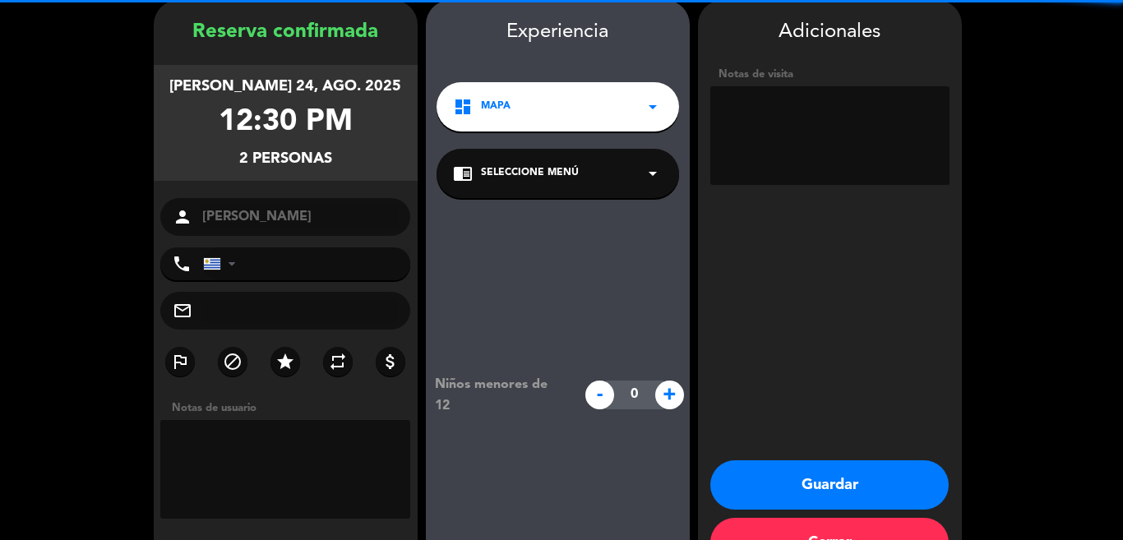
click at [820, 128] on textarea at bounding box center [829, 135] width 239 height 99
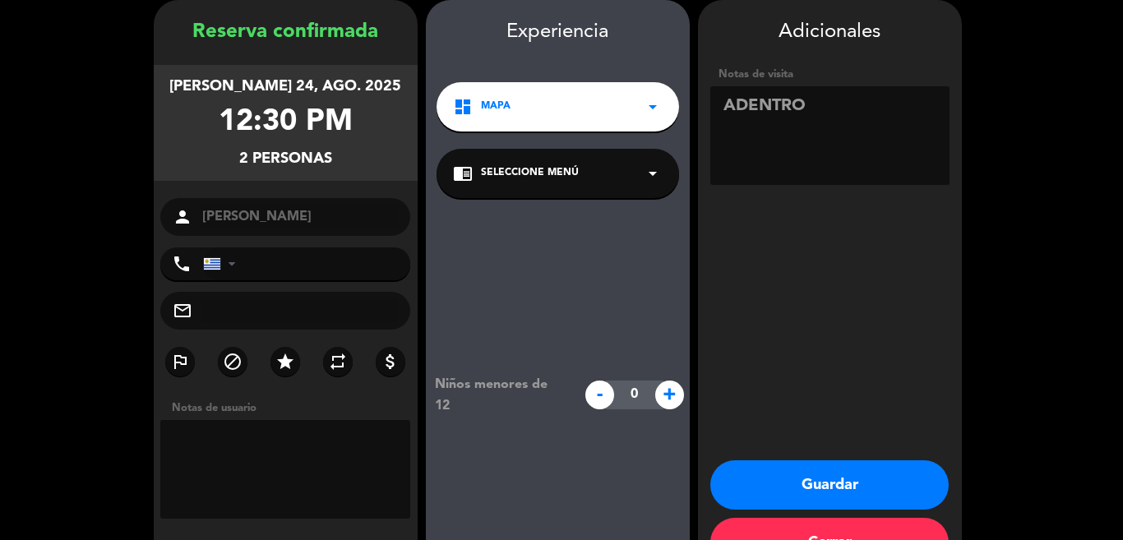
type textarea "ADENTRO"
click at [861, 484] on button "Guardar" at bounding box center [829, 484] width 238 height 49
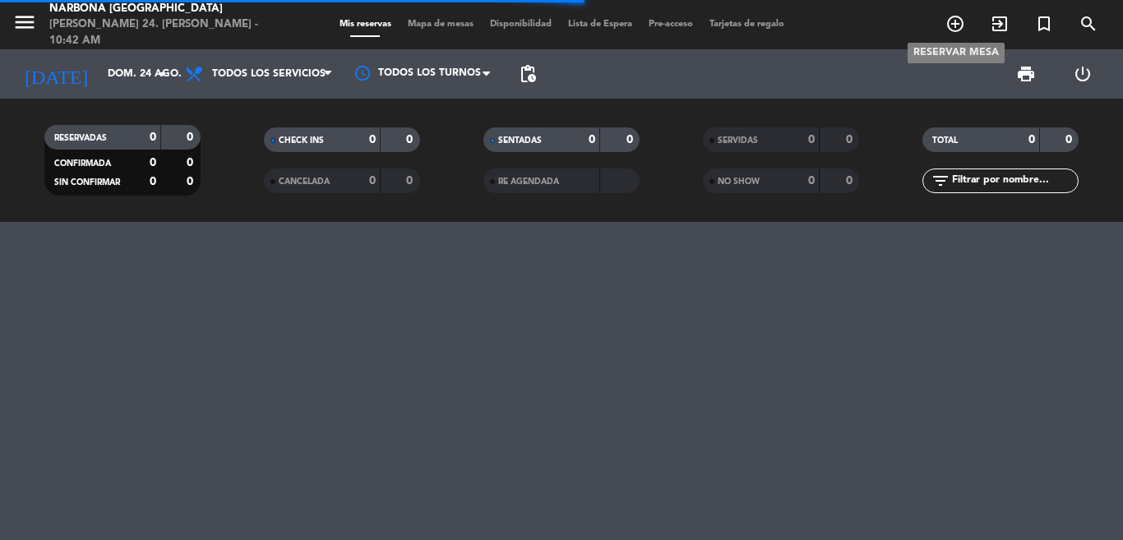
click at [952, 17] on icon "add_circle_outline" at bounding box center [956, 24] width 20 height 20
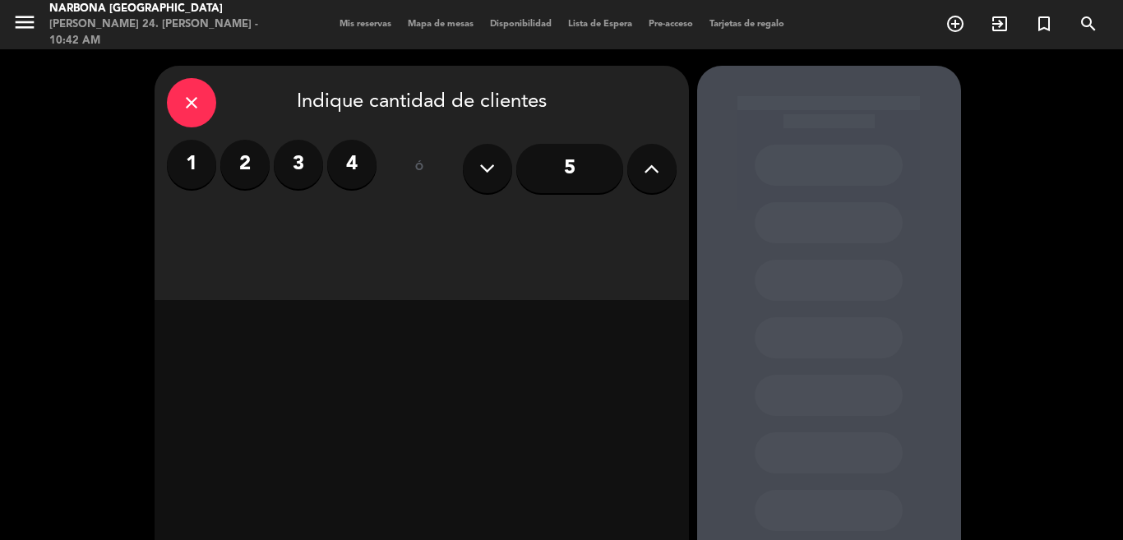
click at [240, 152] on label "2" at bounding box center [244, 164] width 49 height 49
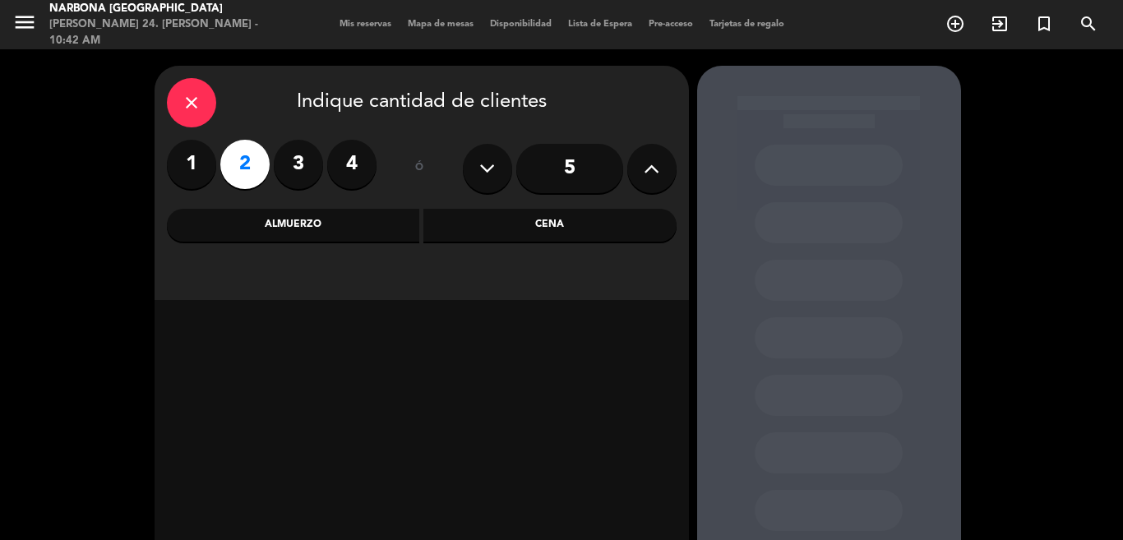
click at [280, 234] on div "Almuerzo" at bounding box center [293, 225] width 253 height 33
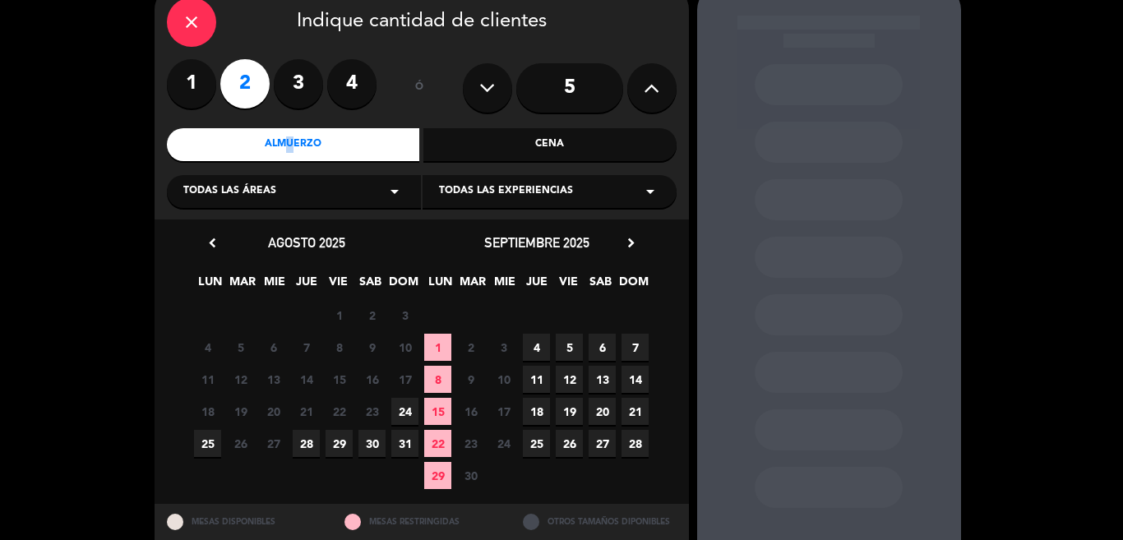
scroll to position [95, 0]
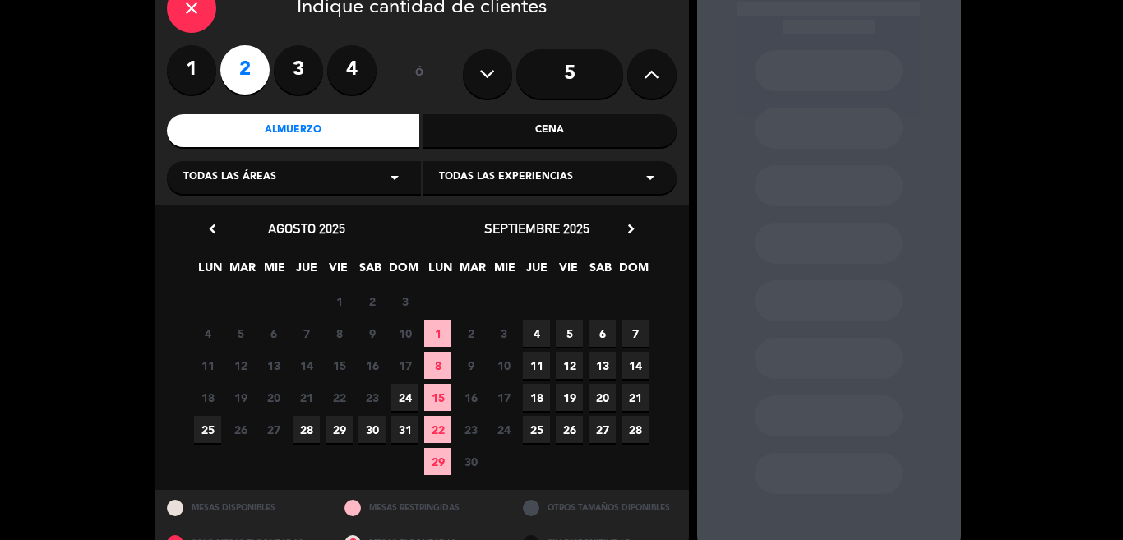
click at [400, 400] on span "24" at bounding box center [404, 397] width 27 height 27
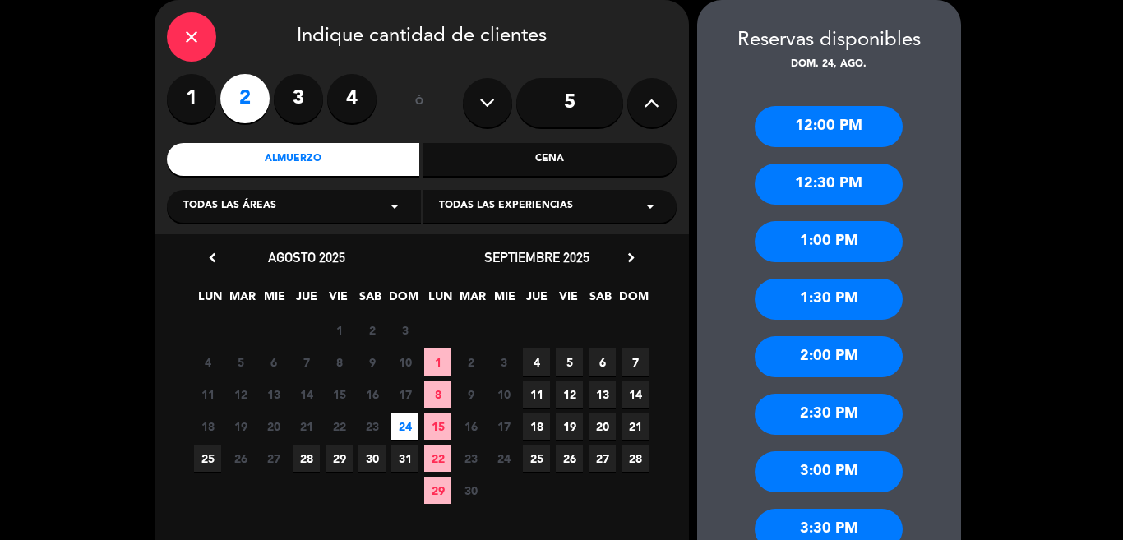
click at [821, 357] on div "2:00 PM" at bounding box center [829, 356] width 148 height 41
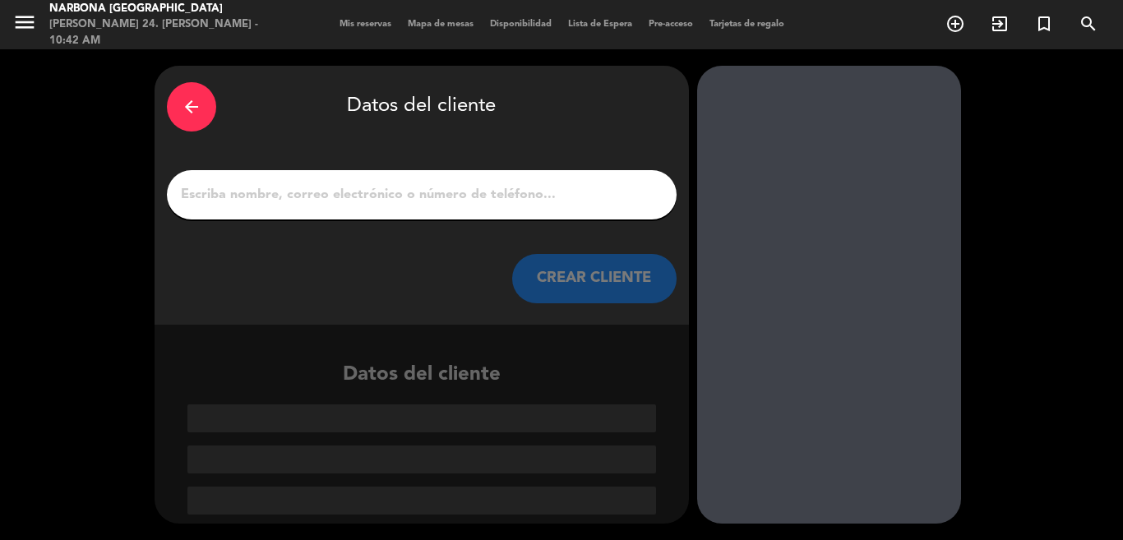
click at [432, 193] on input "1" at bounding box center [421, 194] width 485 height 23
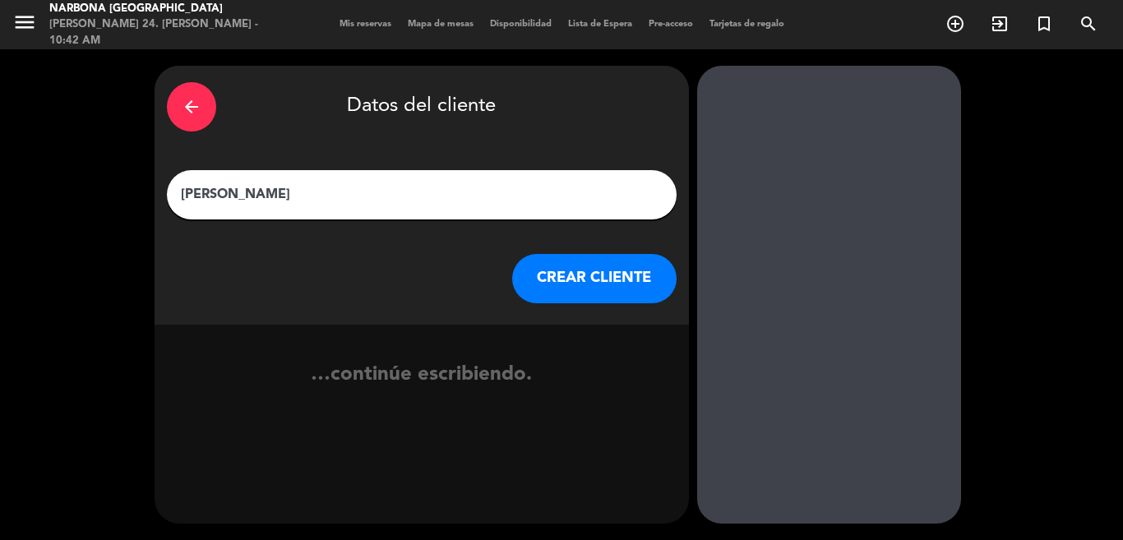
type input "[PERSON_NAME]"
click at [584, 301] on button "CREAR CLIENTE" at bounding box center [594, 278] width 164 height 49
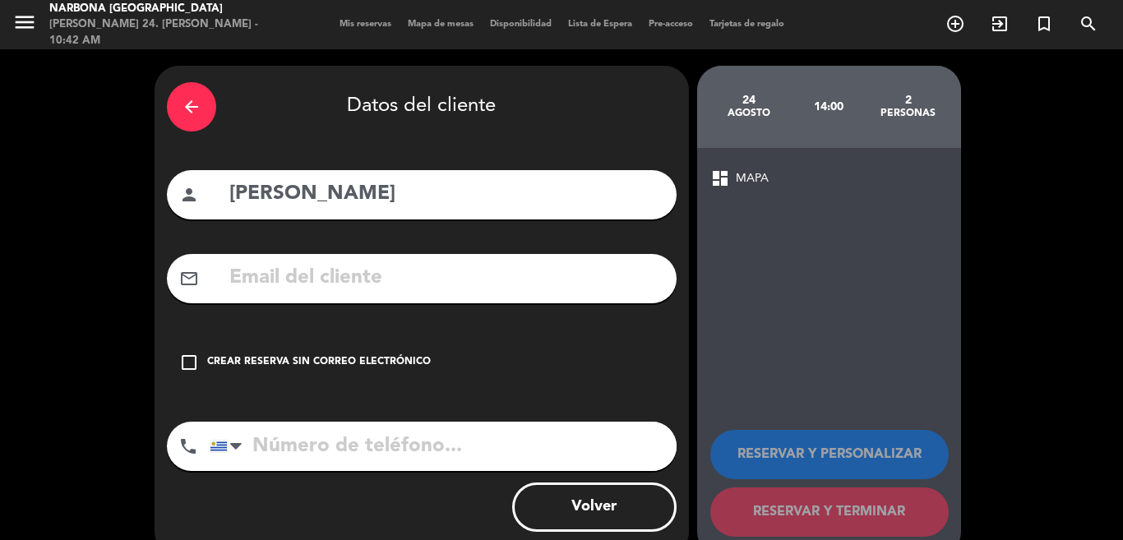
click at [332, 371] on div "check_box_outline_blank Crear reserva sin correo electrónico" at bounding box center [422, 362] width 510 height 49
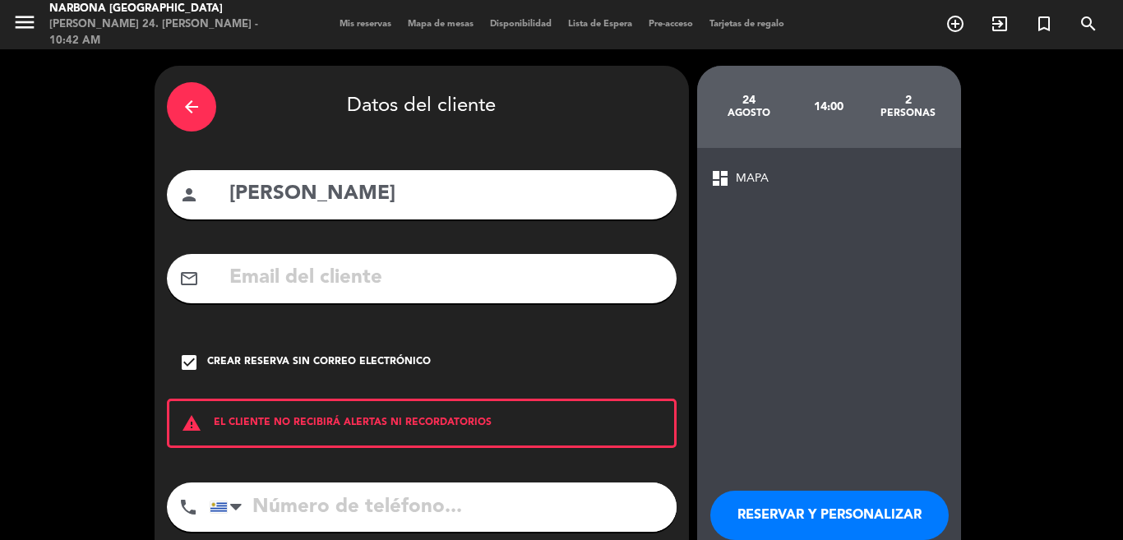
click at [362, 507] on input "tel" at bounding box center [443, 507] width 467 height 49
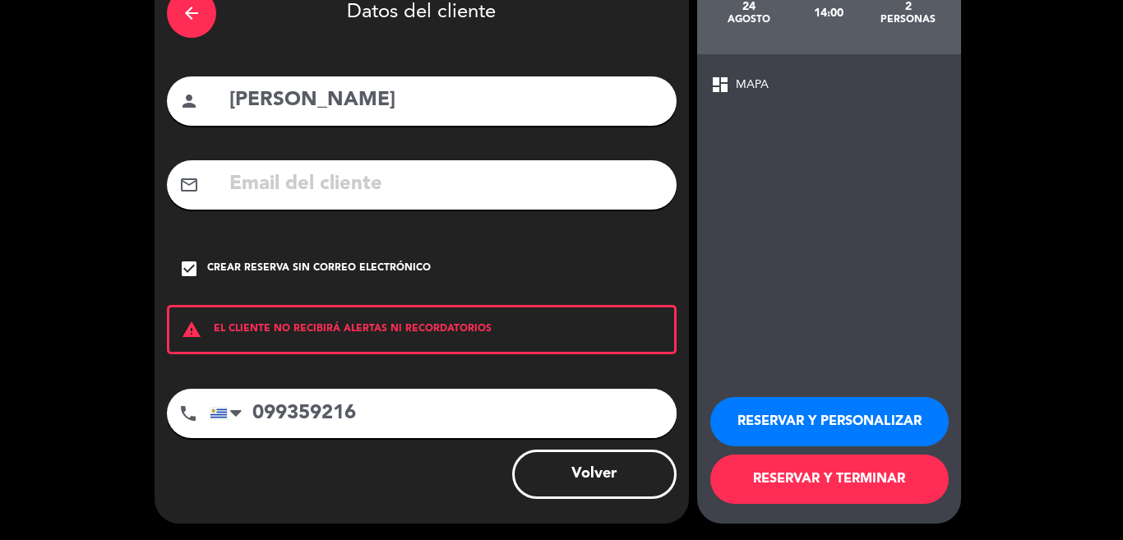
type input "099359216"
click at [831, 483] on button "RESERVAR Y TERMINAR" at bounding box center [829, 479] width 238 height 49
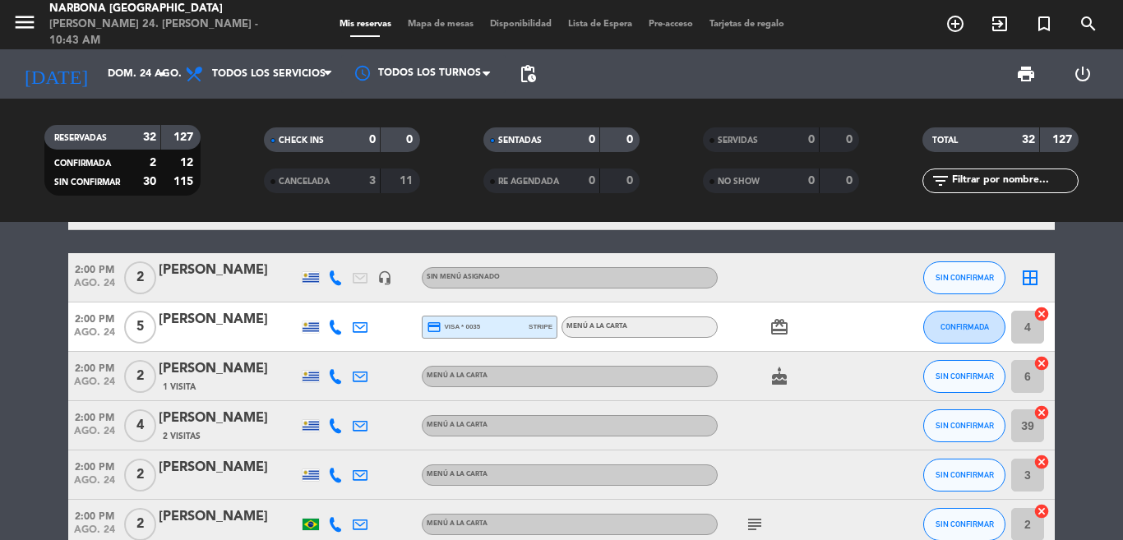
scroll to position [1240, 0]
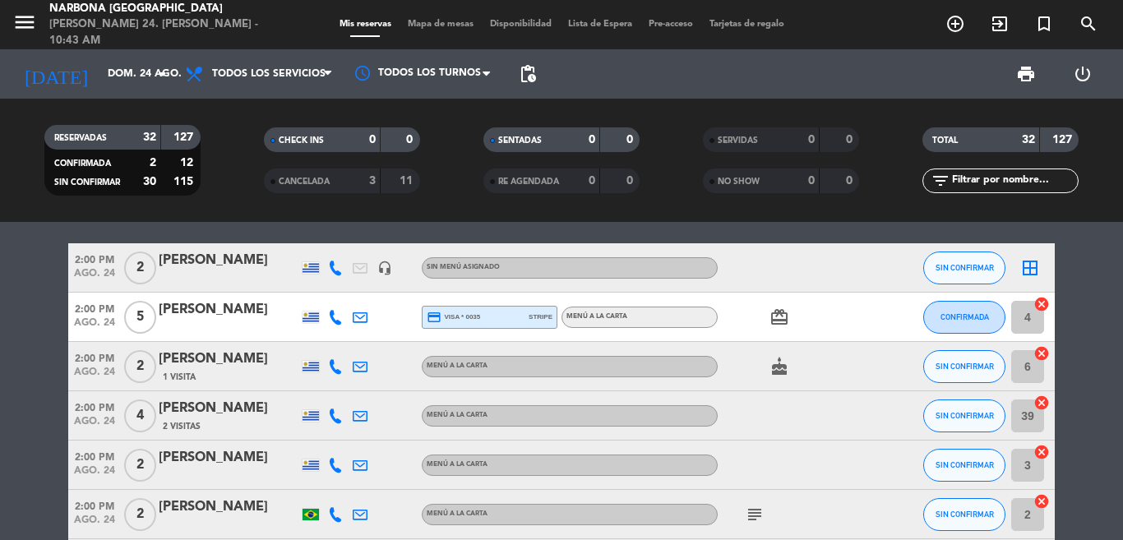
click at [99, 266] on span "2:00 PM" at bounding box center [94, 258] width 53 height 19
click at [184, 268] on div "[PERSON_NAME]" at bounding box center [229, 260] width 140 height 21
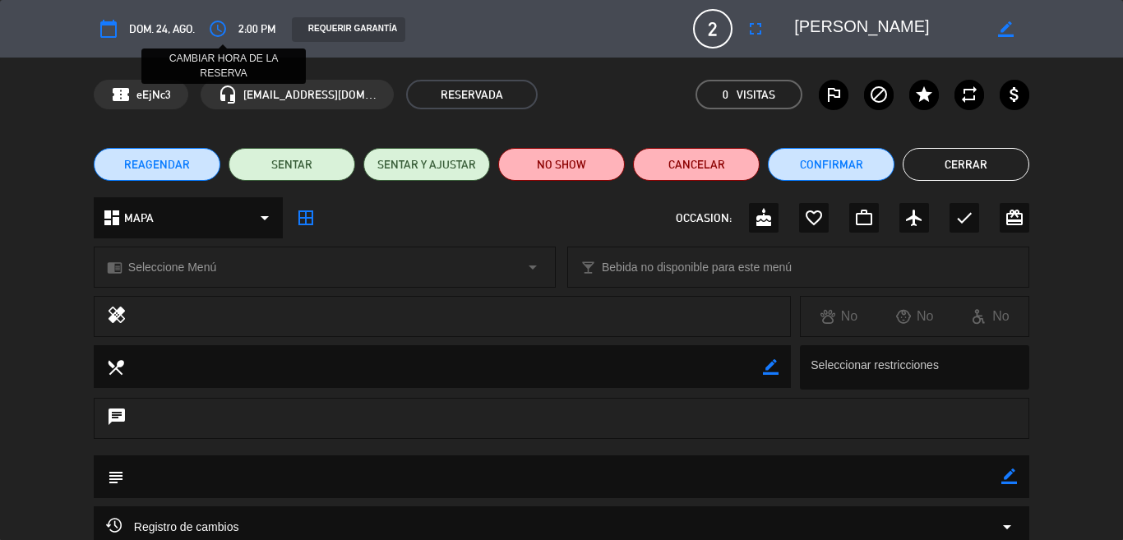
click at [226, 25] on icon "access_time" at bounding box center [218, 29] width 20 height 20
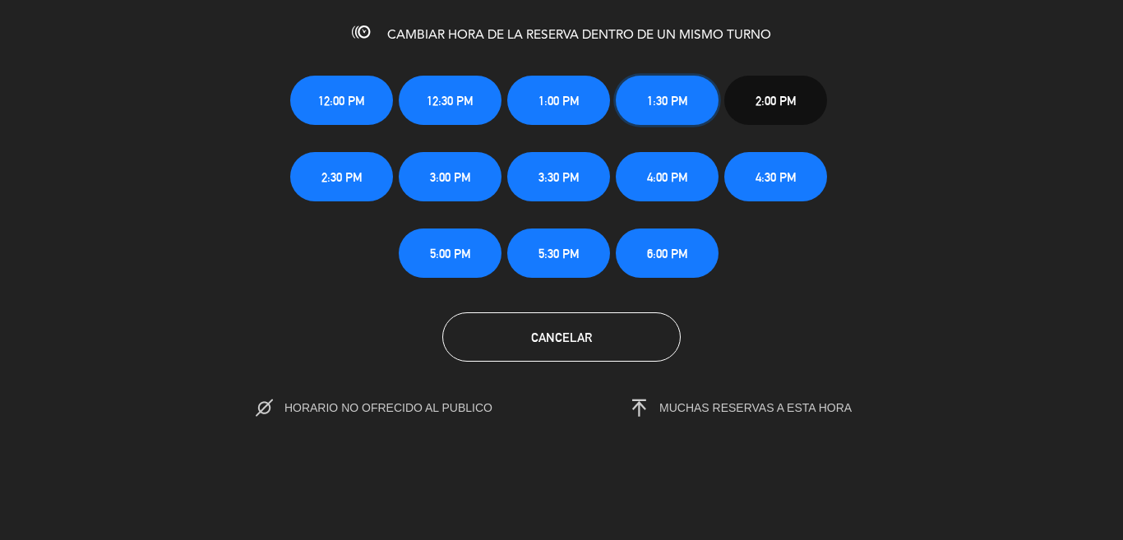
click at [664, 98] on span "1:30 PM" at bounding box center [667, 100] width 41 height 19
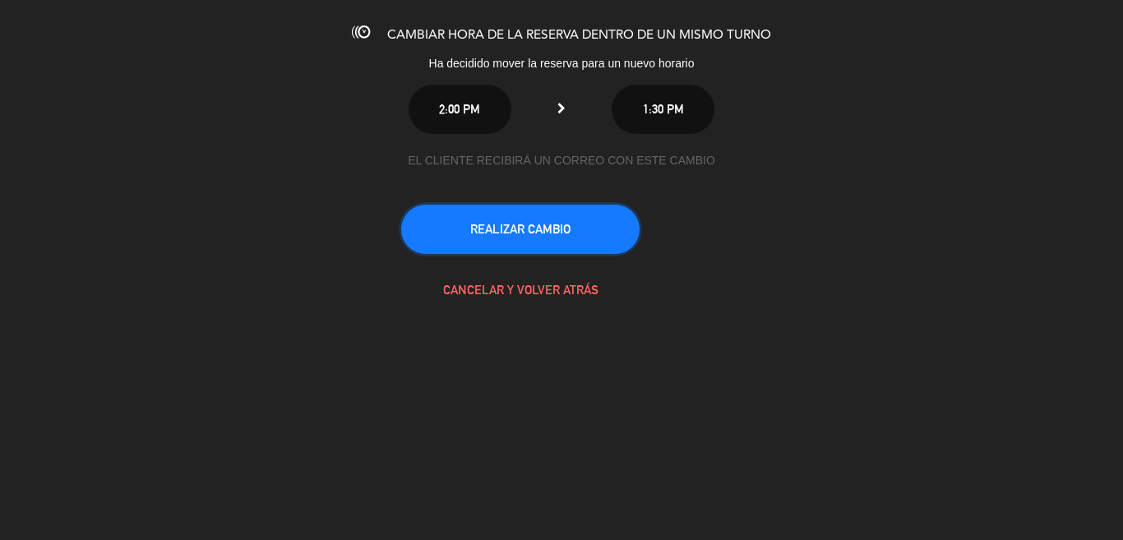
click at [525, 215] on button "REALIZAR CAMBIO" at bounding box center [520, 229] width 238 height 49
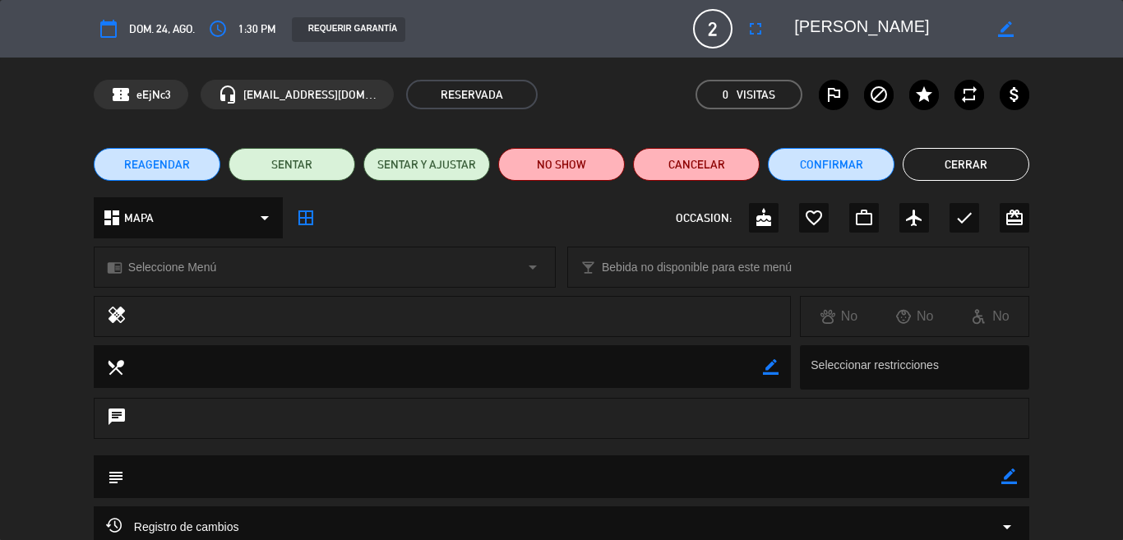
click at [941, 158] on button "Cerrar" at bounding box center [966, 164] width 127 height 33
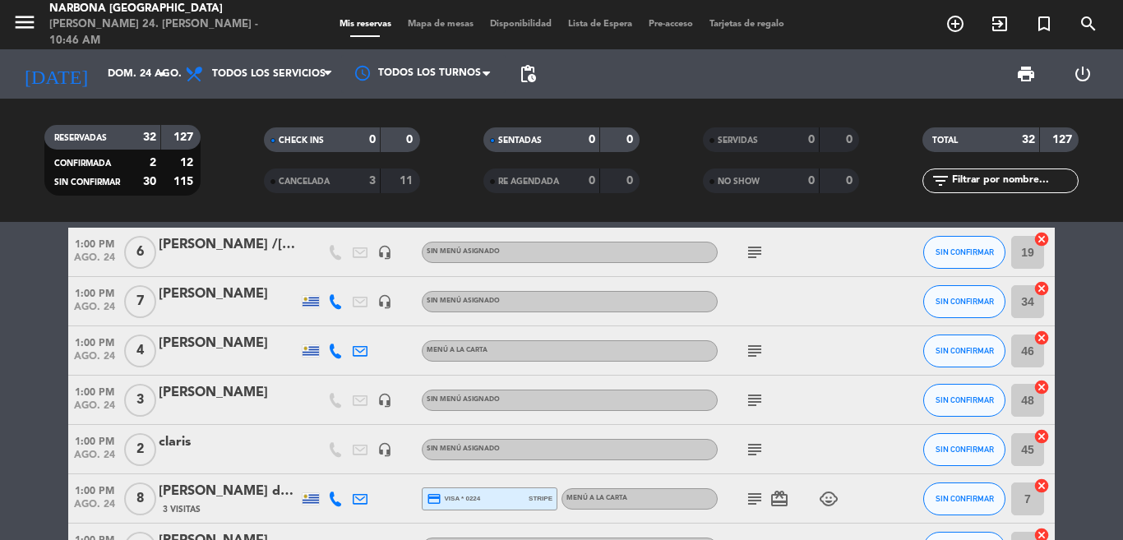
scroll to position [290, 0]
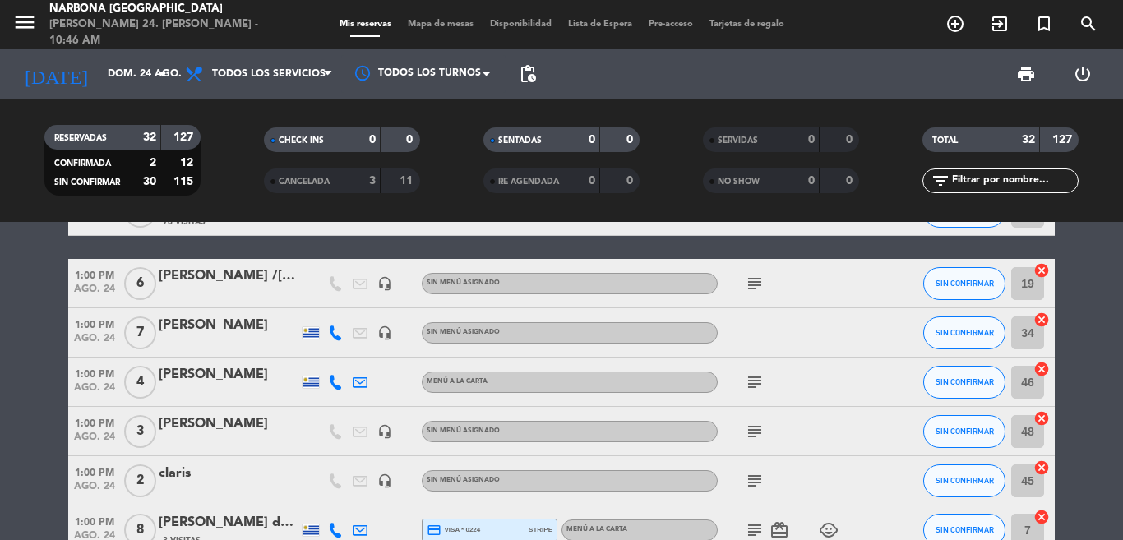
click at [220, 282] on div "[PERSON_NAME] /[PERSON_NAME]" at bounding box center [229, 276] width 140 height 21
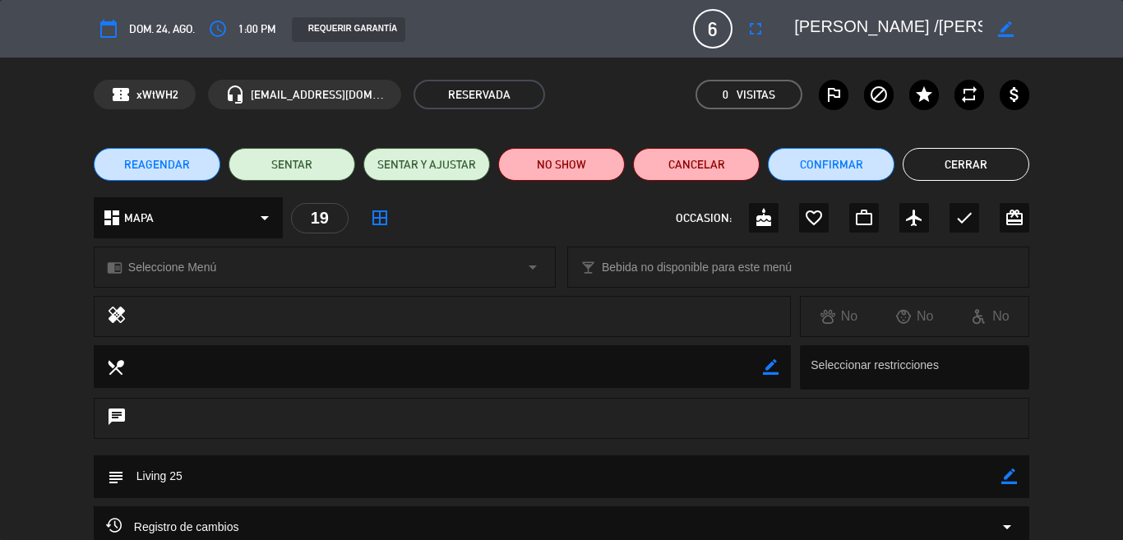
click at [152, 164] on span "REAGENDAR" at bounding box center [157, 164] width 66 height 17
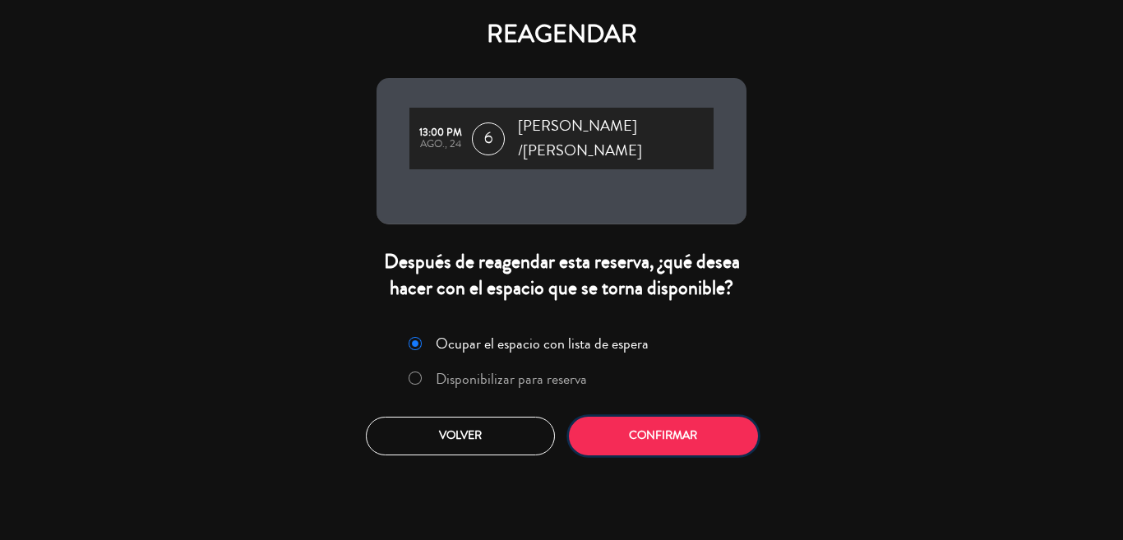
click at [605, 417] on button "Confirmar" at bounding box center [663, 436] width 189 height 39
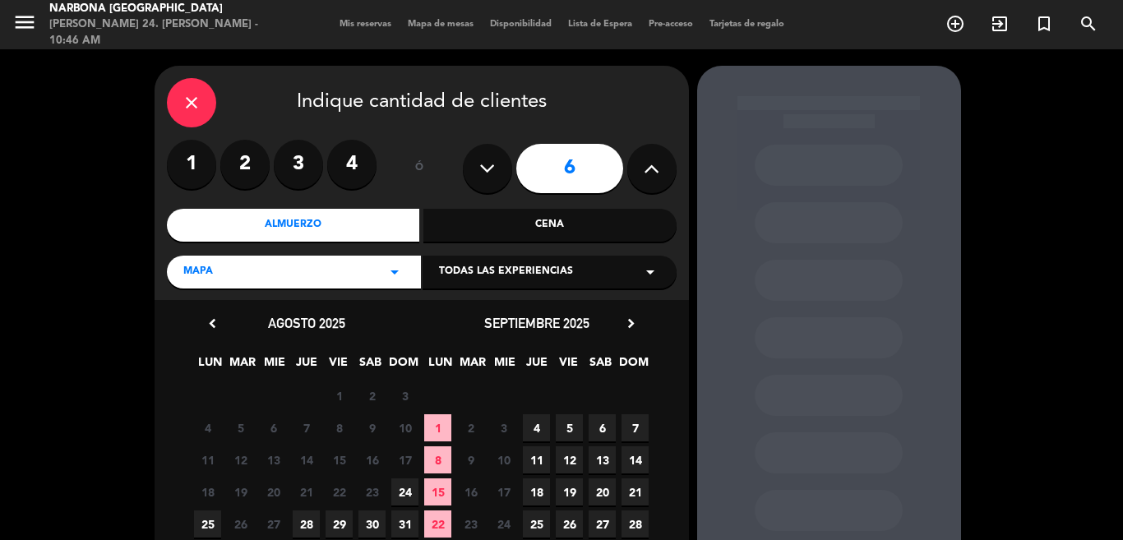
click at [208, 518] on span "25" at bounding box center [207, 524] width 27 height 27
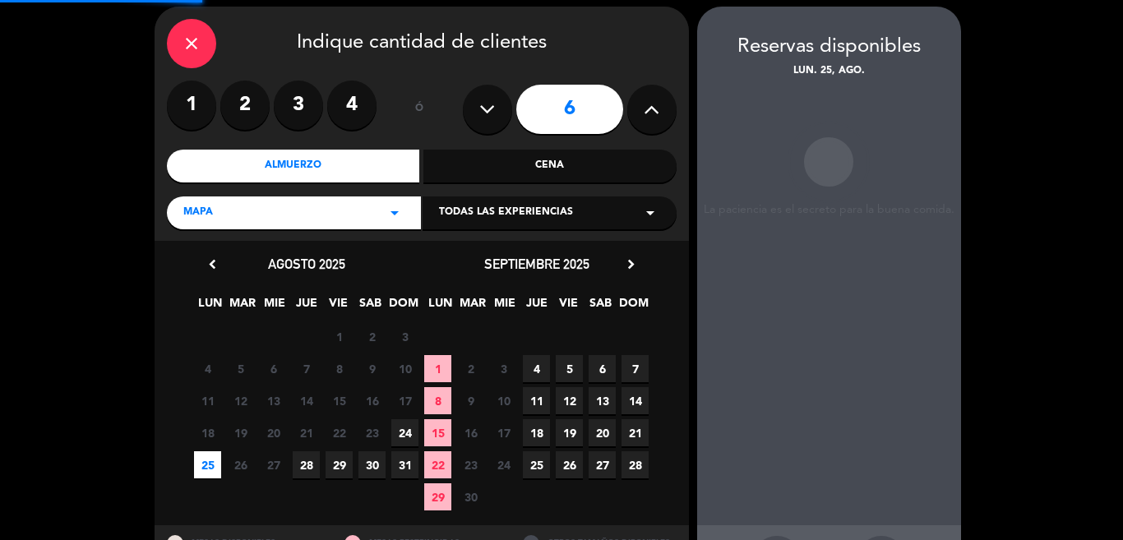
scroll to position [66, 0]
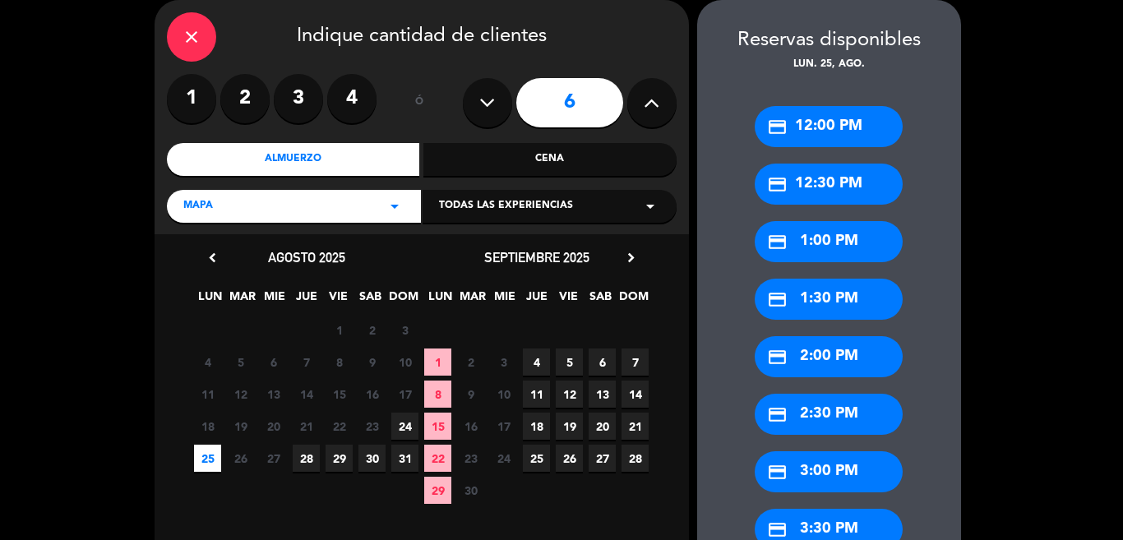
click at [832, 237] on div "credit_card 1:00 PM" at bounding box center [829, 241] width 148 height 41
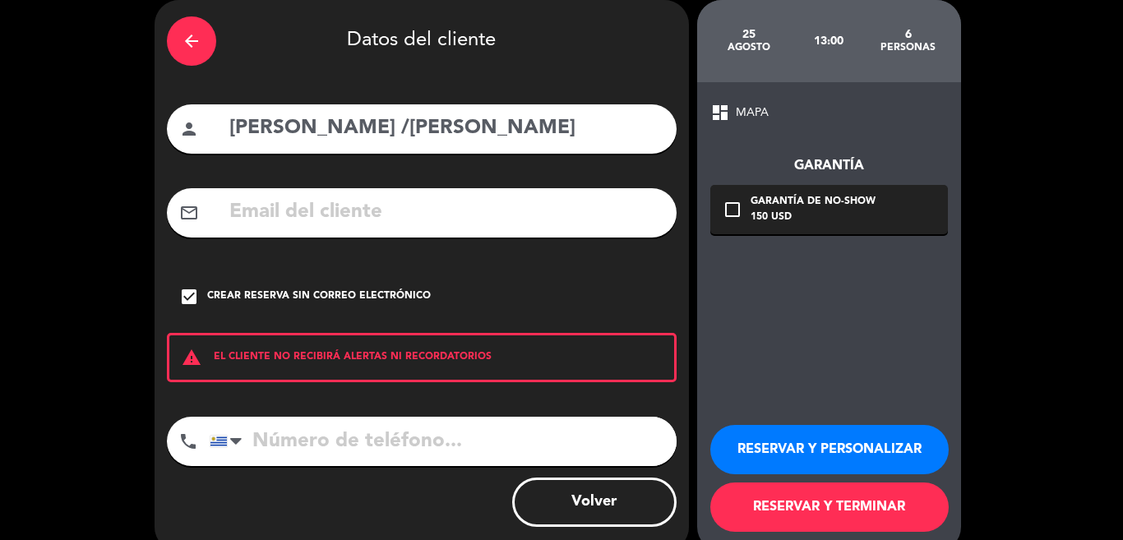
click at [826, 502] on button "RESERVAR Y TERMINAR" at bounding box center [829, 507] width 238 height 49
